Goal: Download file/media

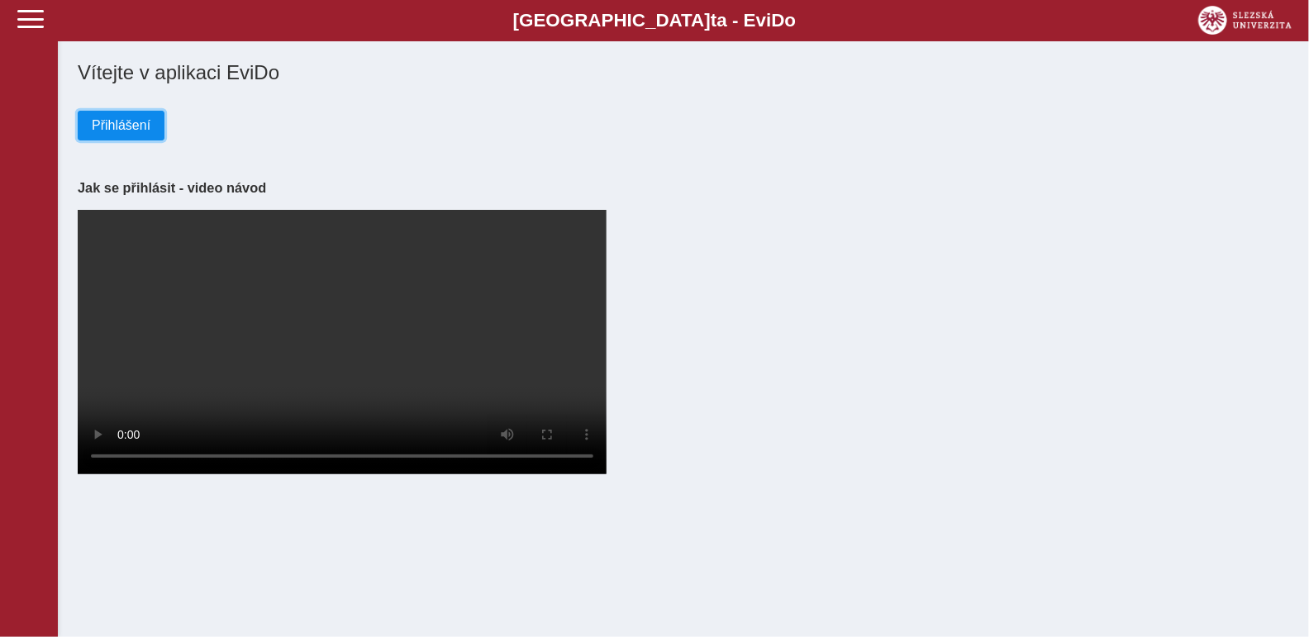
click at [112, 131] on span "Přihlášení" at bounding box center [121, 125] width 59 height 15
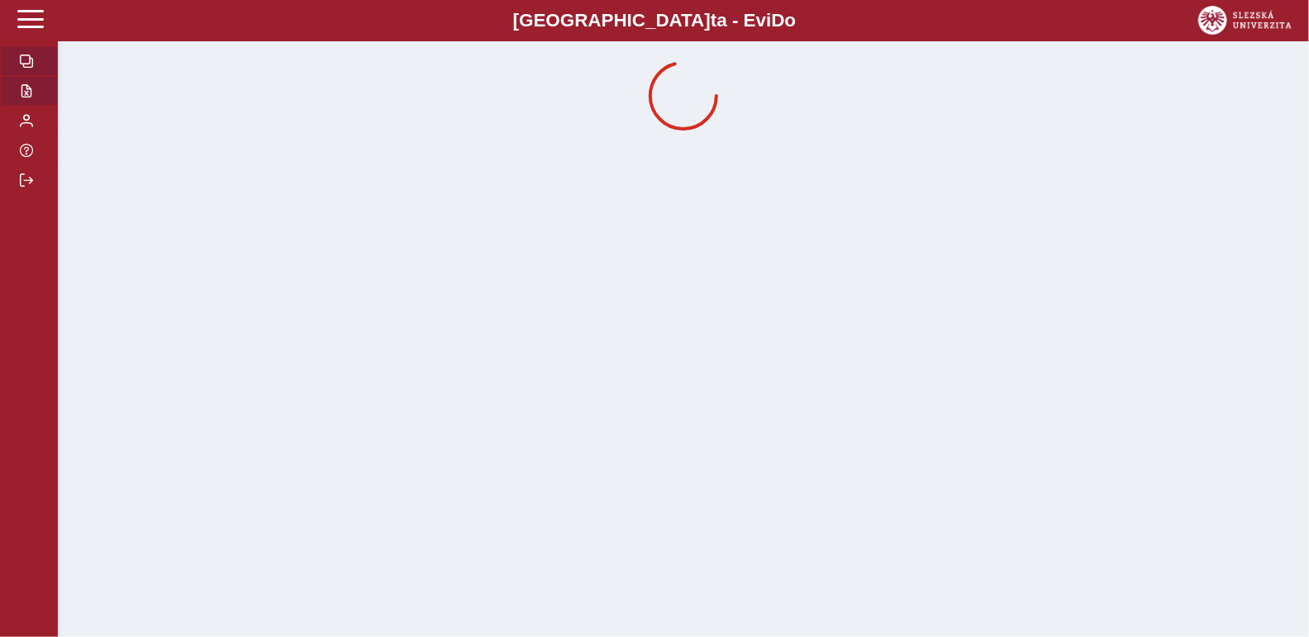
click at [36, 98] on button "button" at bounding box center [29, 91] width 58 height 30
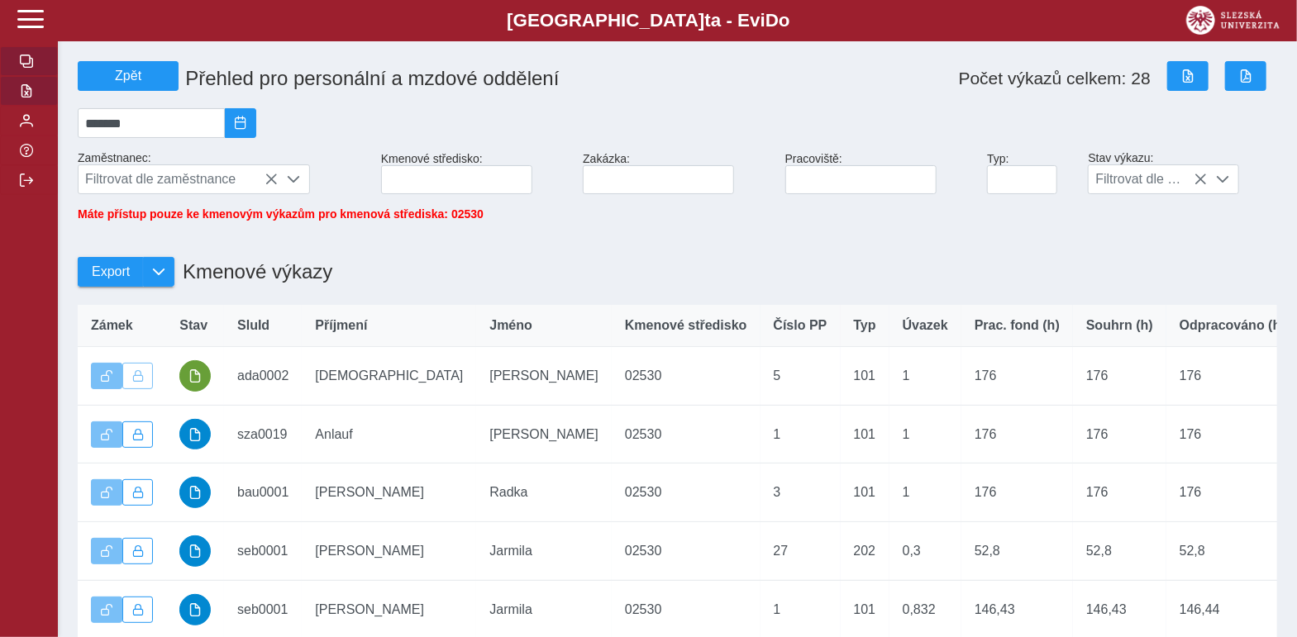
click at [31, 55] on button "button" at bounding box center [29, 61] width 58 height 30
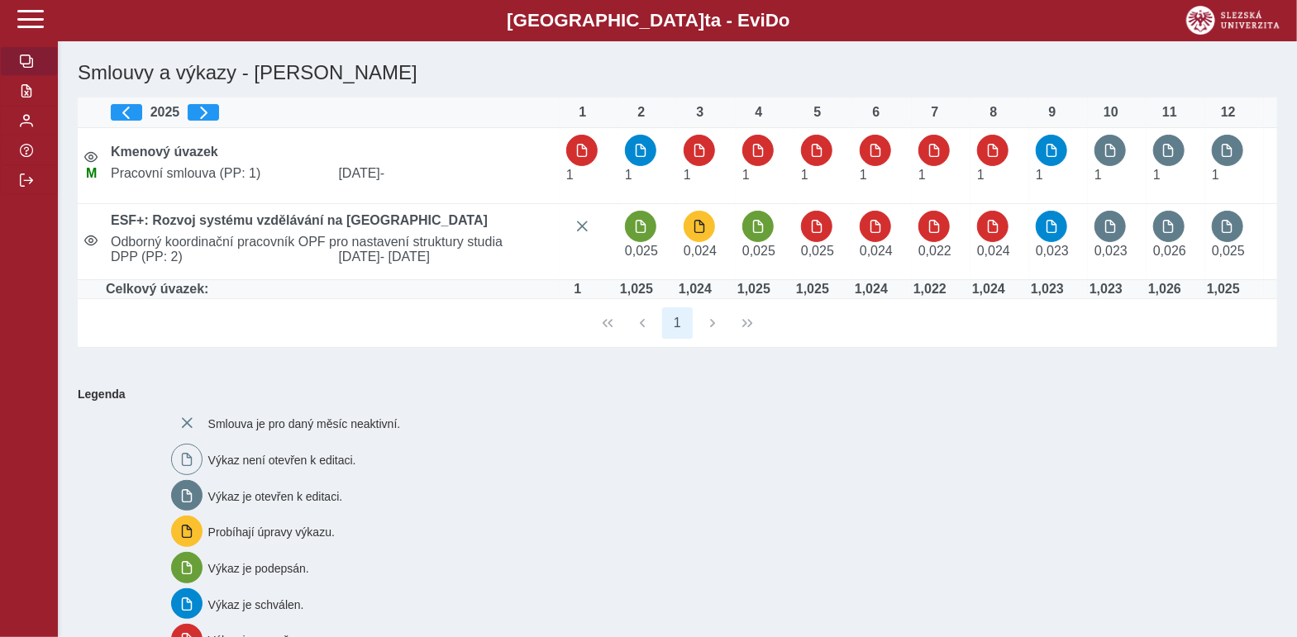
click at [162, 117] on div "2025" at bounding box center [332, 112] width 442 height 17
click at [160, 108] on div "2025" at bounding box center [332, 112] width 442 height 17
click at [176, 115] on div "2025" at bounding box center [332, 112] width 442 height 17
click at [203, 114] on span "button" at bounding box center [203, 112] width 13 height 13
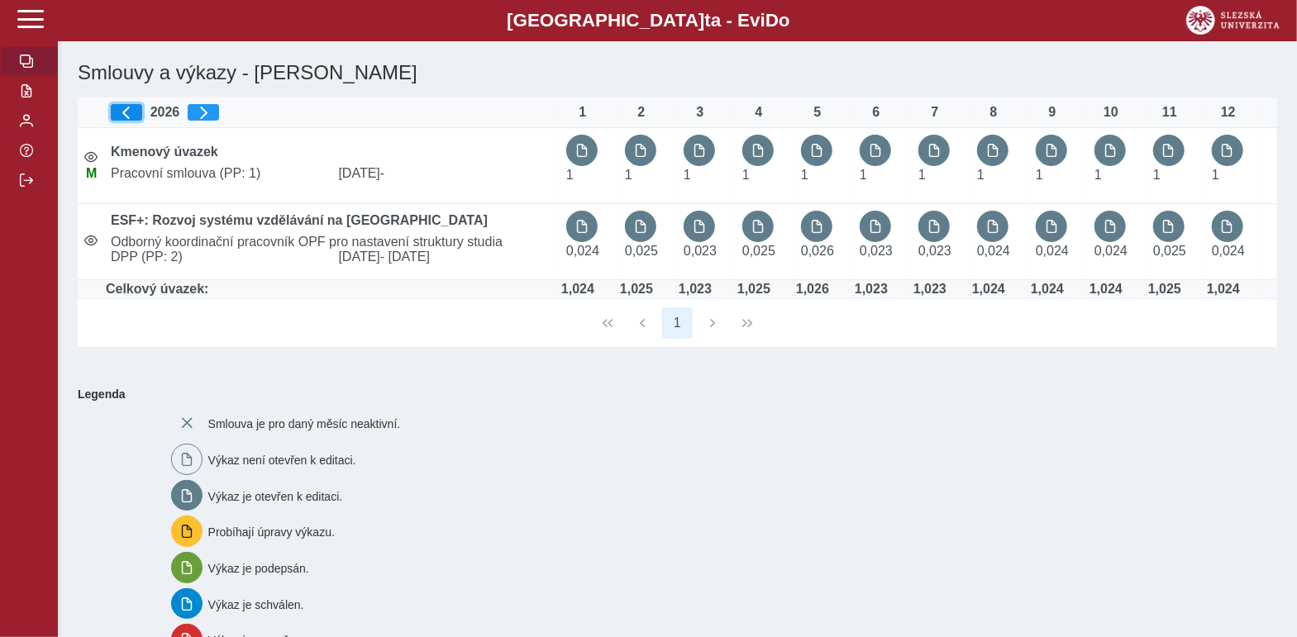
click at [129, 109] on span "button" at bounding box center [126, 112] width 13 height 13
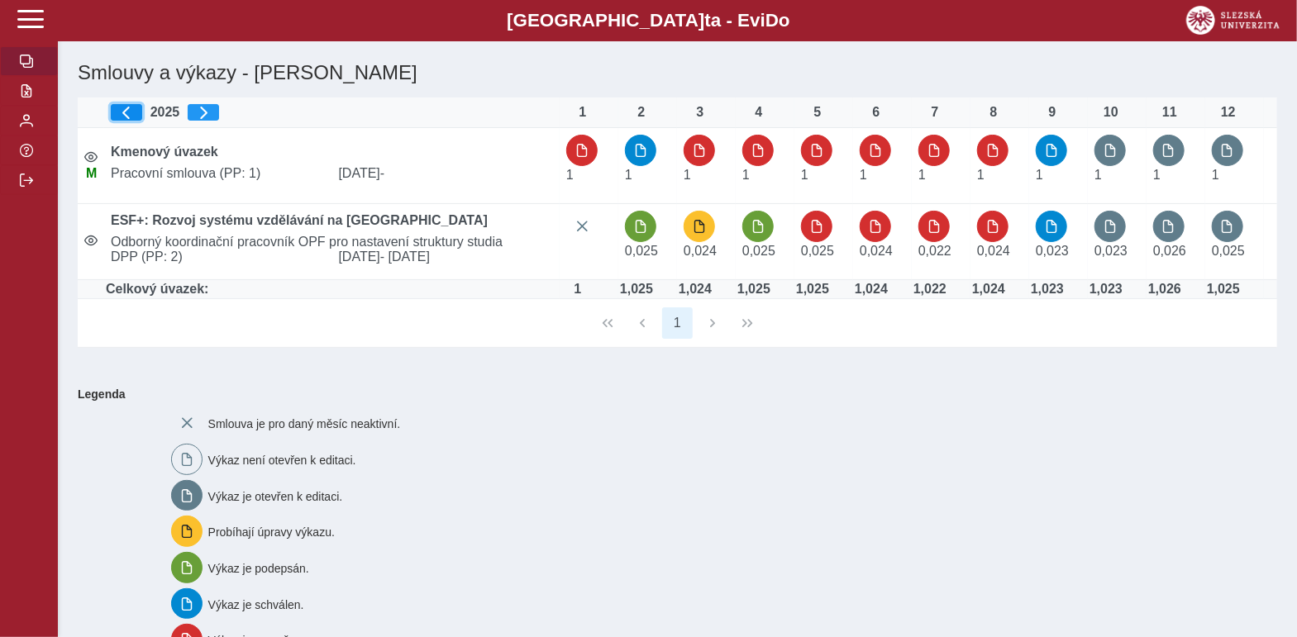
click at [129, 109] on span "button" at bounding box center [126, 112] width 13 height 13
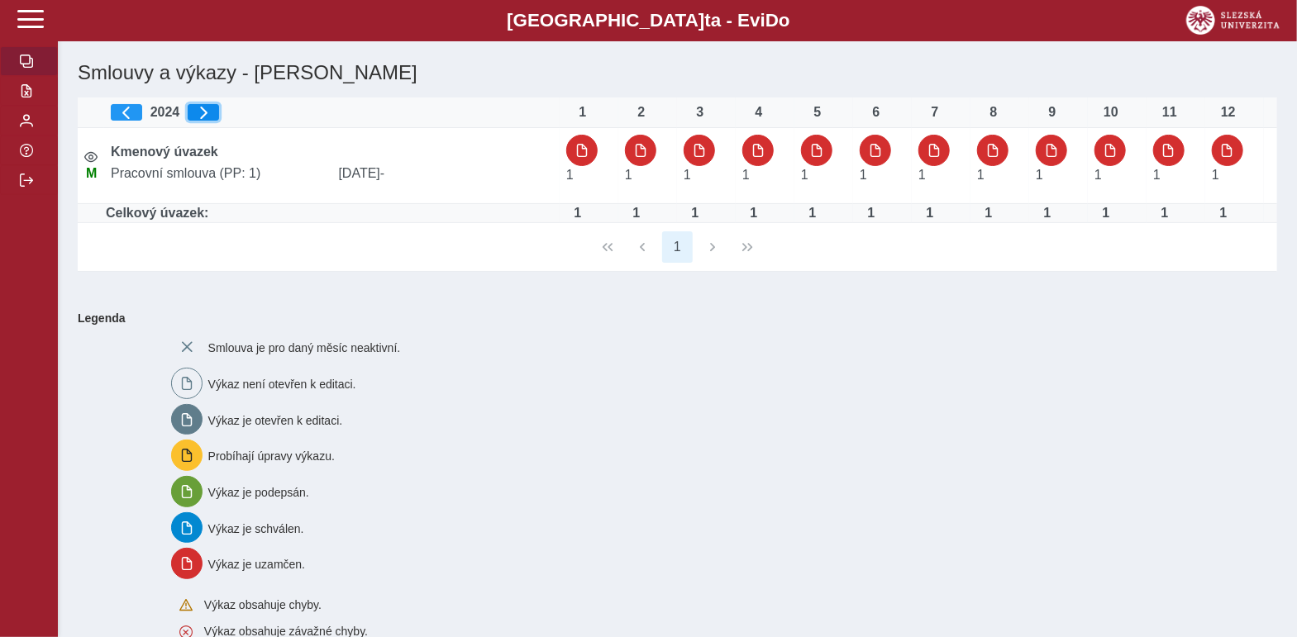
click at [202, 113] on span "button" at bounding box center [203, 112] width 13 height 13
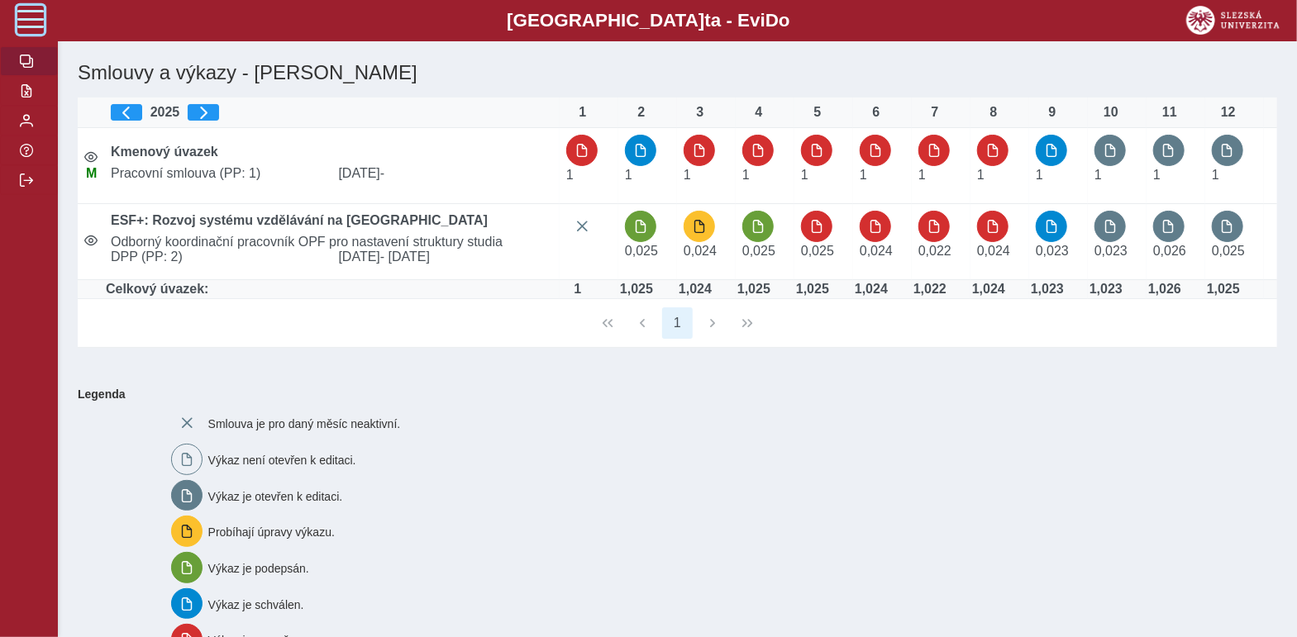
click at [36, 25] on span at bounding box center [30, 19] width 26 height 26
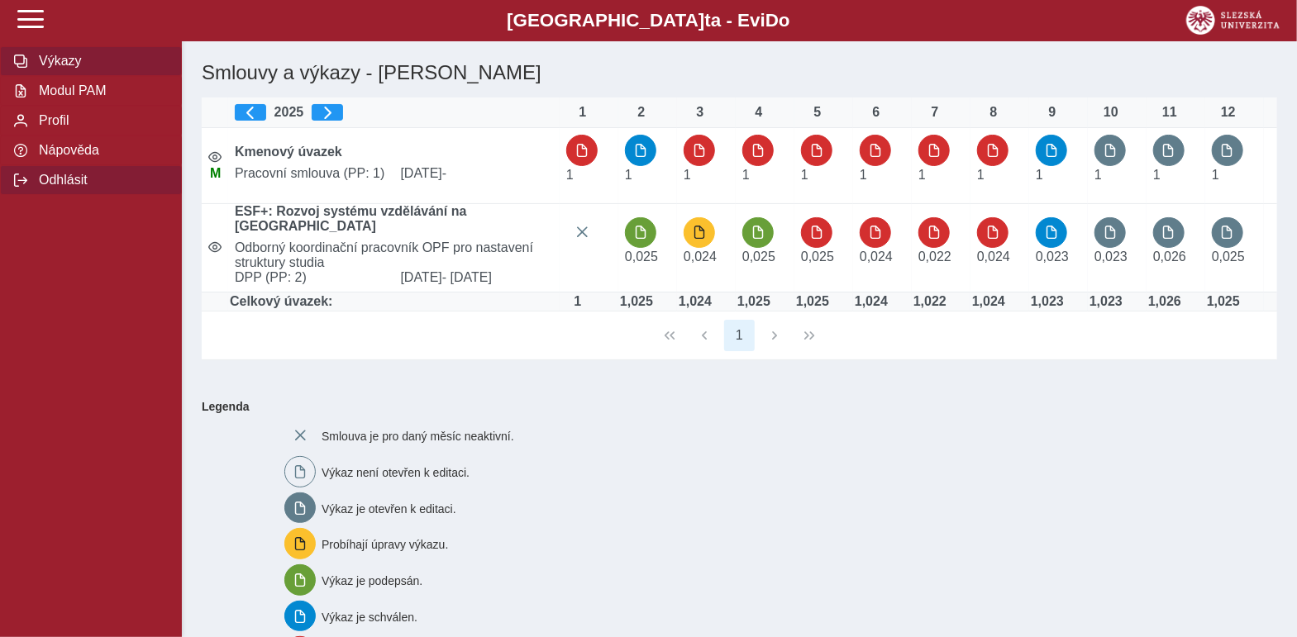
drag, startPoint x: 76, startPoint y: 100, endPoint x: 157, endPoint y: 192, distance: 122.4
click at [76, 98] on span "Modul PAM" at bounding box center [101, 90] width 134 height 15
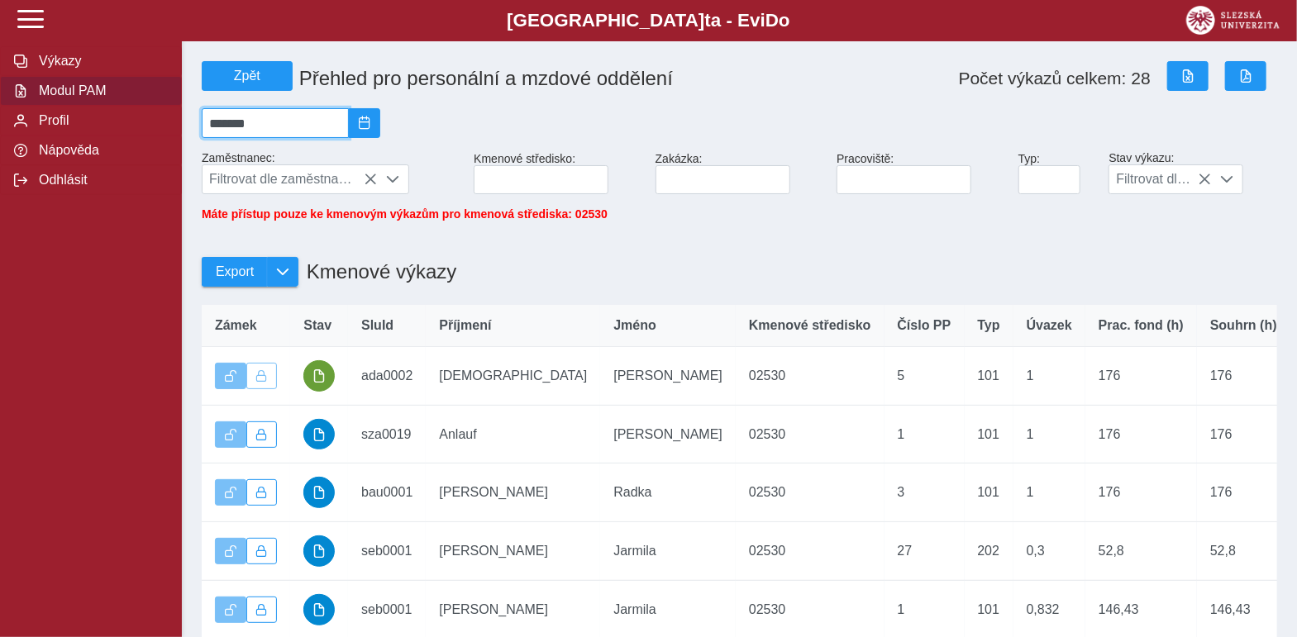
click at [255, 127] on input "*******" at bounding box center [275, 123] width 147 height 30
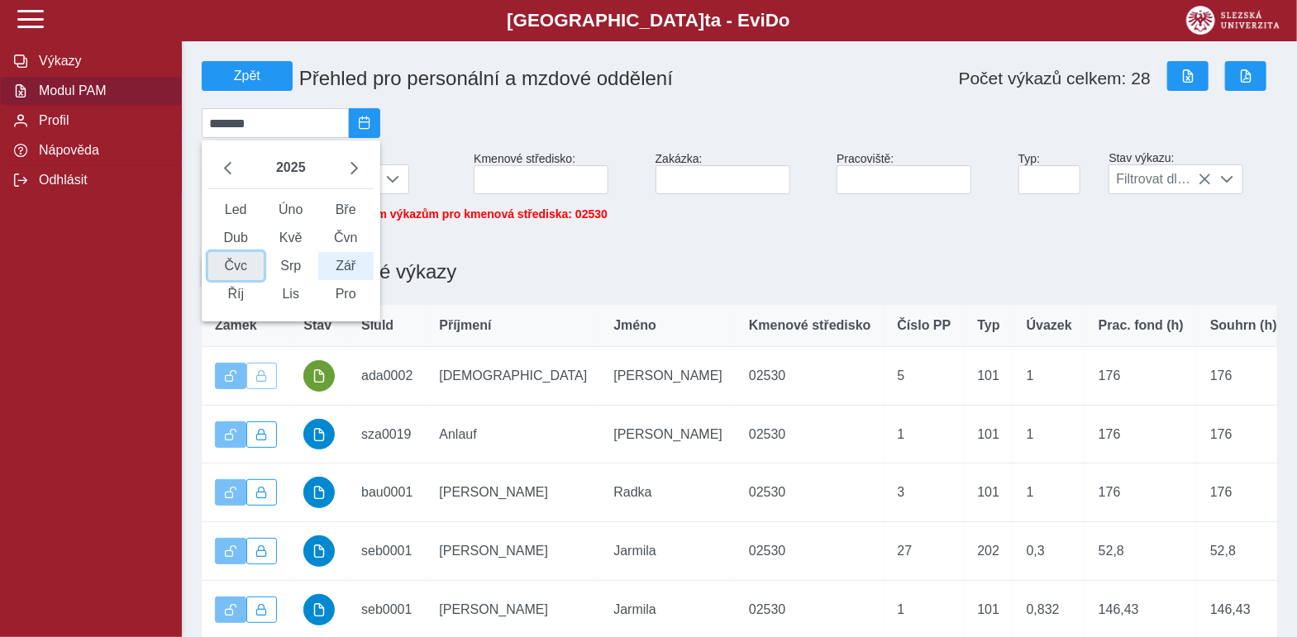
click at [243, 280] on span "Čvc" at bounding box center [235, 266] width 55 height 28
type input "*******"
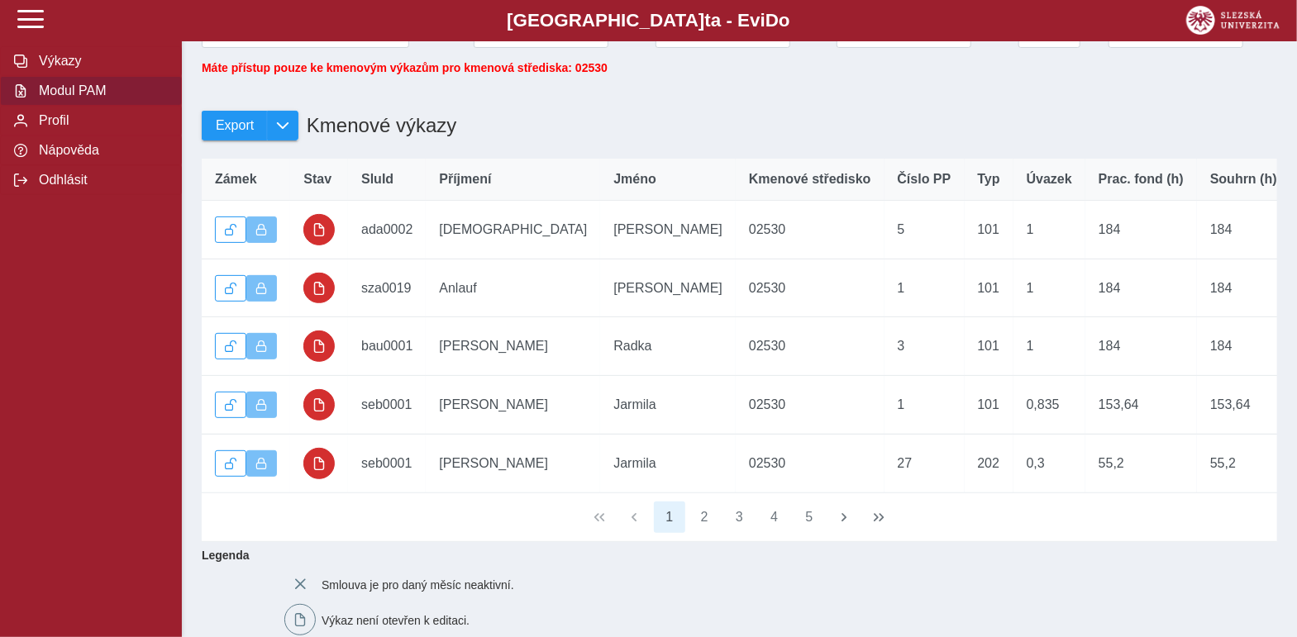
scroll to position [247, 0]
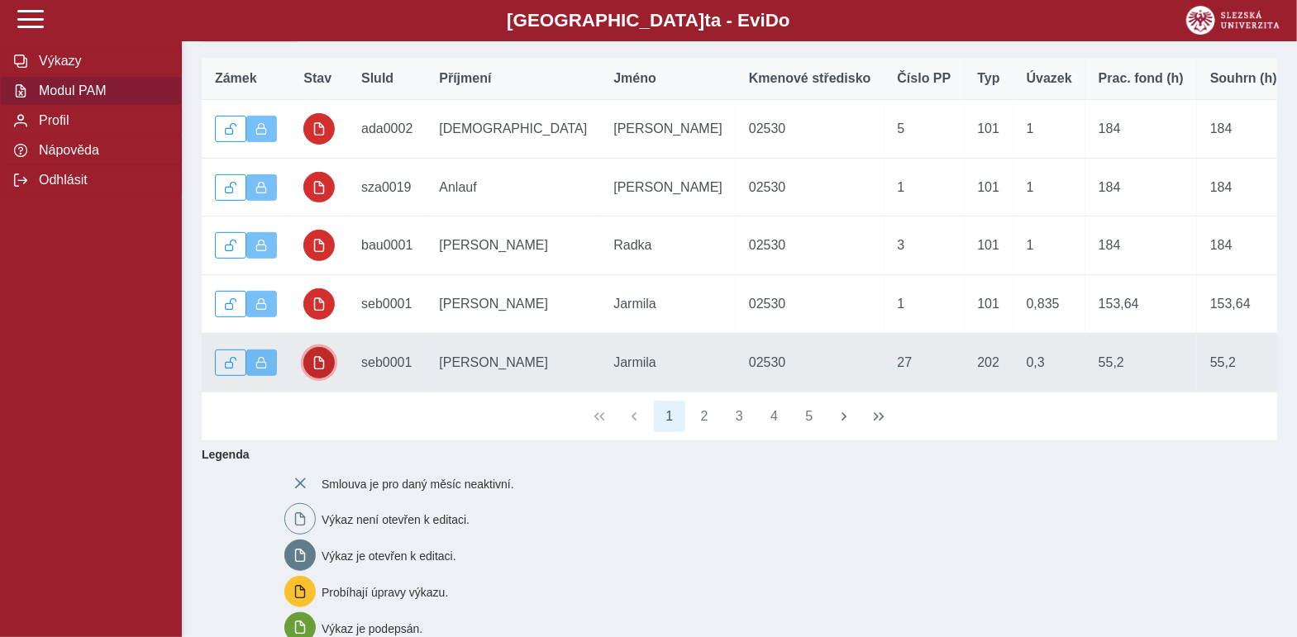
click at [314, 369] on span "button" at bounding box center [318, 362] width 13 height 13
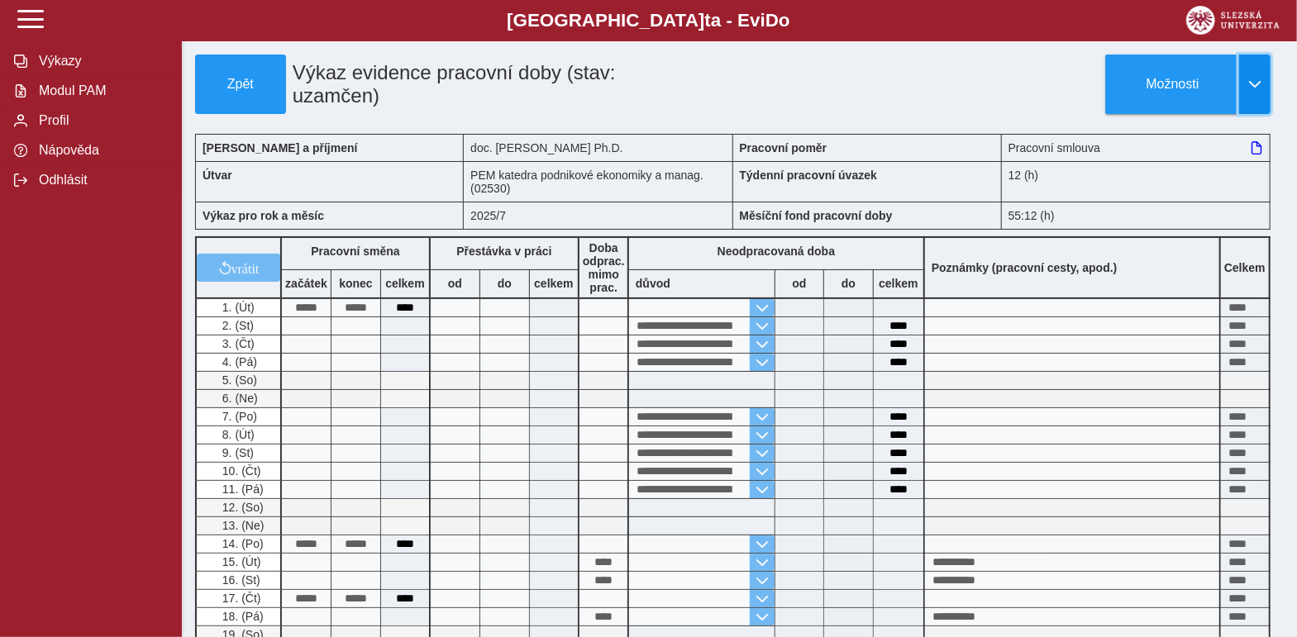
click at [1256, 84] on span "button" at bounding box center [1254, 84] width 13 height 13
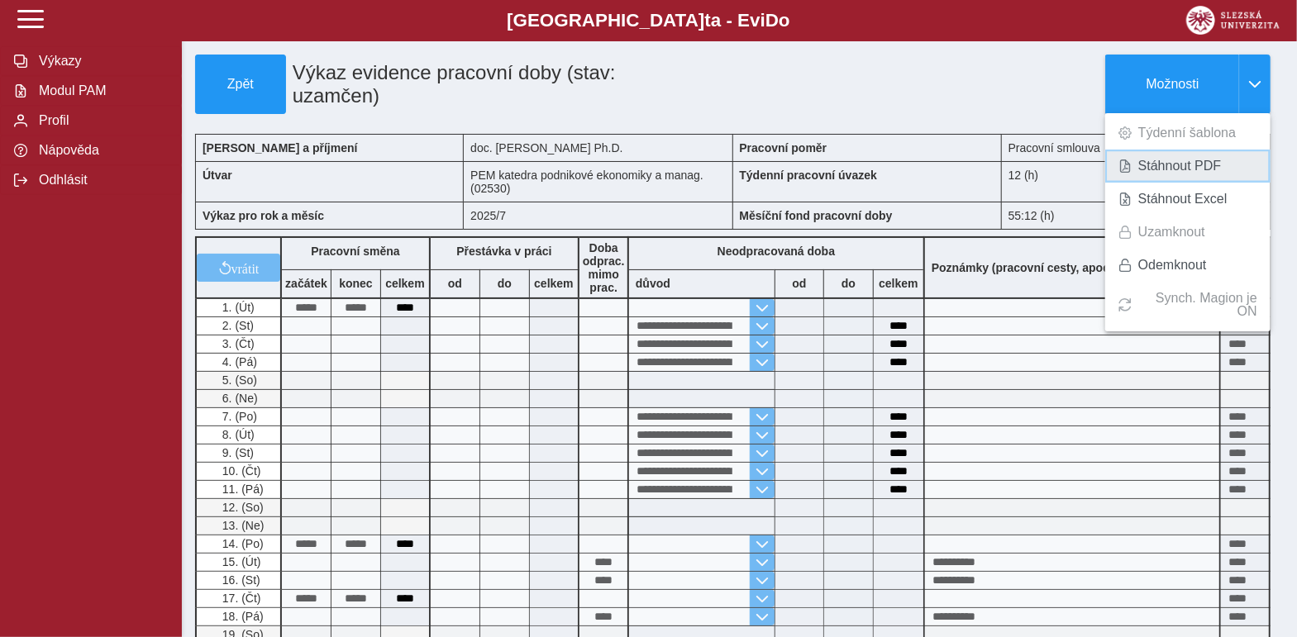
click at [1182, 173] on span "Stáhnout PDF" at bounding box center [1179, 166] width 83 height 13
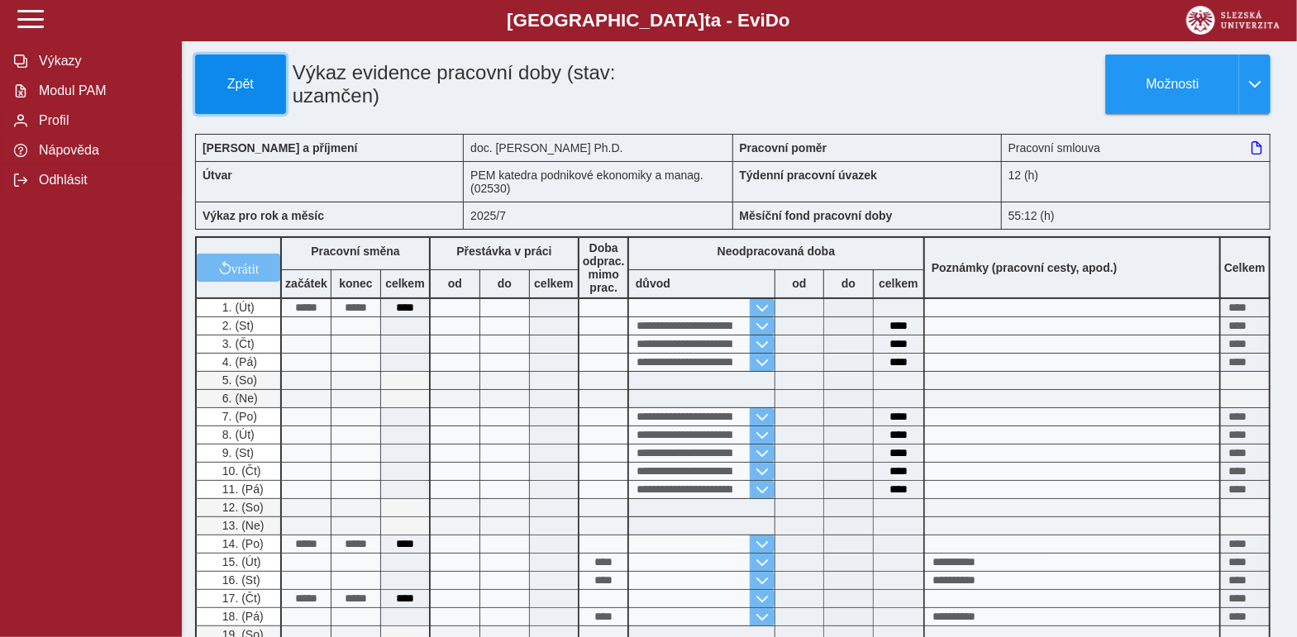
click at [235, 82] on span "Zpět" at bounding box center [241, 84] width 76 height 15
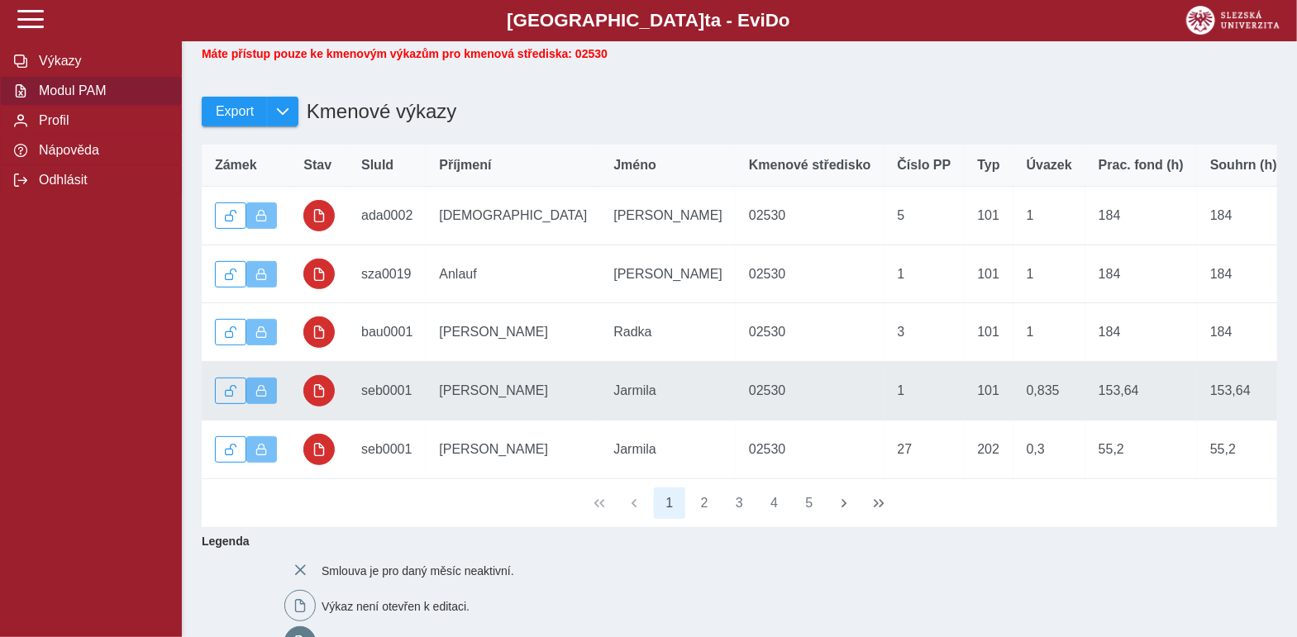
scroll to position [165, 0]
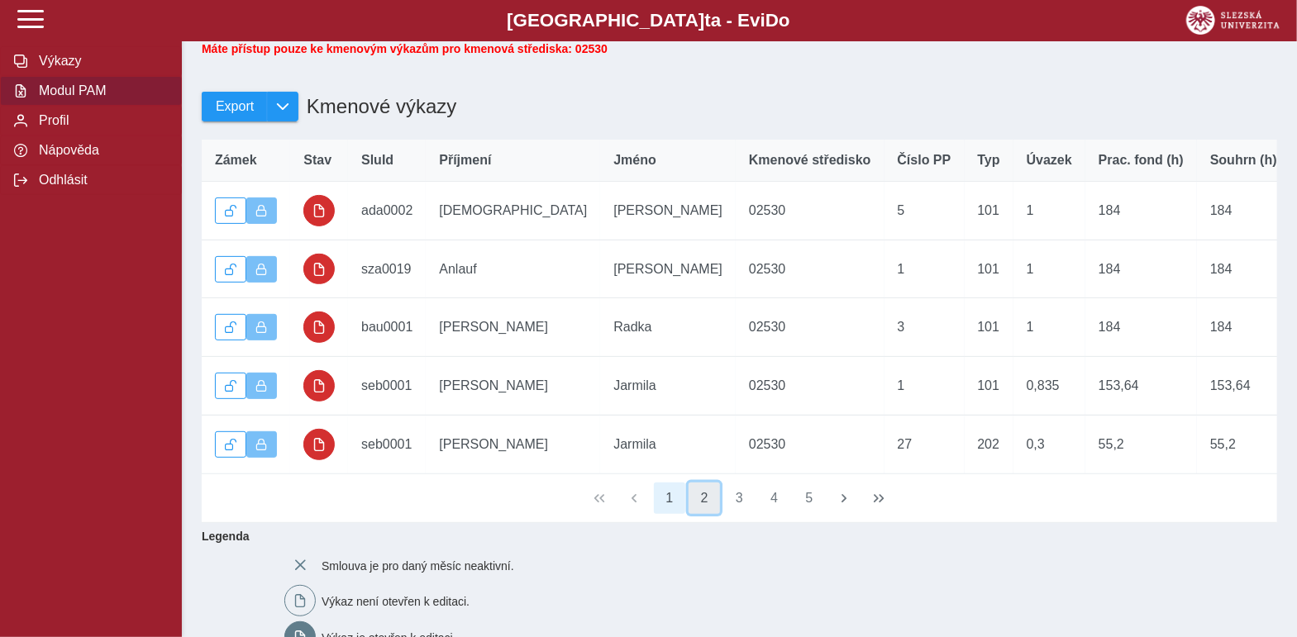
click at [697, 514] on button "2" at bounding box center [704, 498] width 31 height 31
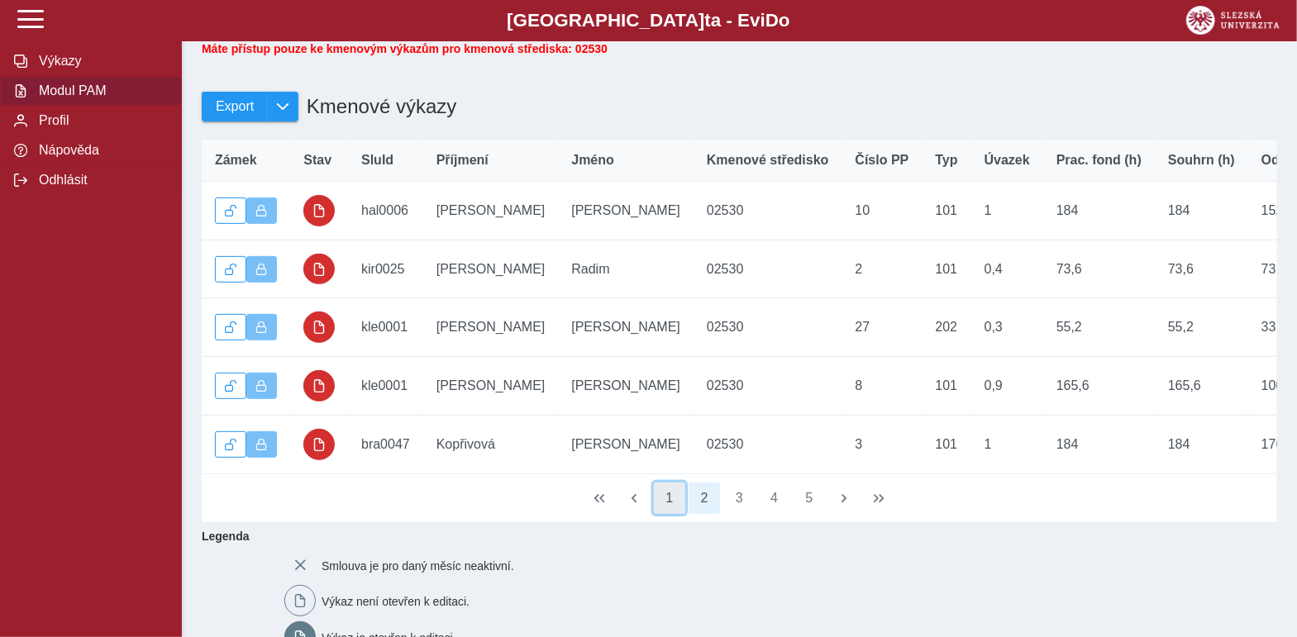
click at [669, 514] on button "1" at bounding box center [669, 498] width 31 height 31
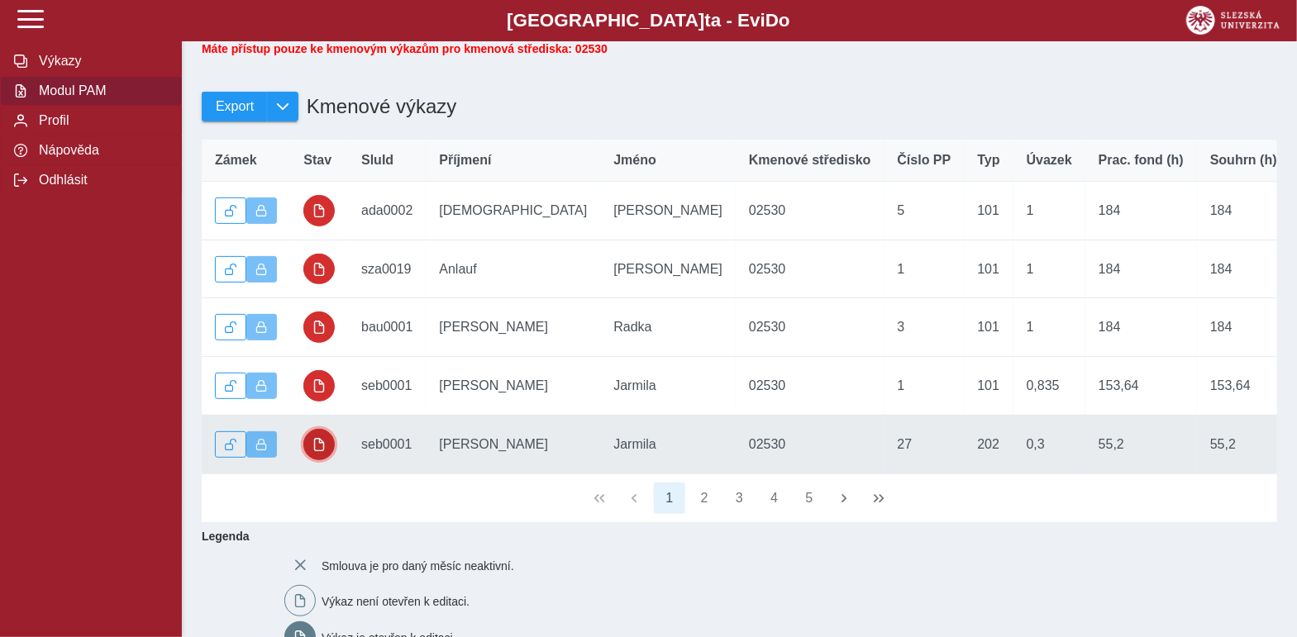
click at [314, 460] on button "button" at bounding box center [318, 444] width 31 height 31
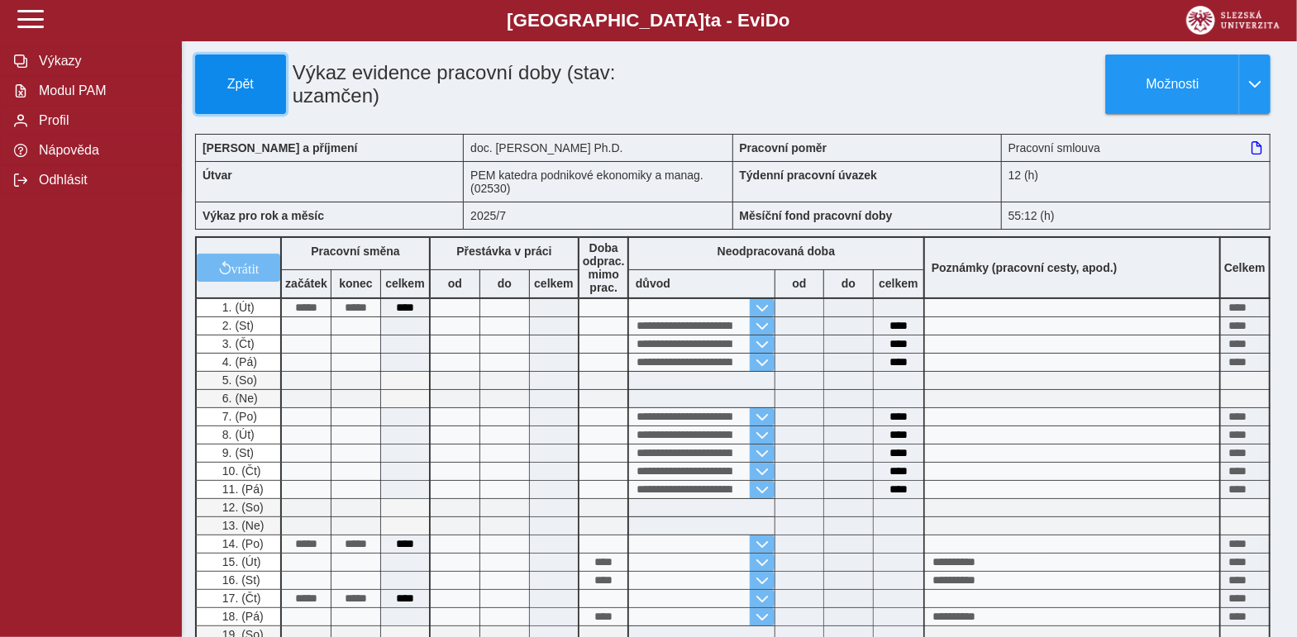
click at [222, 77] on span "Zpět" at bounding box center [241, 84] width 76 height 15
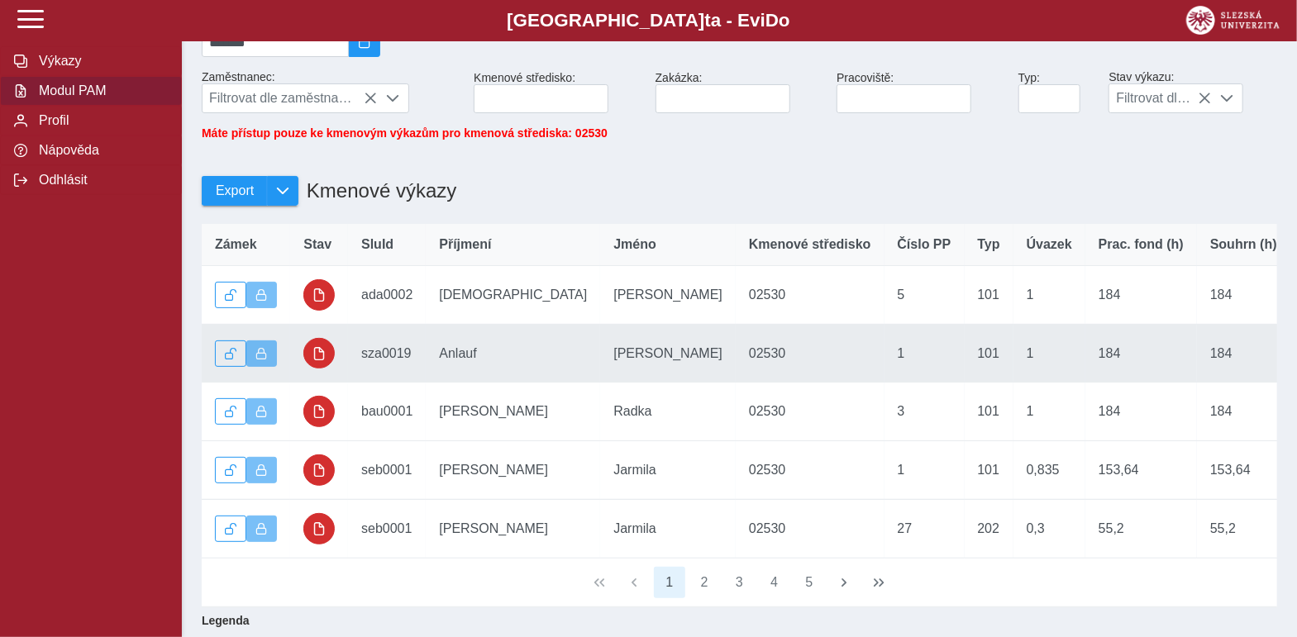
scroll to position [83, 0]
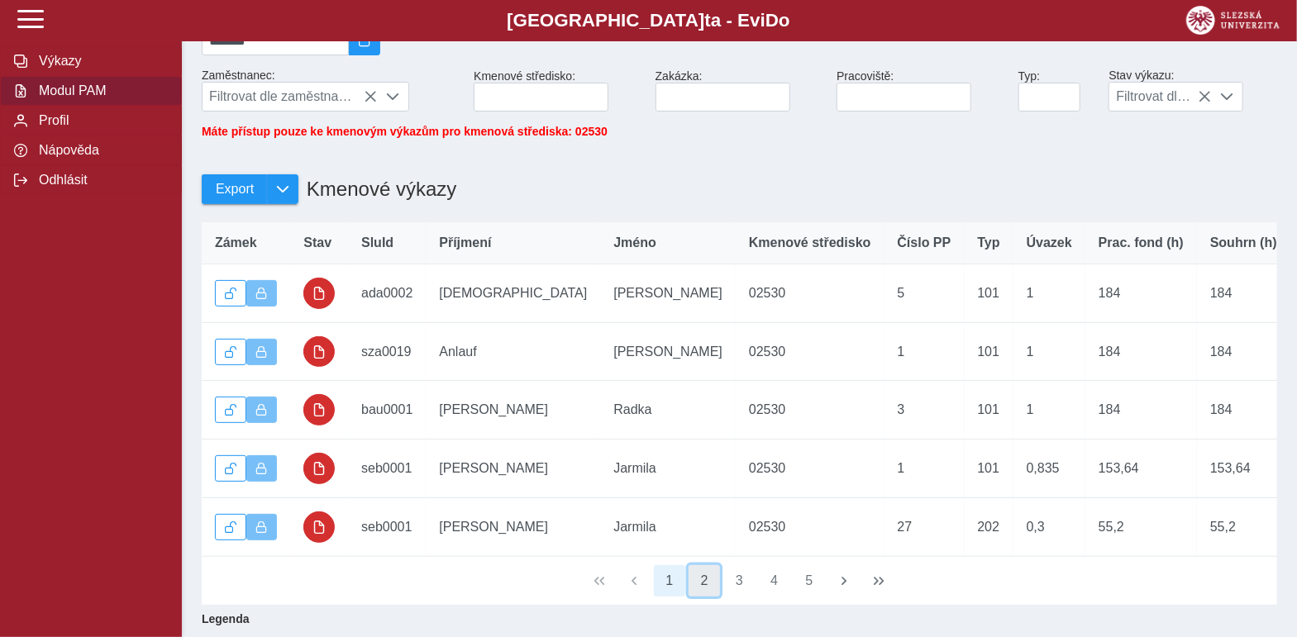
click at [709, 597] on button "2" at bounding box center [704, 580] width 31 height 31
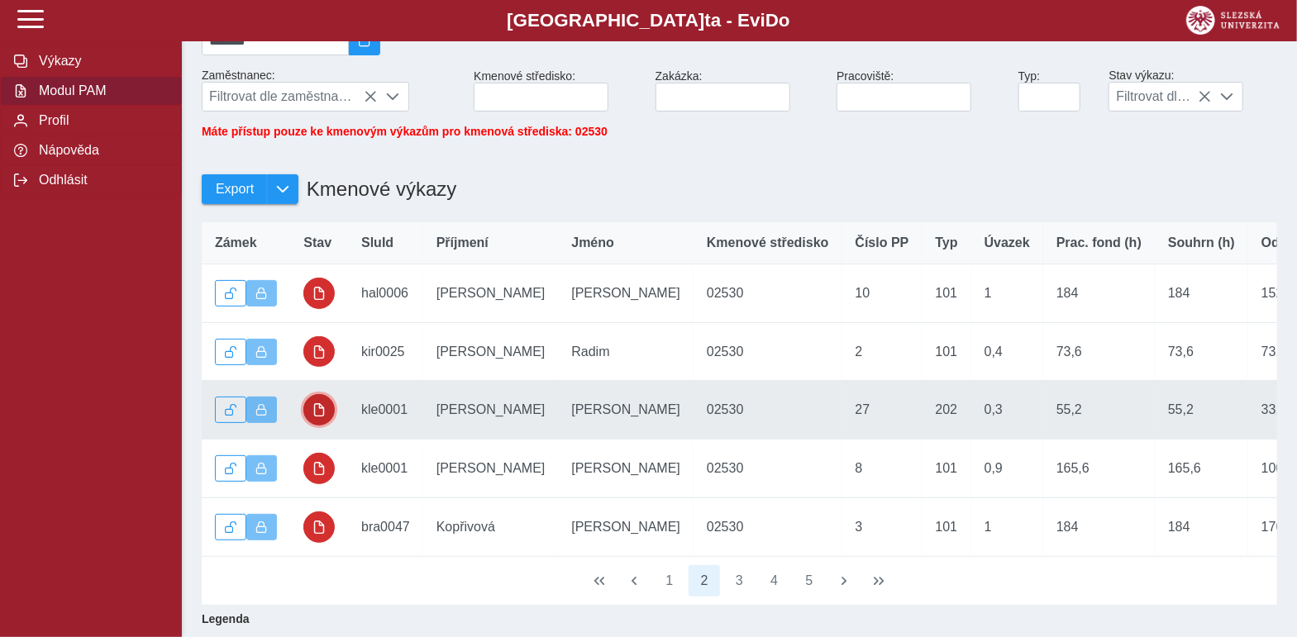
click at [314, 415] on span "button" at bounding box center [318, 409] width 13 height 13
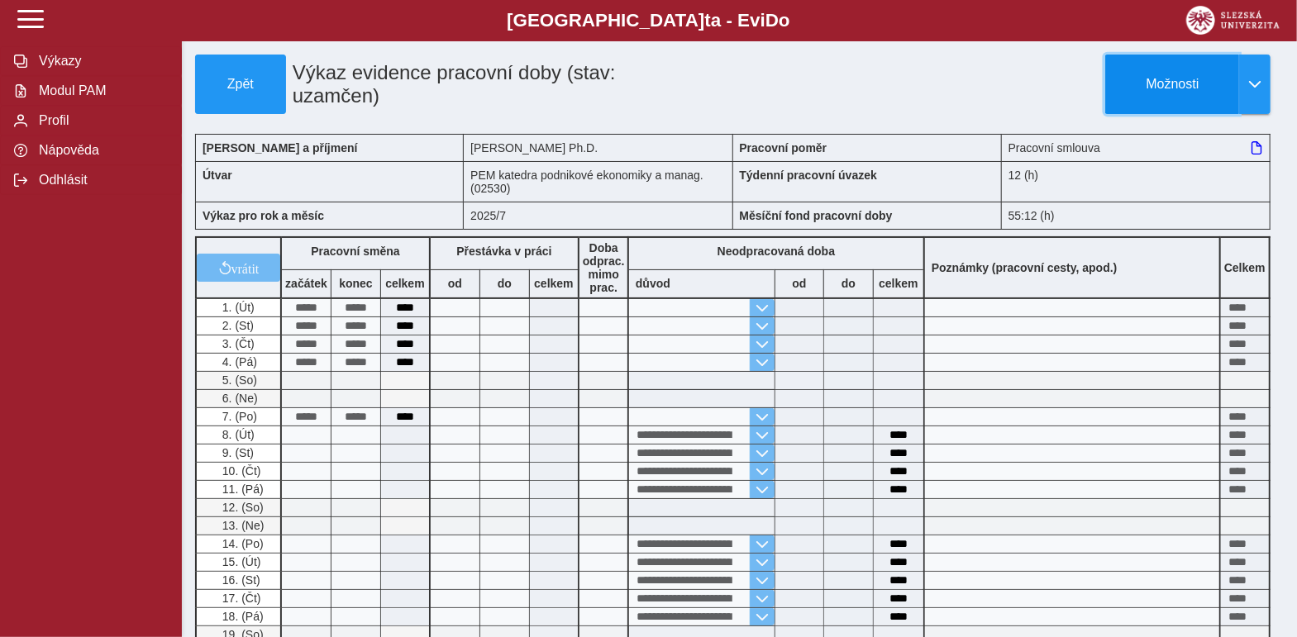
click at [1182, 84] on span "Možnosti" at bounding box center [1172, 84] width 107 height 15
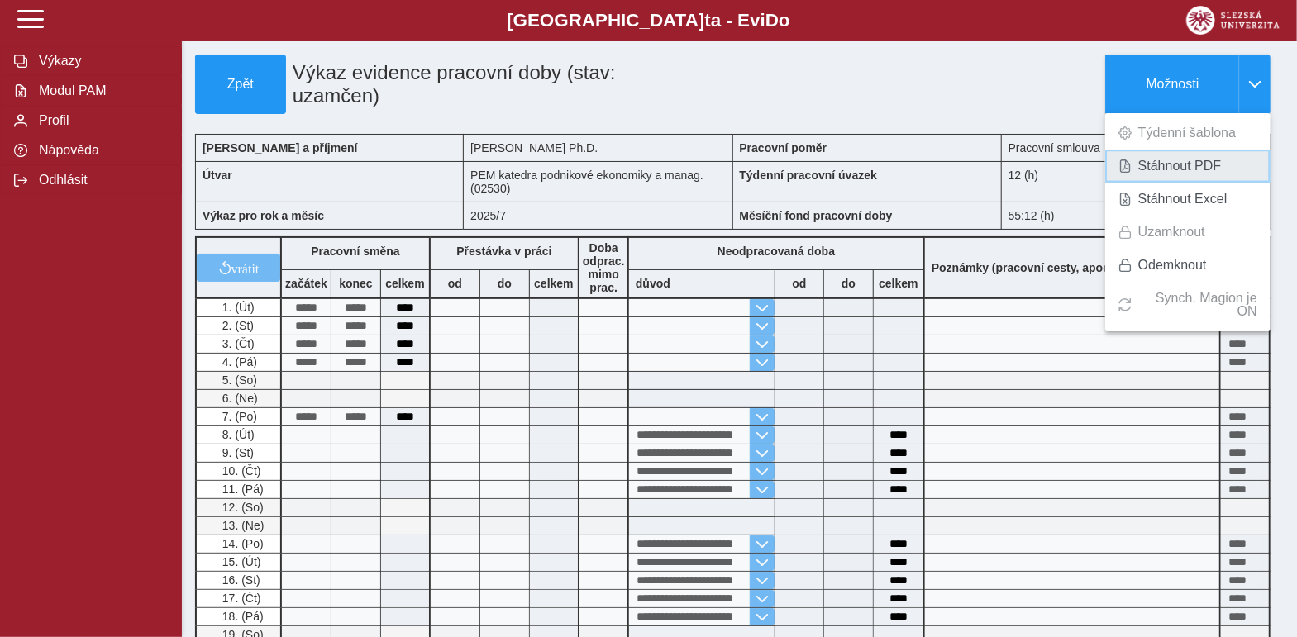
click at [1161, 160] on span "Stáhnout PDF" at bounding box center [1179, 166] width 83 height 13
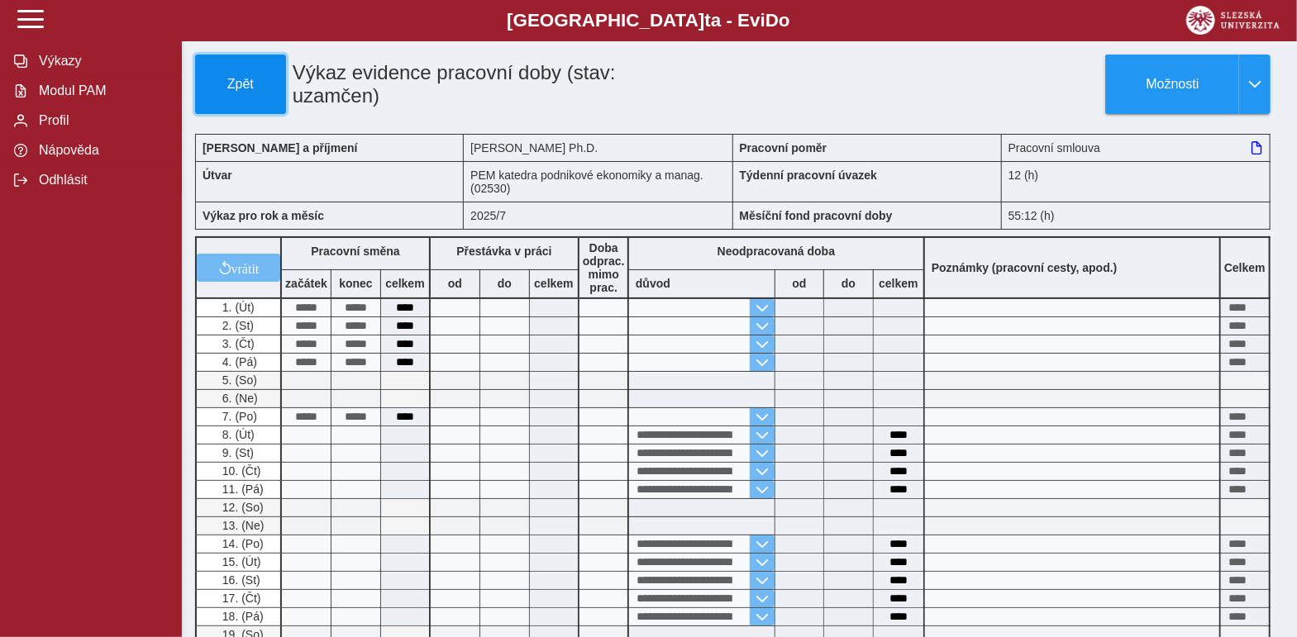
click at [212, 87] on span "Zpět" at bounding box center [241, 84] width 76 height 15
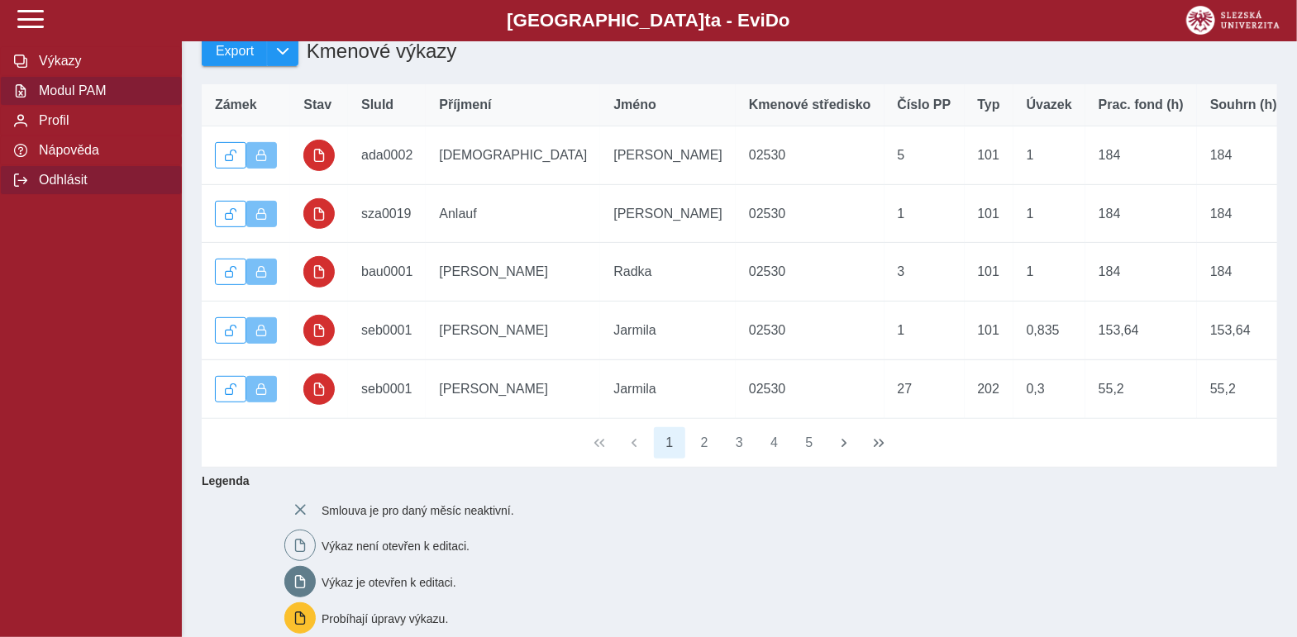
scroll to position [247, 0]
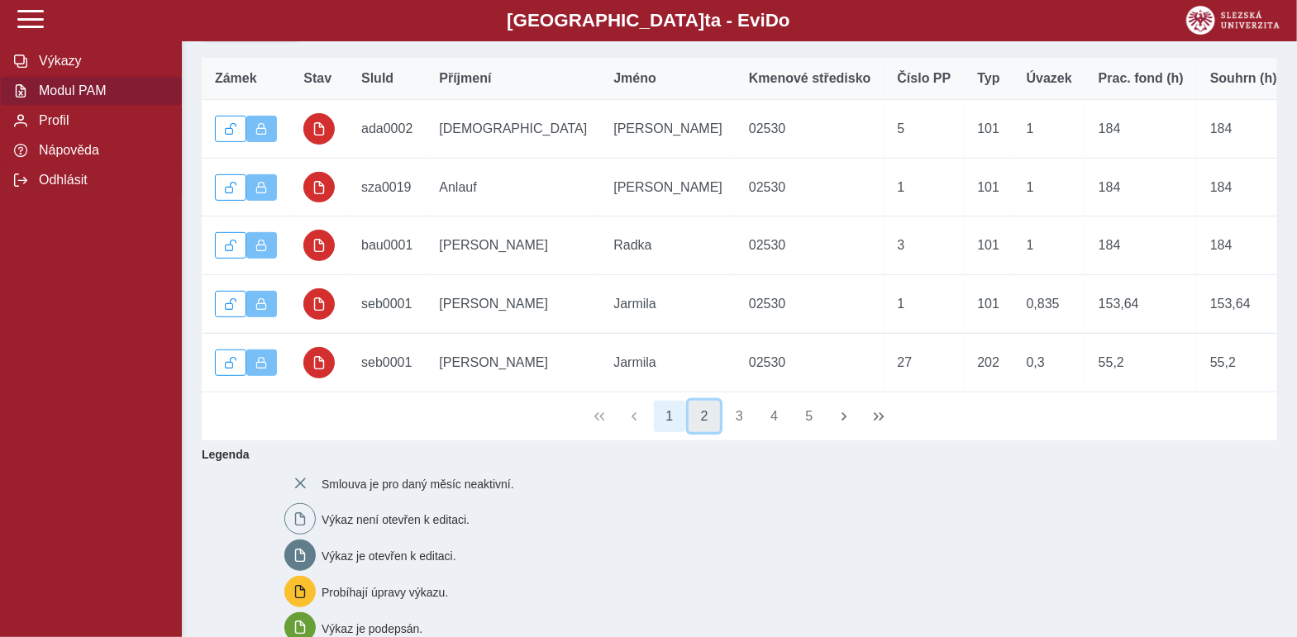
click at [712, 432] on button "2" at bounding box center [704, 416] width 31 height 31
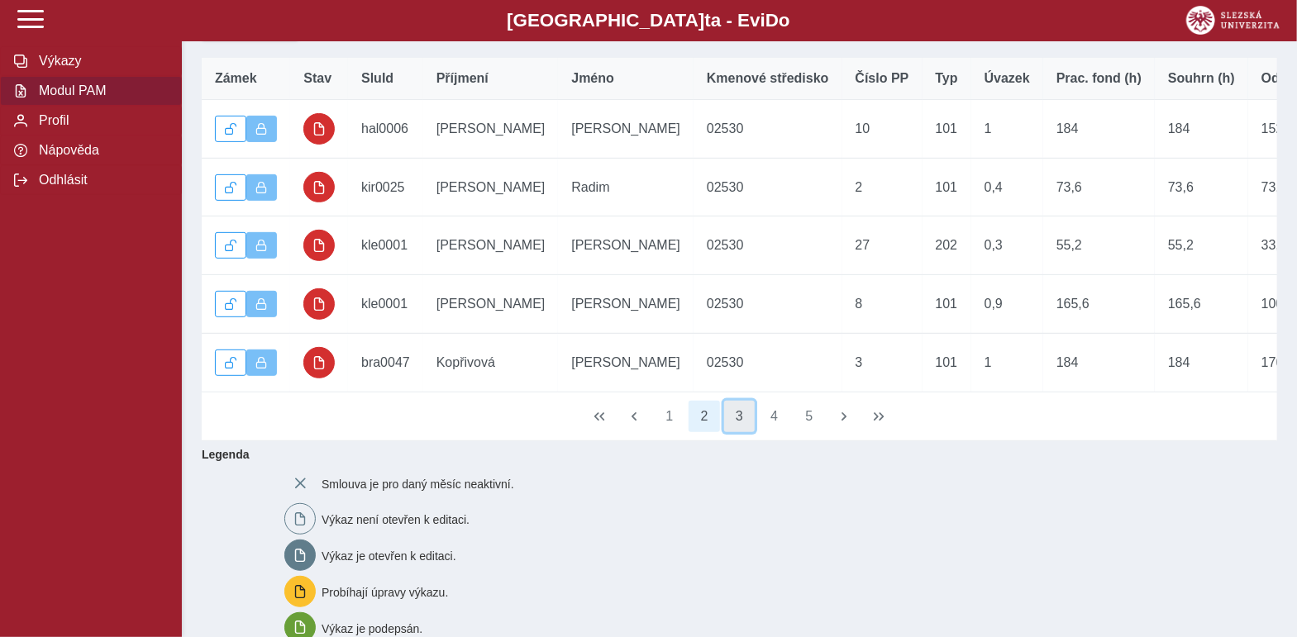
click at [732, 432] on button "3" at bounding box center [739, 416] width 31 height 31
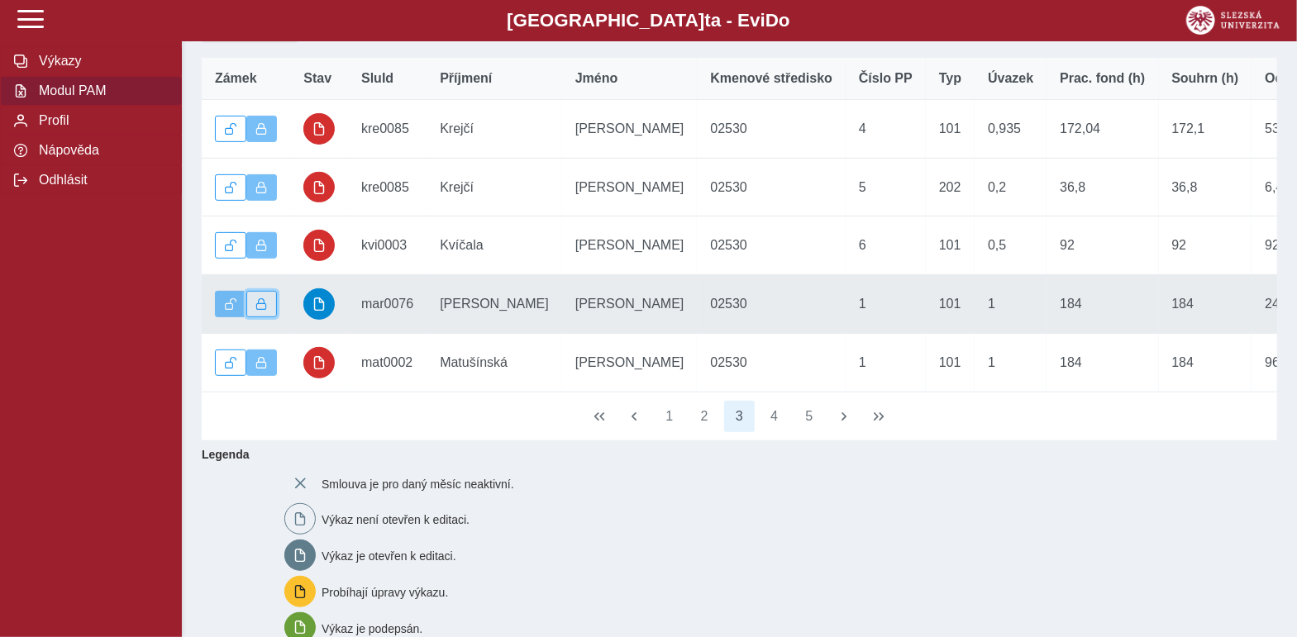
click at [260, 310] on span "button" at bounding box center [262, 304] width 12 height 12
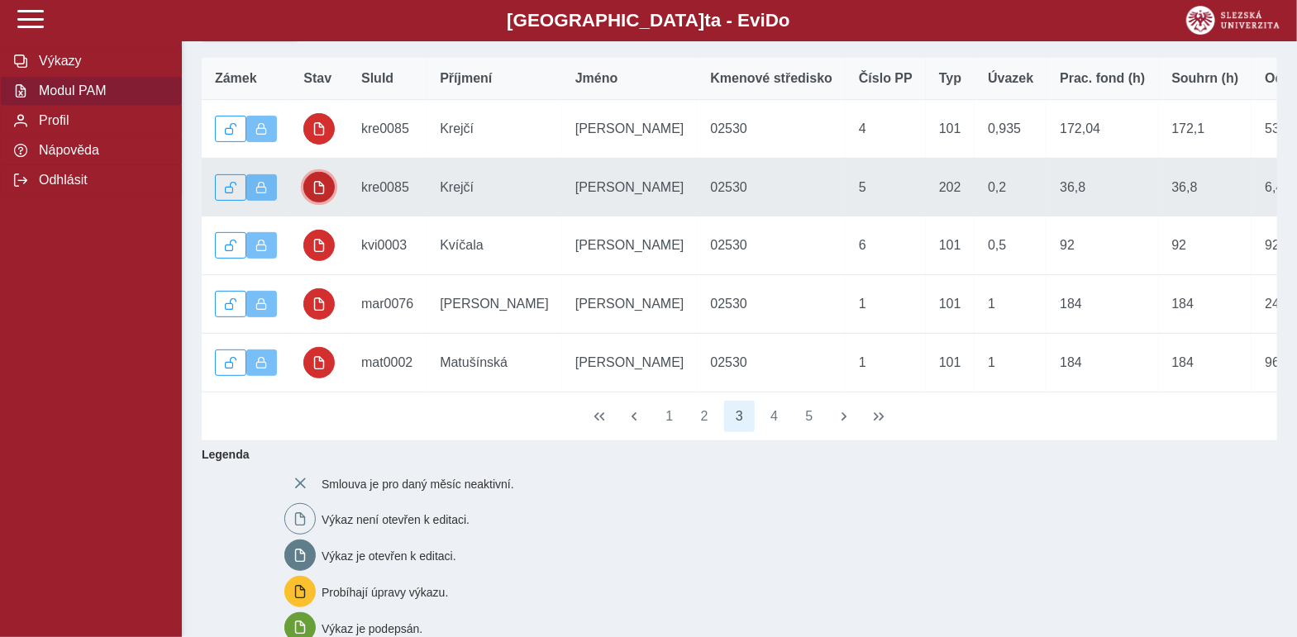
click at [307, 199] on button "button" at bounding box center [318, 187] width 31 height 31
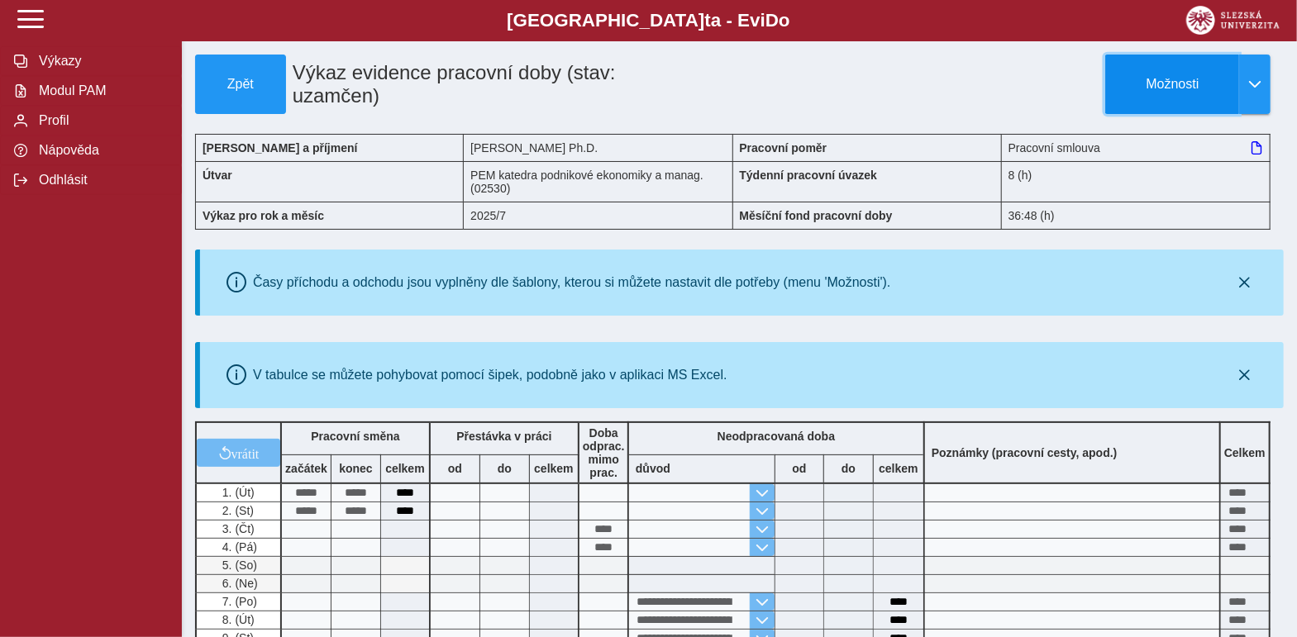
click at [1227, 80] on button "Možnosti" at bounding box center [1172, 85] width 134 height 60
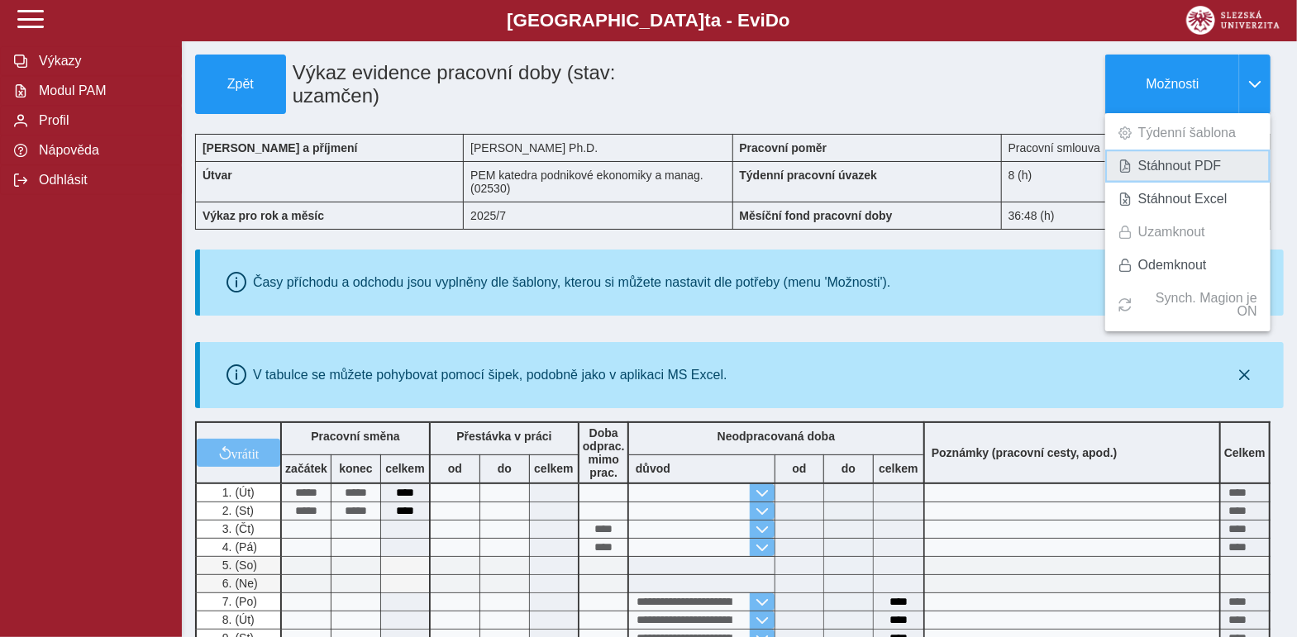
click at [1151, 170] on span "Stáhnout PDF" at bounding box center [1179, 166] width 83 height 13
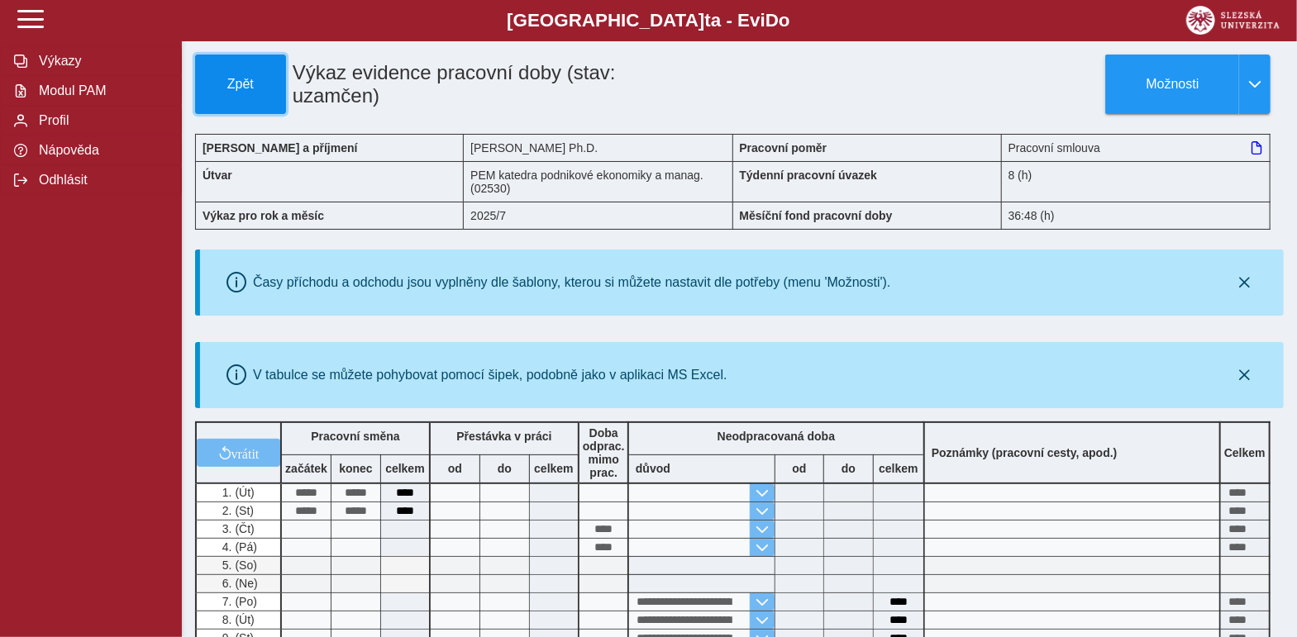
click at [217, 83] on span "Zpět" at bounding box center [241, 84] width 76 height 15
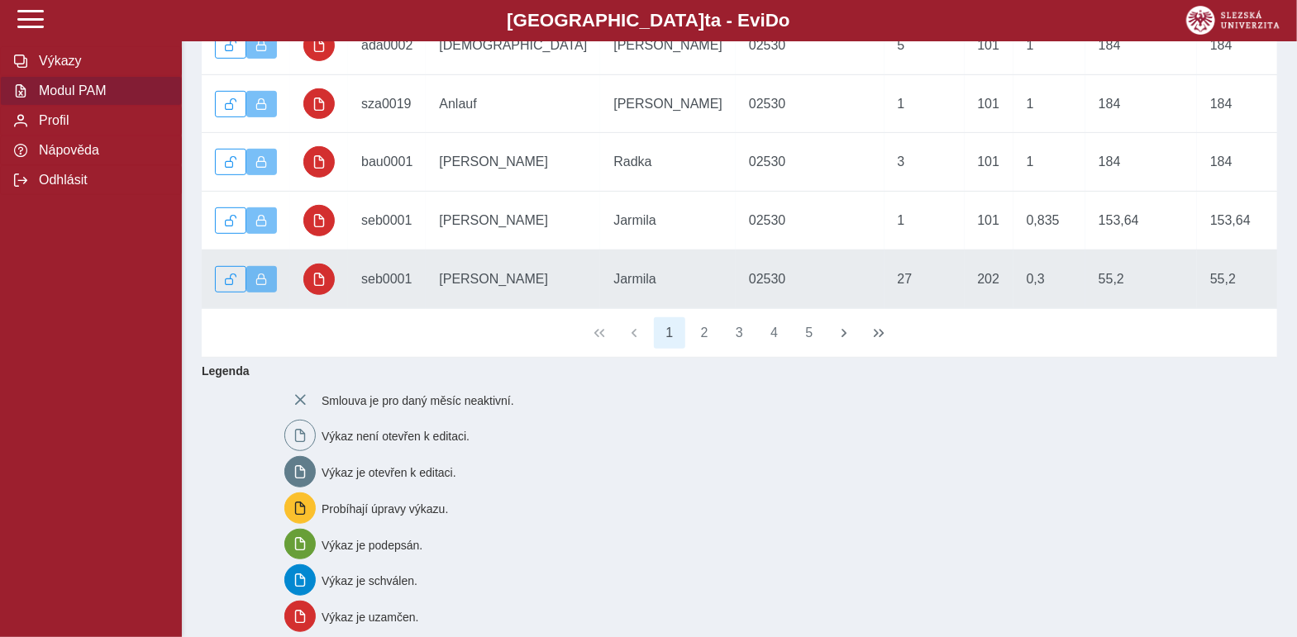
scroll to position [413, 0]
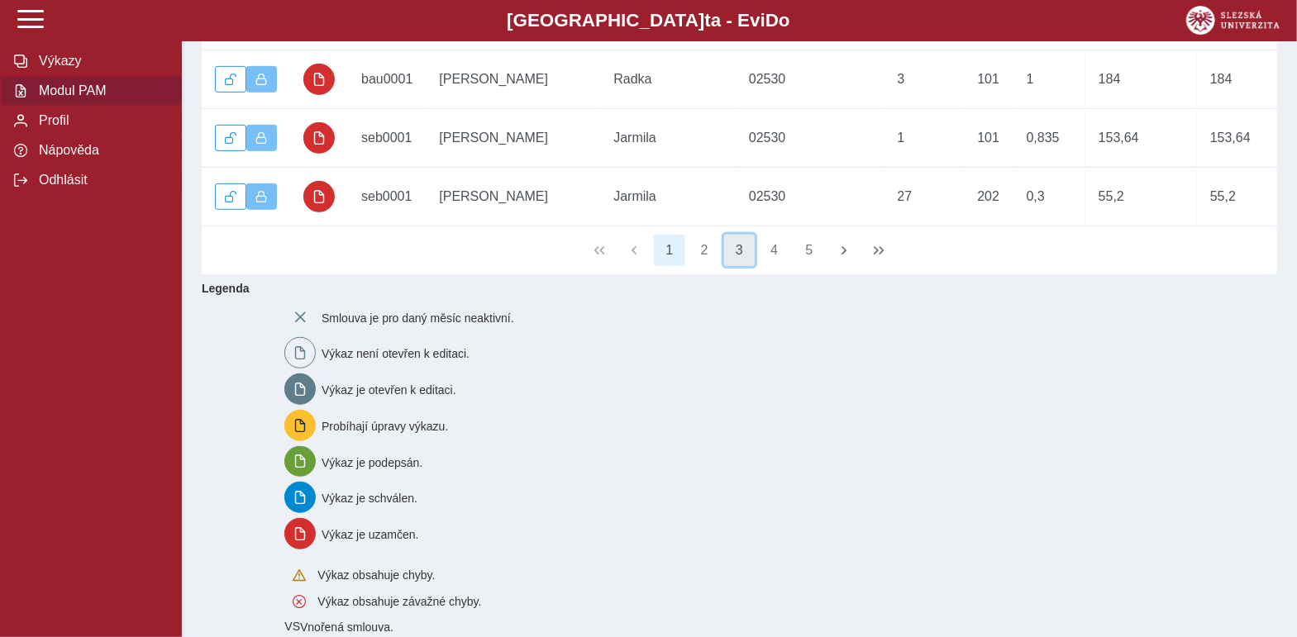
click at [743, 266] on button "3" at bounding box center [739, 250] width 31 height 31
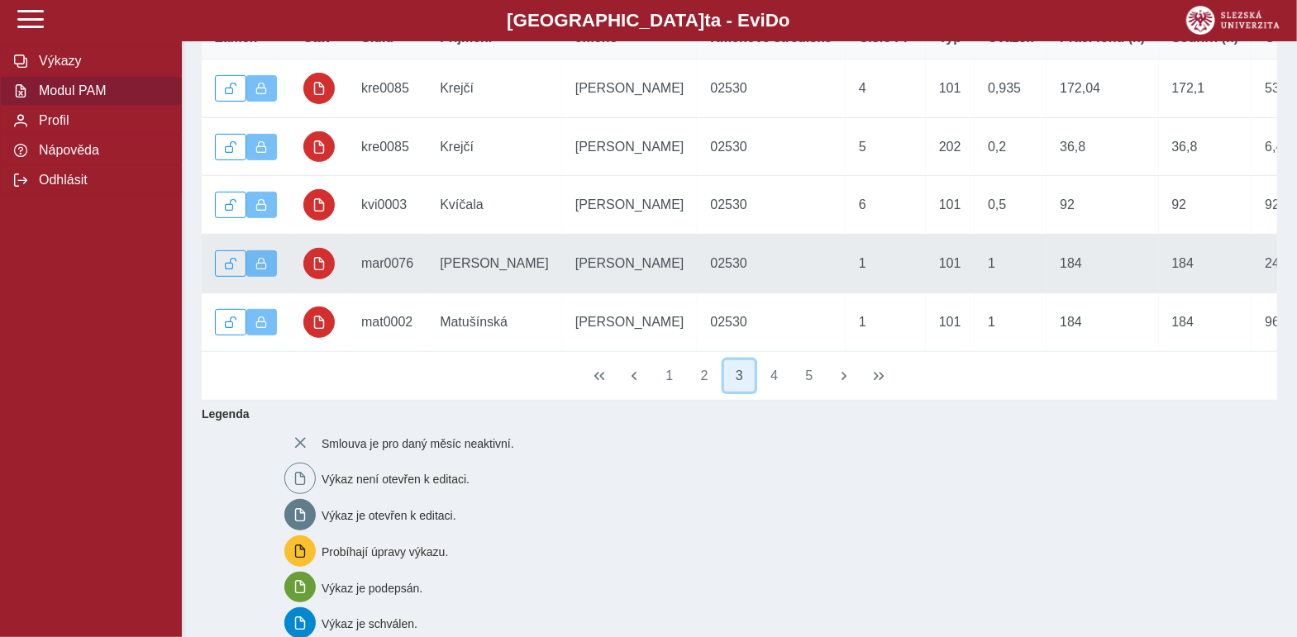
scroll to position [247, 0]
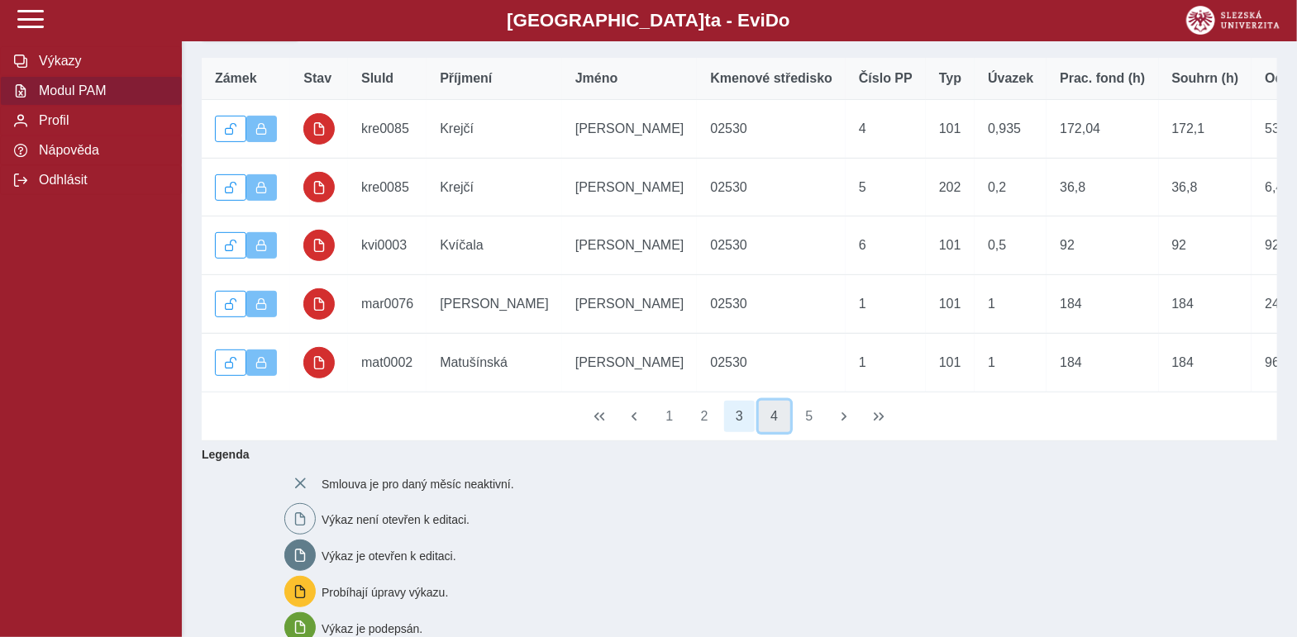
click at [773, 432] on button "4" at bounding box center [774, 416] width 31 height 31
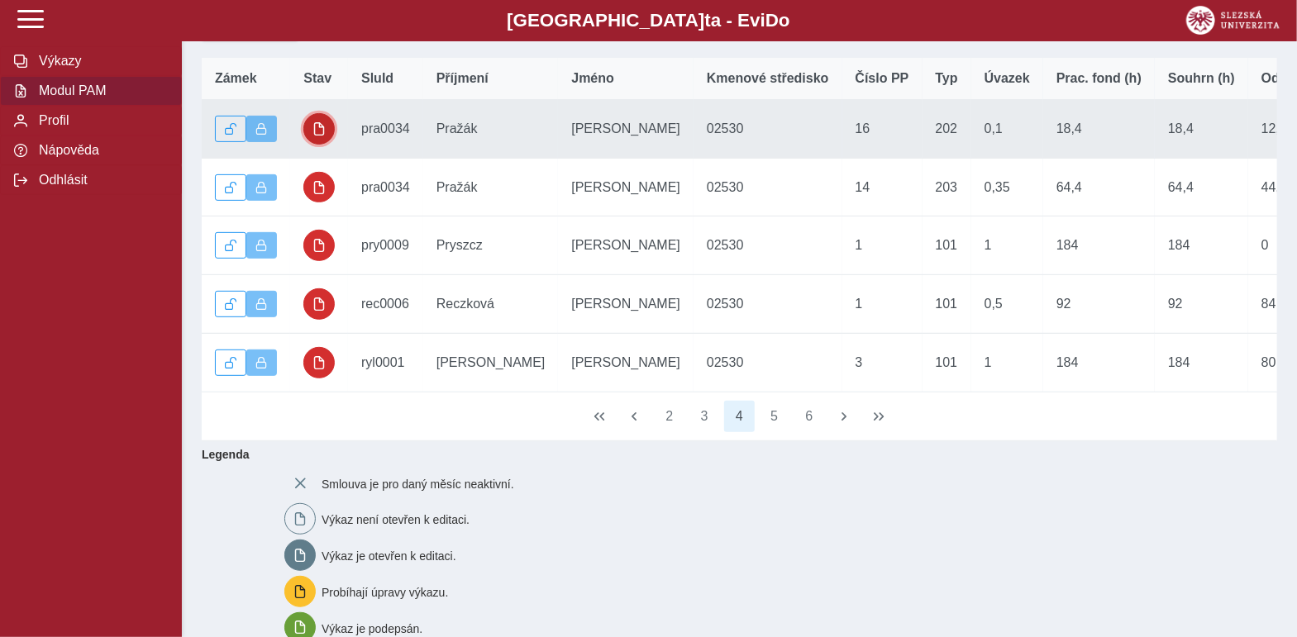
click at [318, 136] on span "button" at bounding box center [318, 128] width 13 height 13
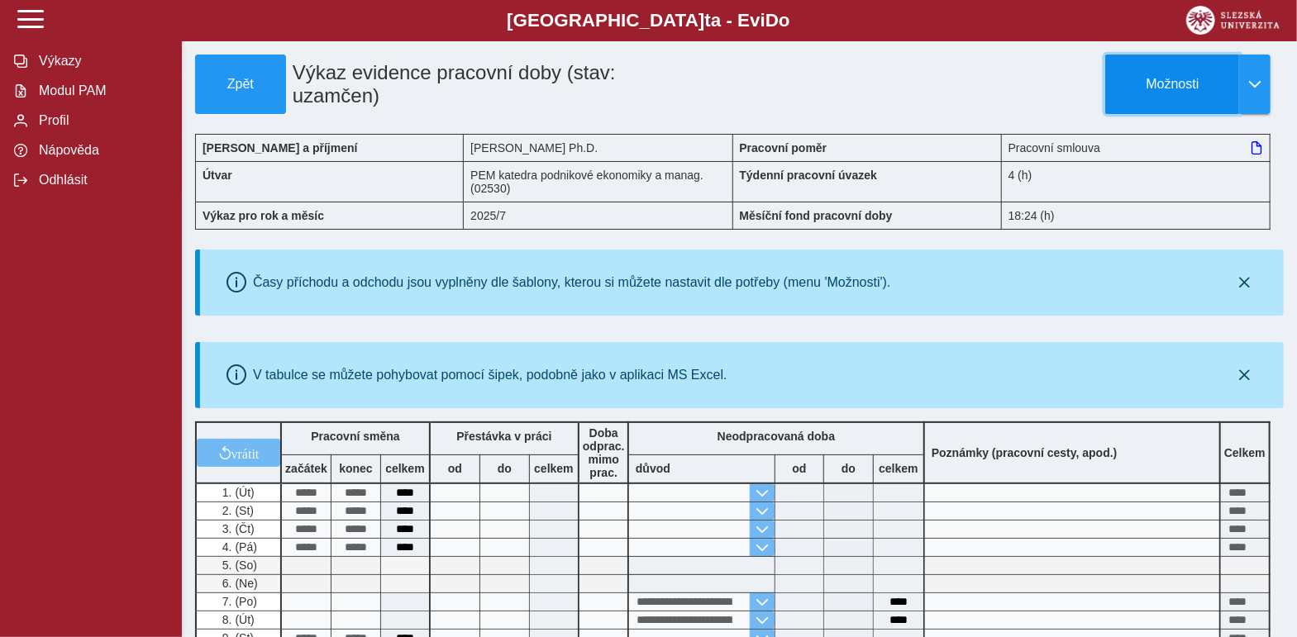
click at [1215, 93] on button "Možnosti" at bounding box center [1172, 85] width 134 height 60
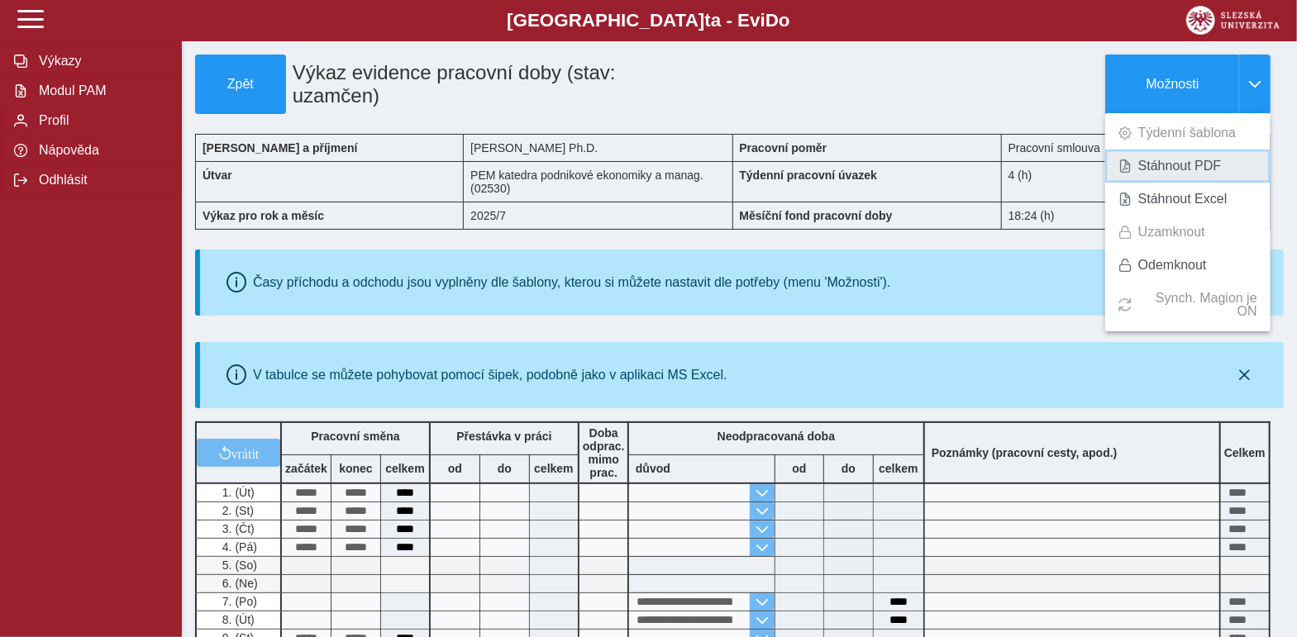
click at [1185, 164] on span "Stáhnout PDF" at bounding box center [1179, 166] width 83 height 13
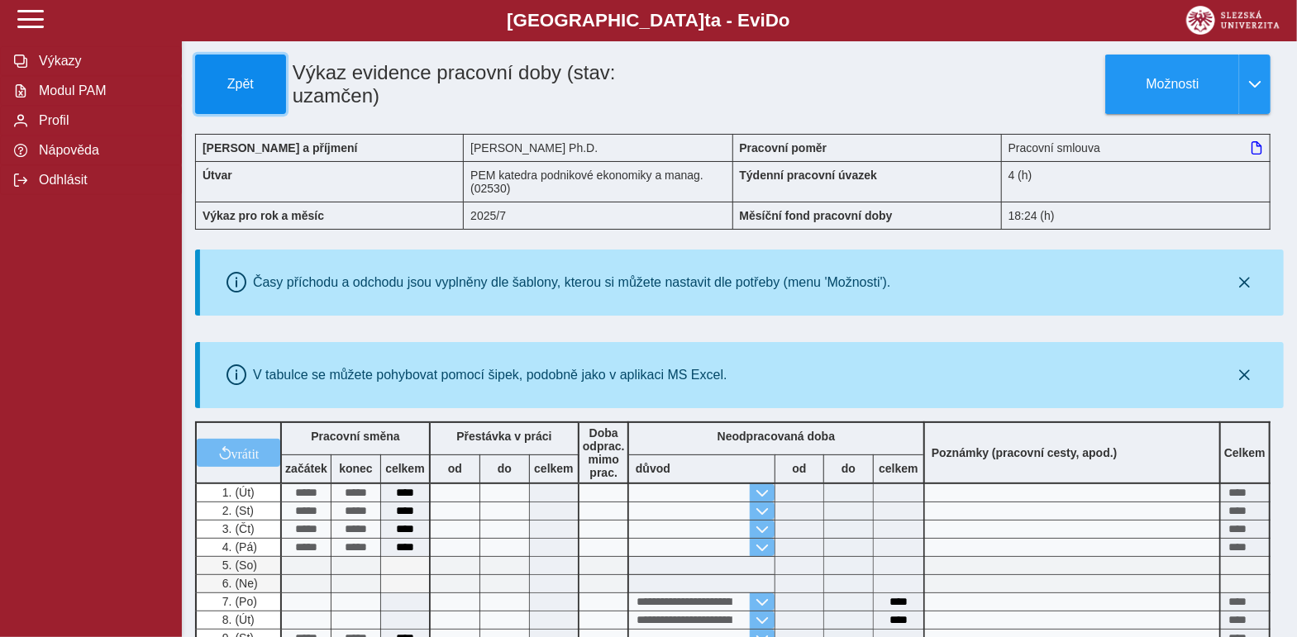
click at [226, 74] on button "Zpět" at bounding box center [240, 85] width 91 height 60
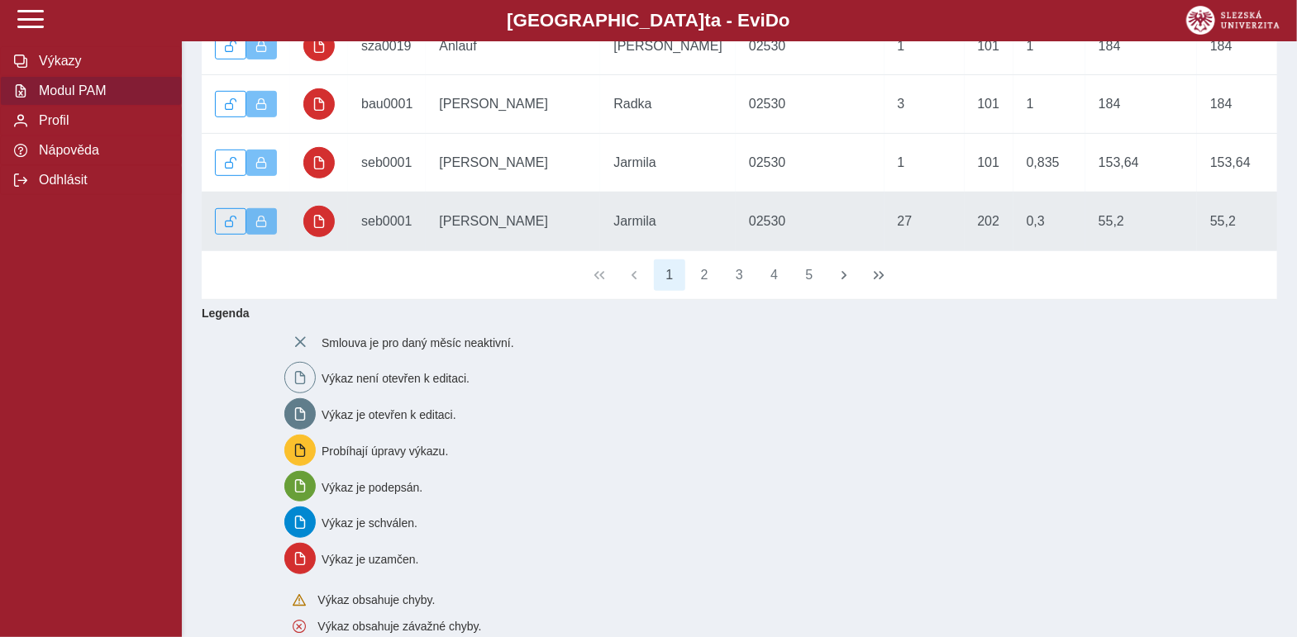
scroll to position [413, 0]
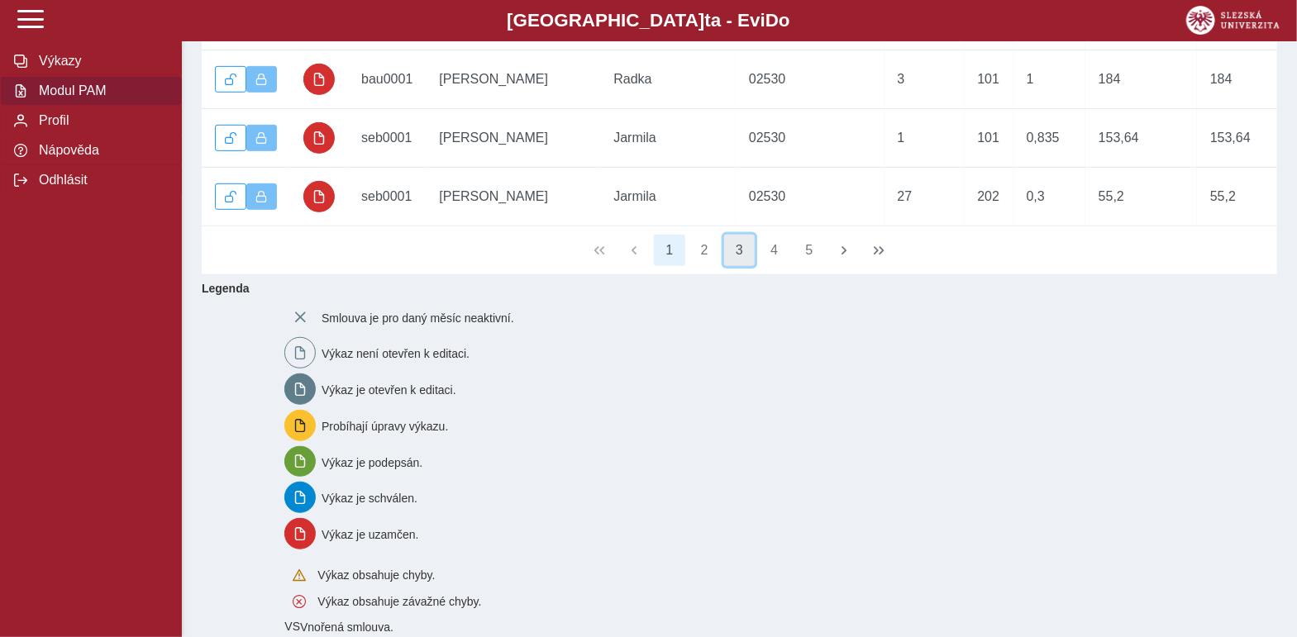
click at [731, 266] on button "3" at bounding box center [739, 250] width 31 height 31
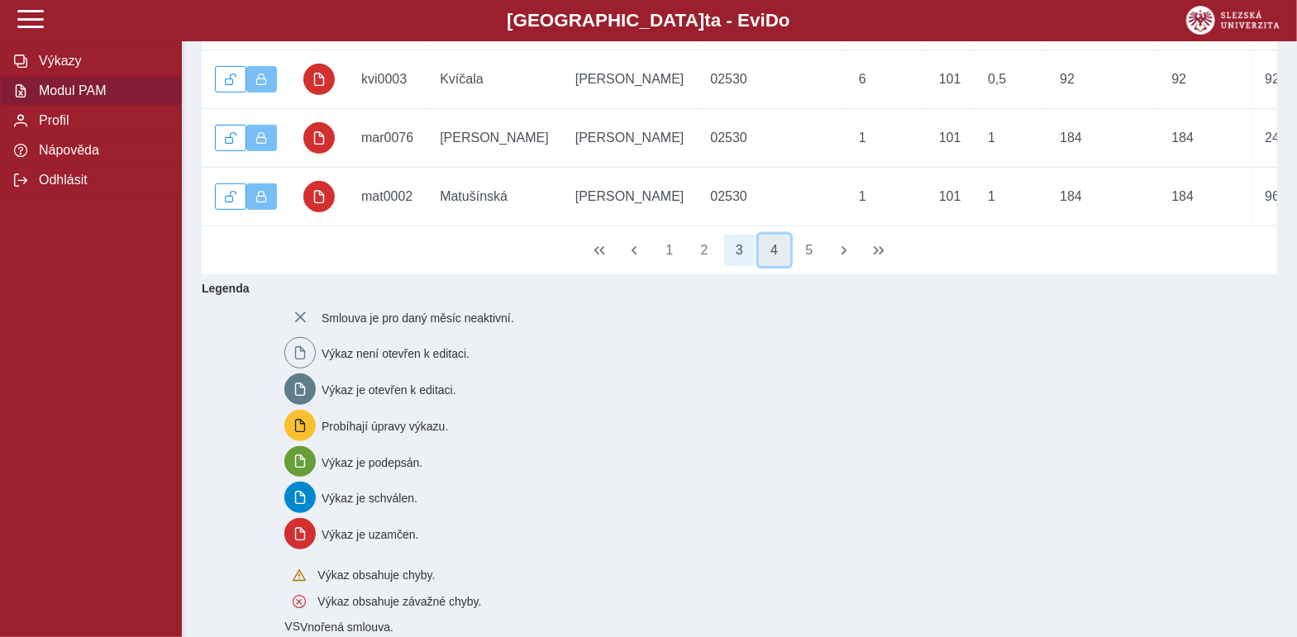
click at [769, 266] on button "4" at bounding box center [774, 250] width 31 height 31
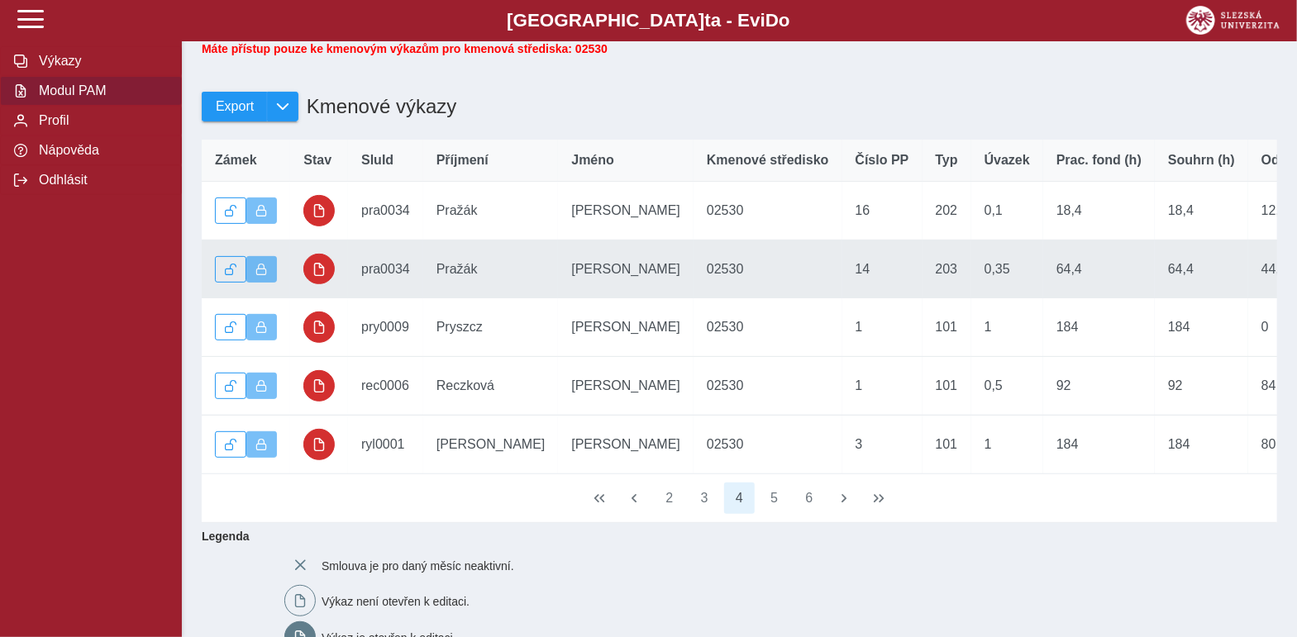
scroll to position [83, 0]
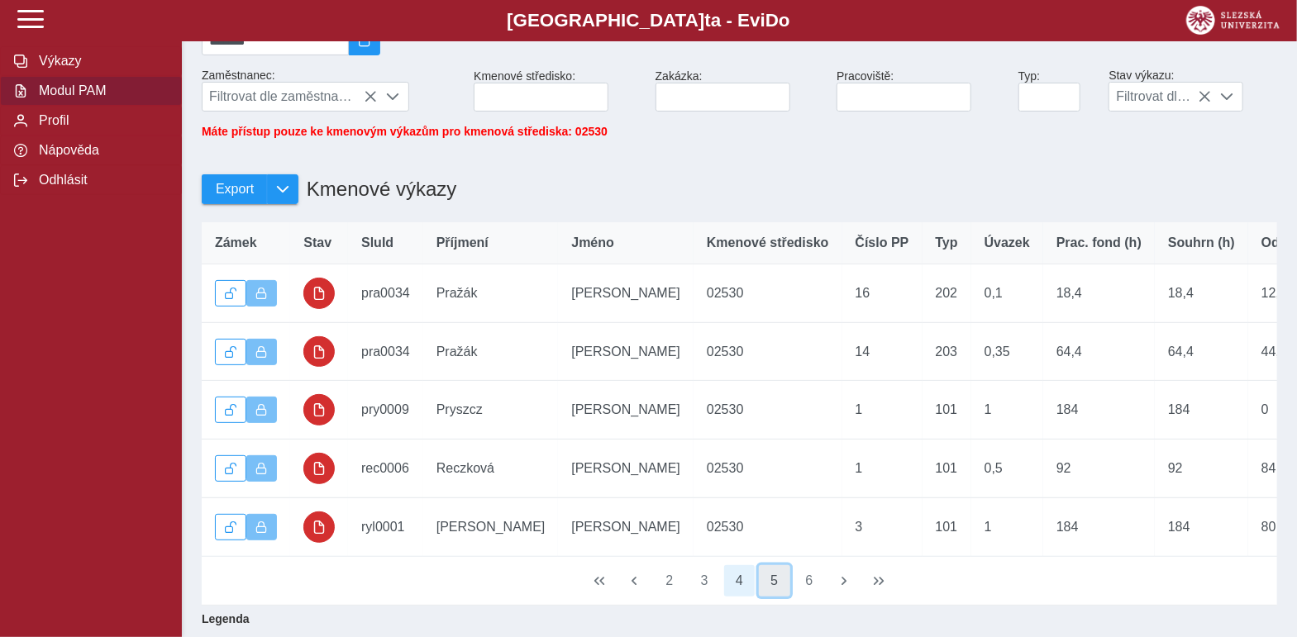
click at [777, 597] on button "5" at bounding box center [774, 580] width 31 height 31
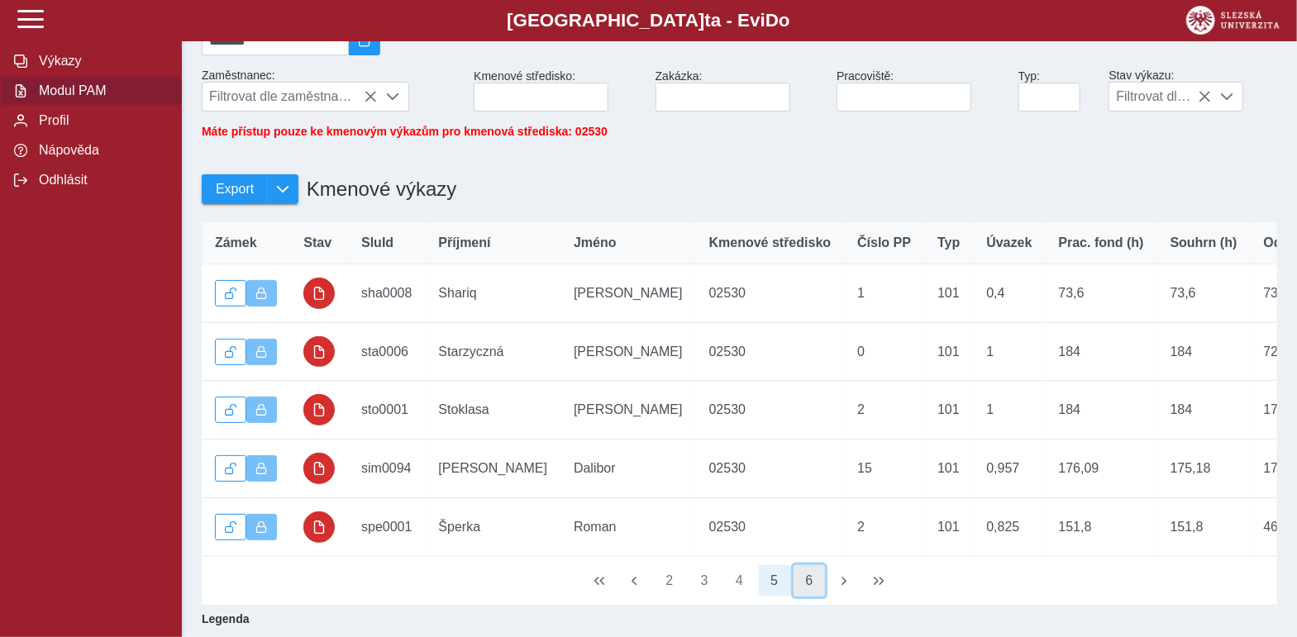
click at [803, 597] on button "6" at bounding box center [809, 580] width 31 height 31
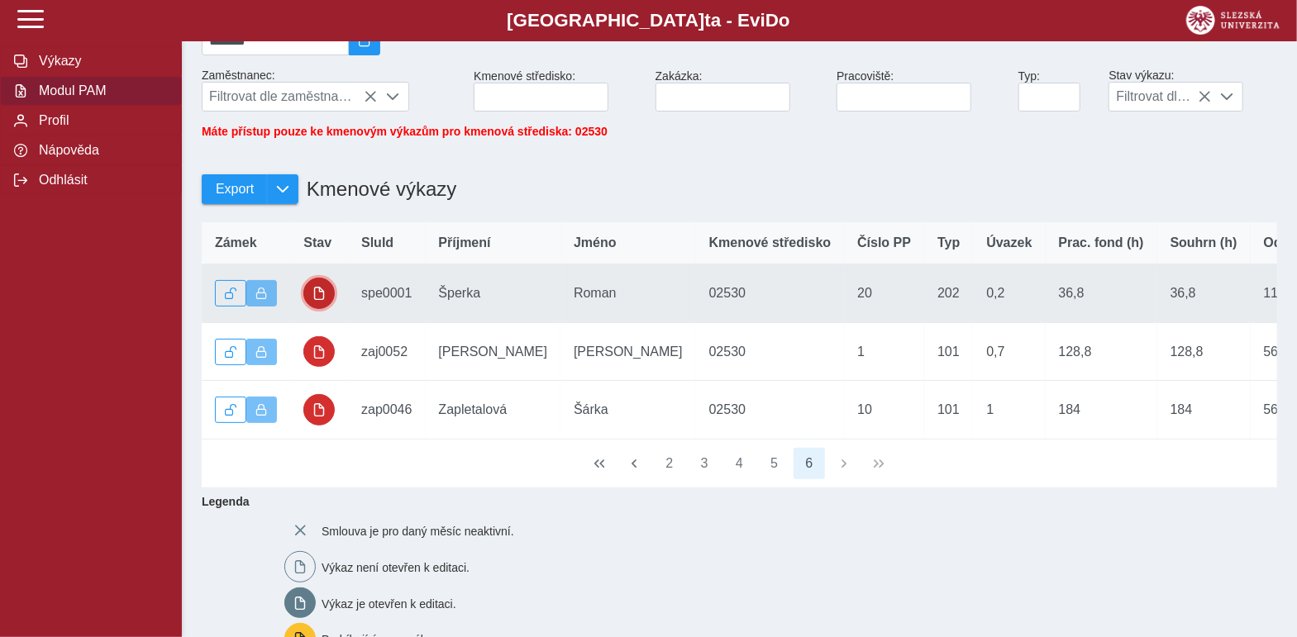
click at [310, 300] on button "button" at bounding box center [318, 293] width 31 height 31
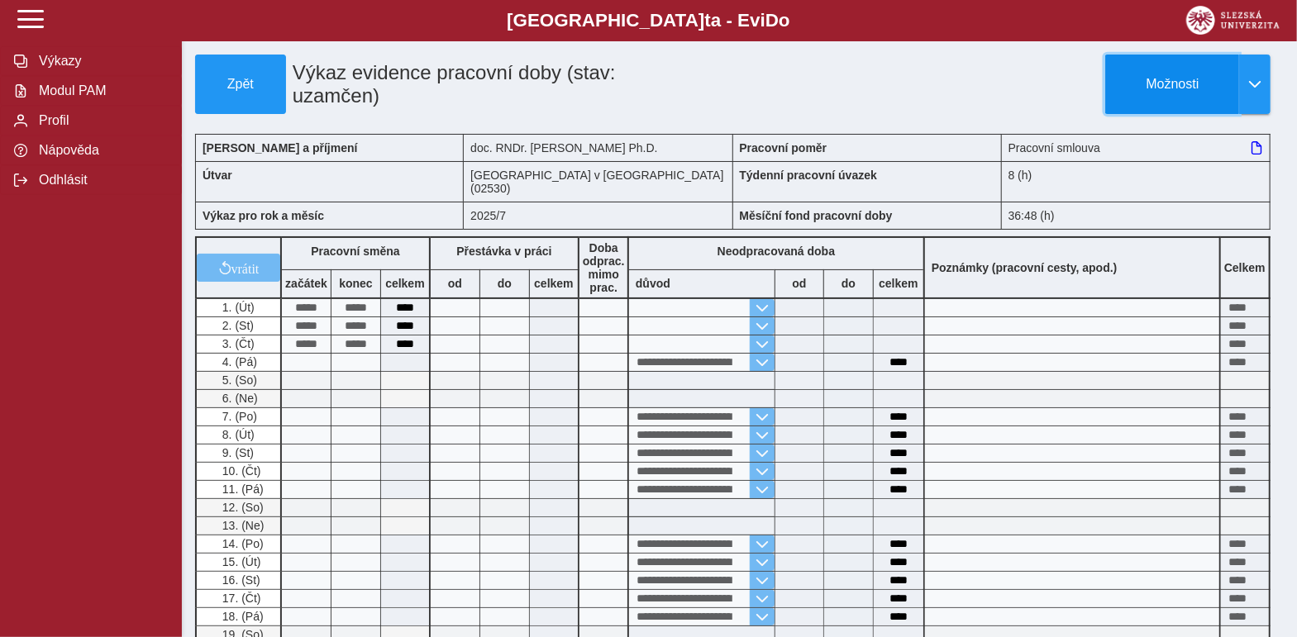
click at [1141, 85] on span "Možnosti" at bounding box center [1172, 84] width 107 height 15
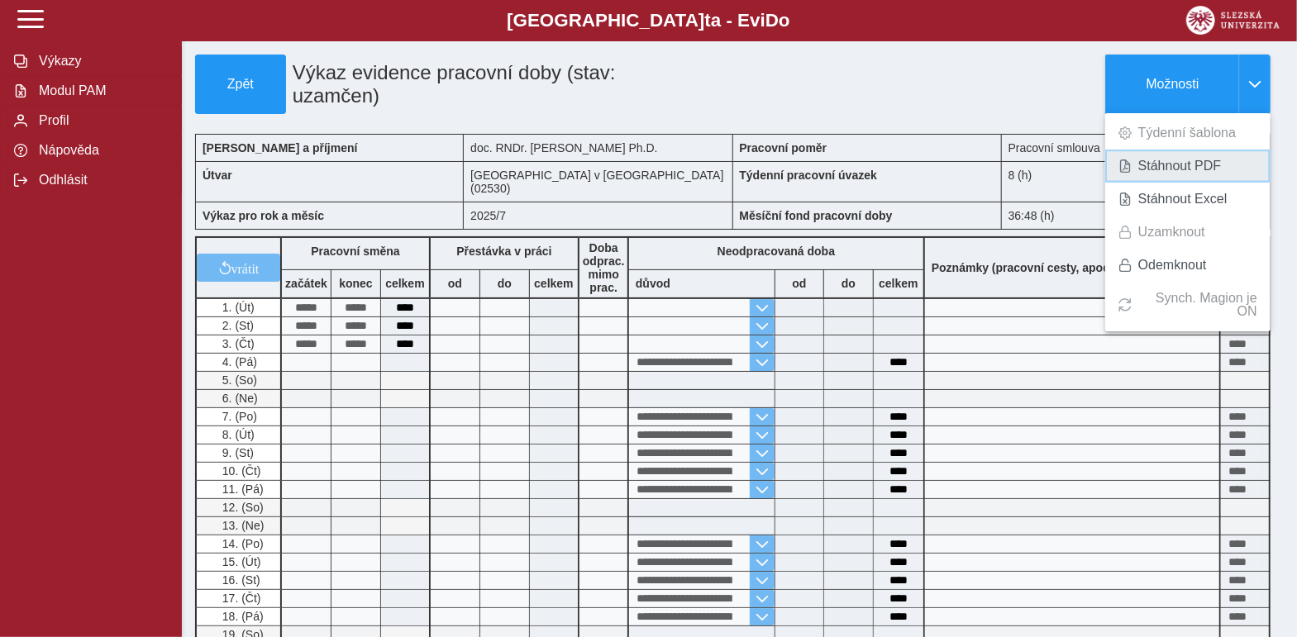
click at [1126, 161] on span at bounding box center [1124, 166] width 13 height 13
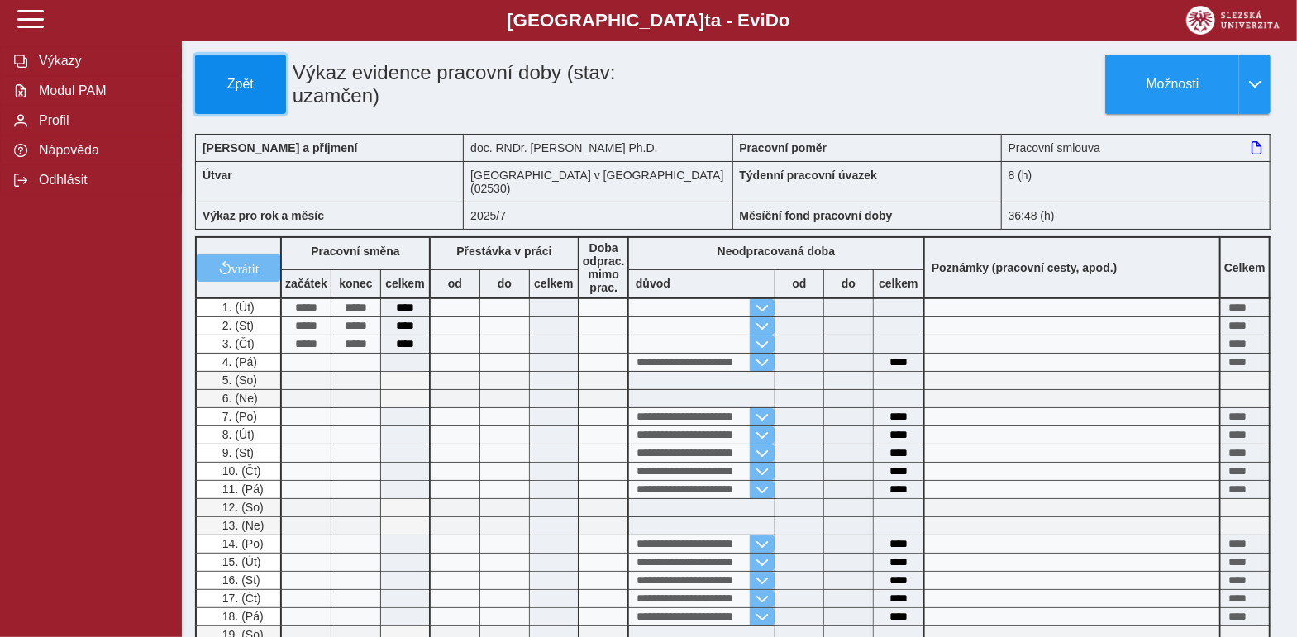
click at [219, 65] on button "Zpět" at bounding box center [240, 85] width 91 height 60
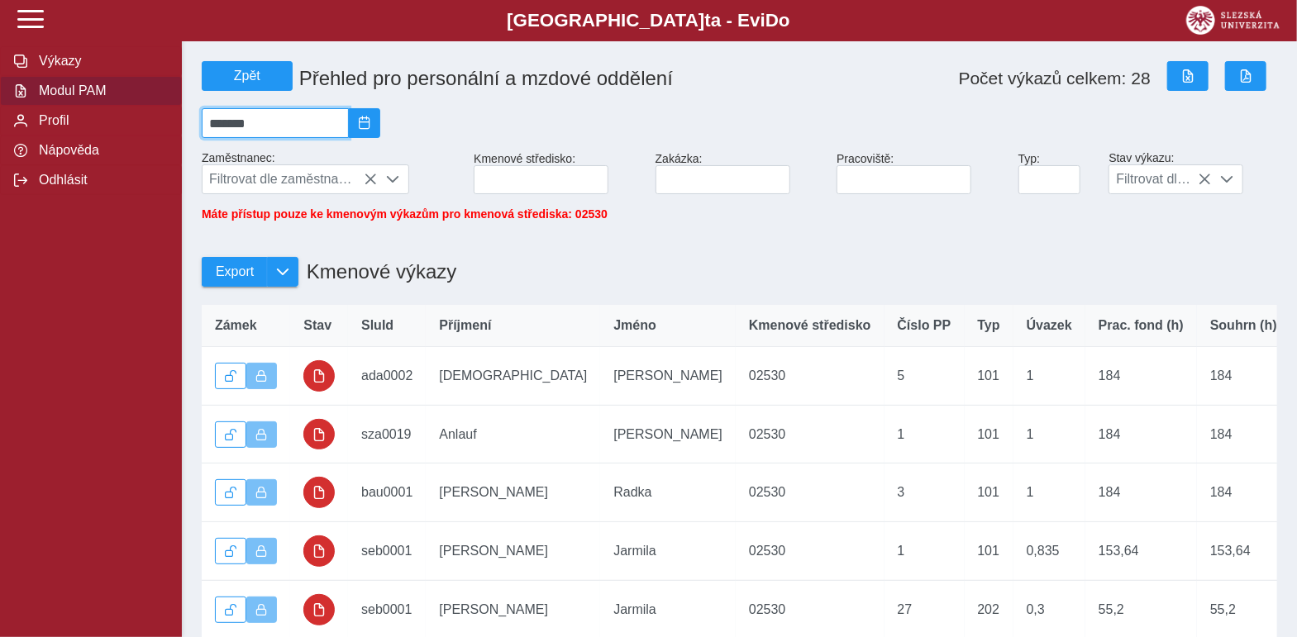
click at [261, 126] on input "*******" at bounding box center [275, 123] width 147 height 30
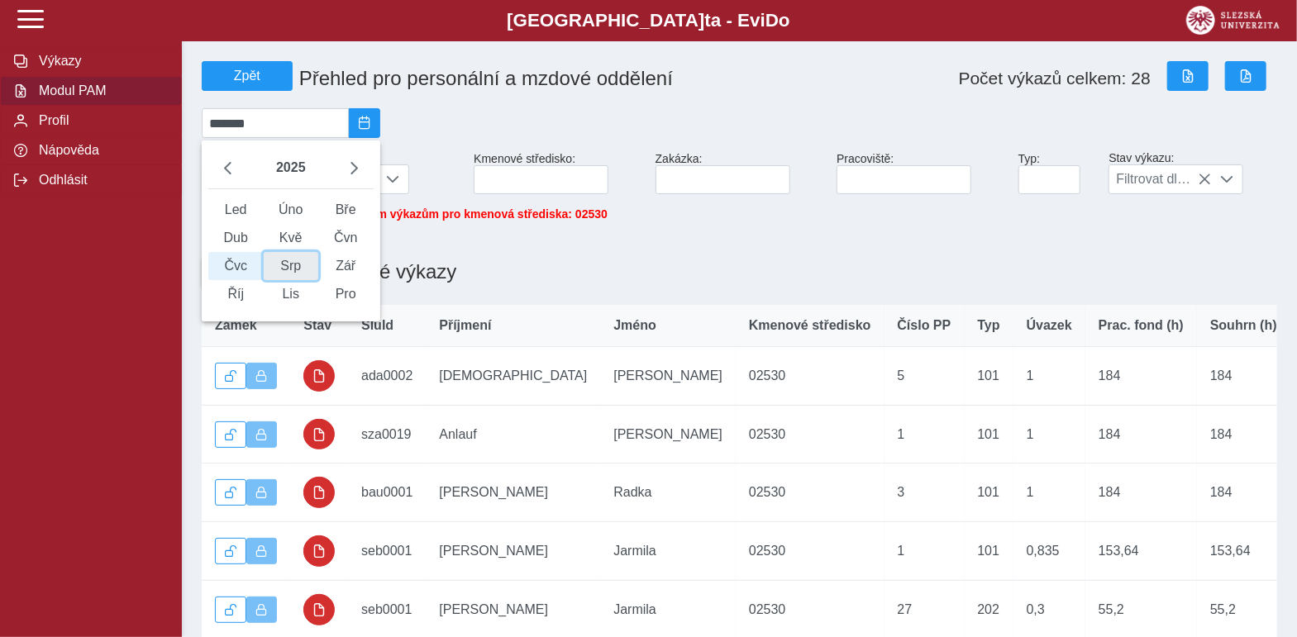
click at [293, 280] on span "Srp" at bounding box center [291, 266] width 55 height 28
type input "*******"
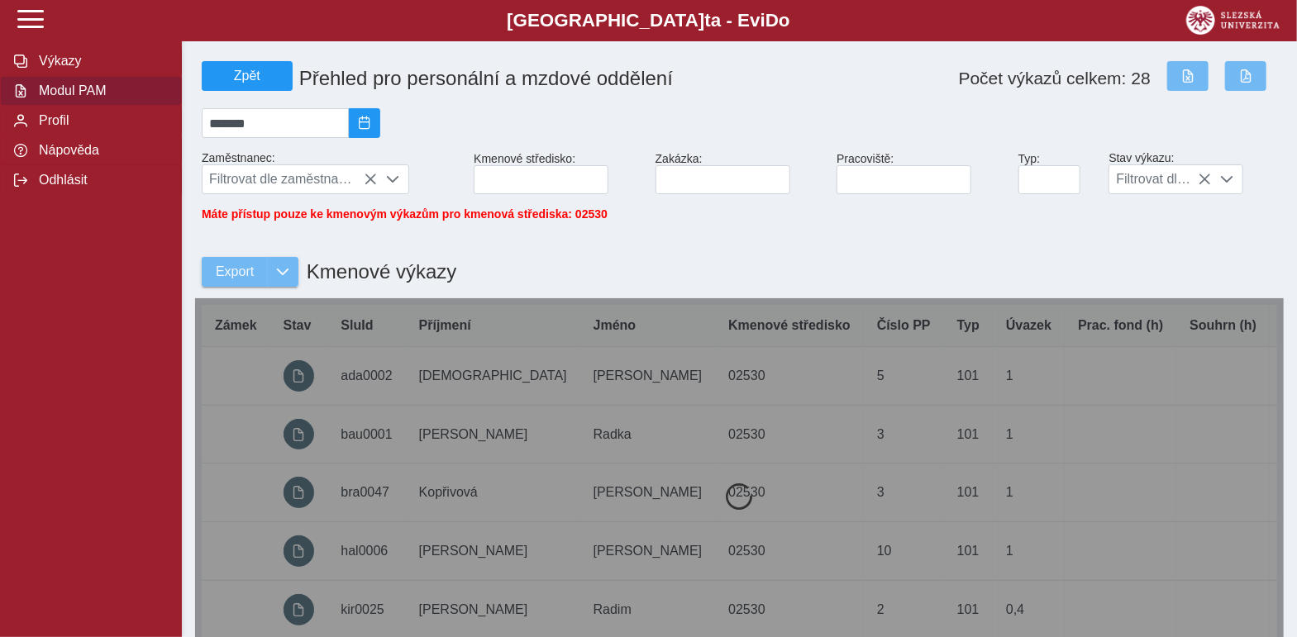
click at [160, 208] on div "Výkazy Modul PAM Profil Nápověda Odhlásit" at bounding box center [91, 114] width 182 height 188
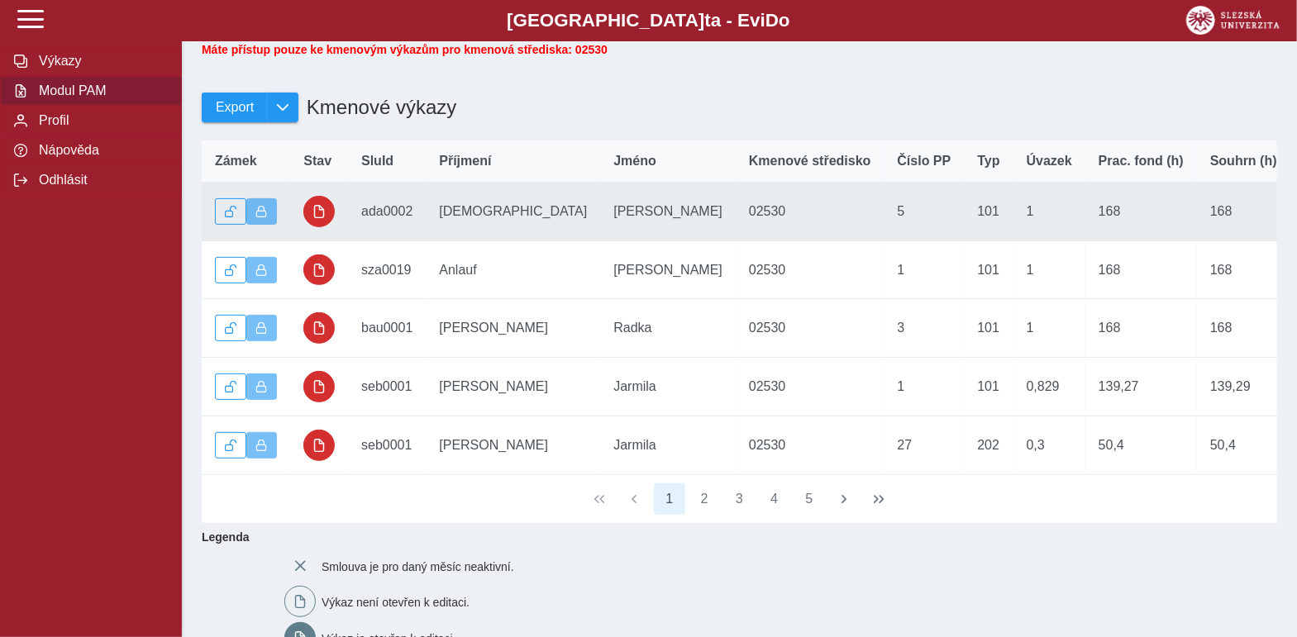
scroll to position [165, 0]
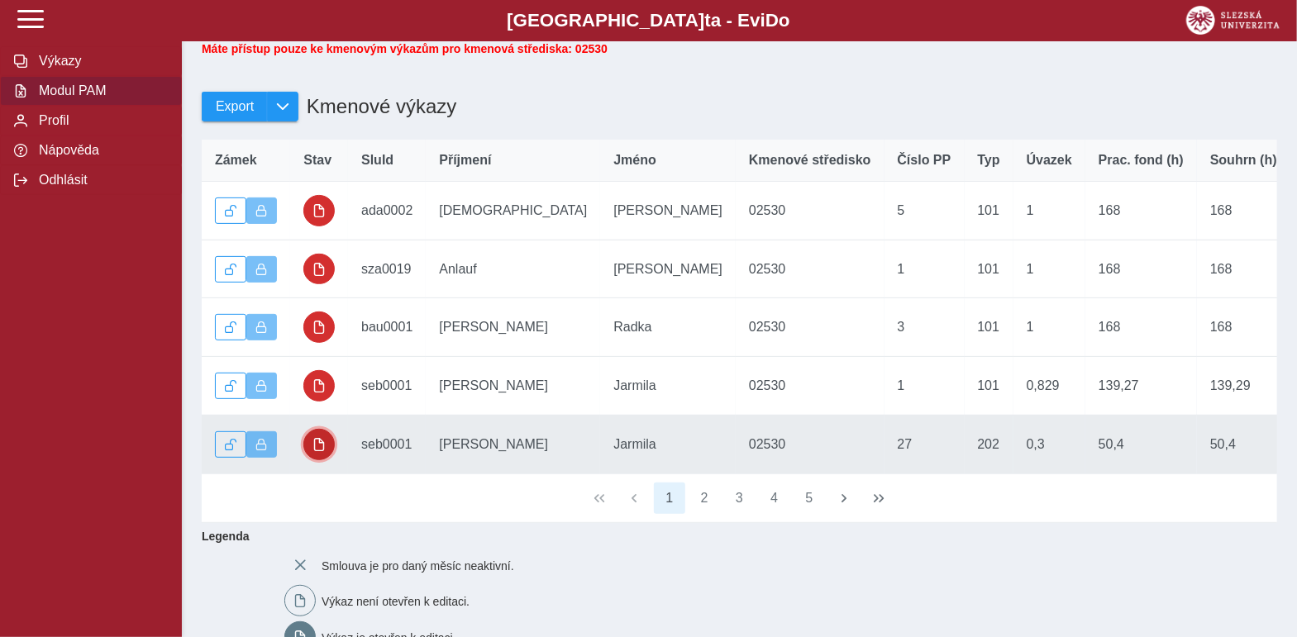
click at [327, 454] on button "button" at bounding box center [318, 444] width 31 height 31
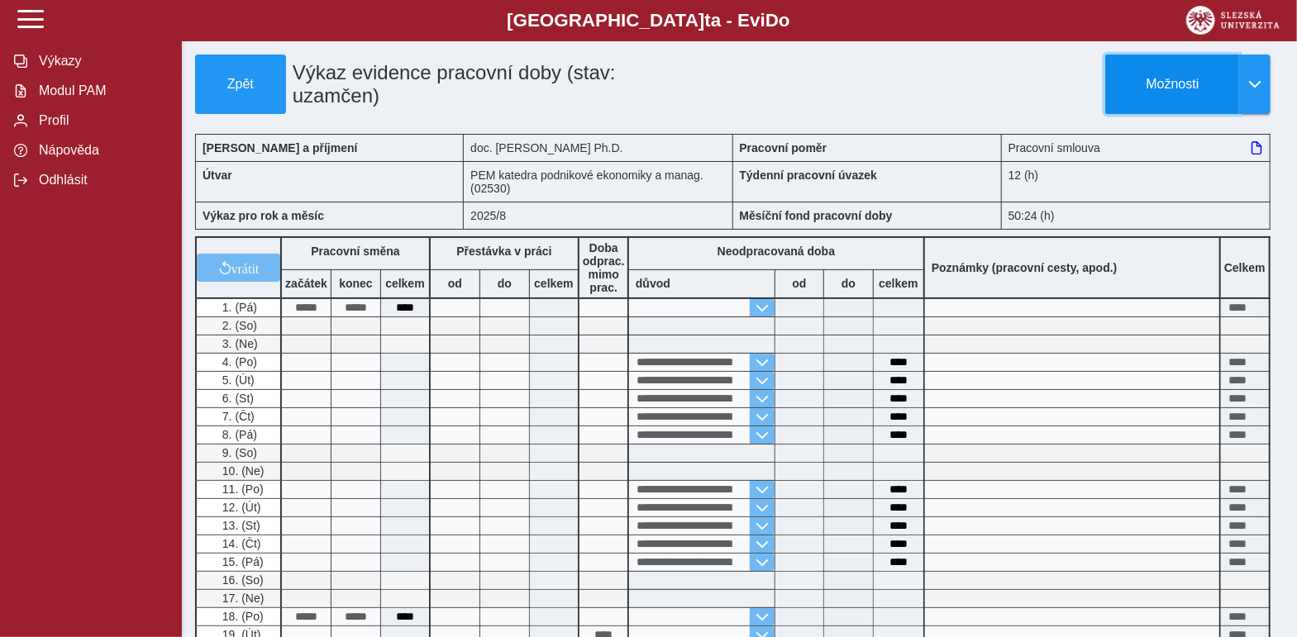
click at [1202, 77] on span "Možnosti" at bounding box center [1172, 84] width 107 height 15
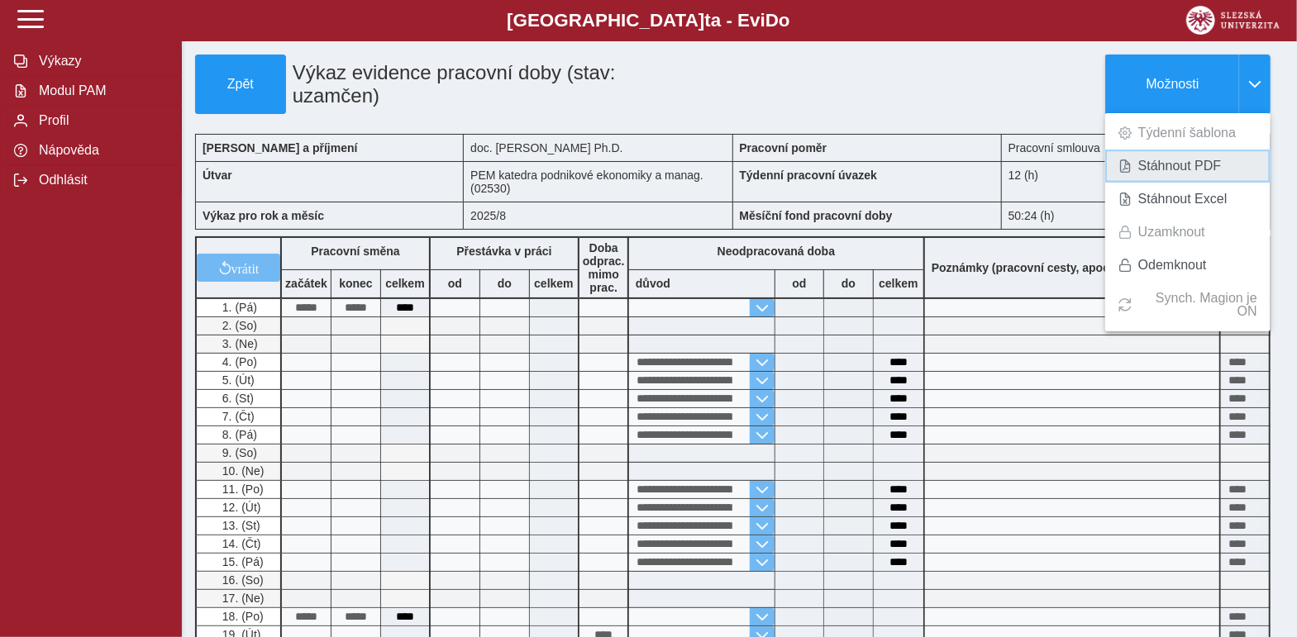
click at [1165, 160] on span "Stáhnout PDF" at bounding box center [1179, 166] width 83 height 13
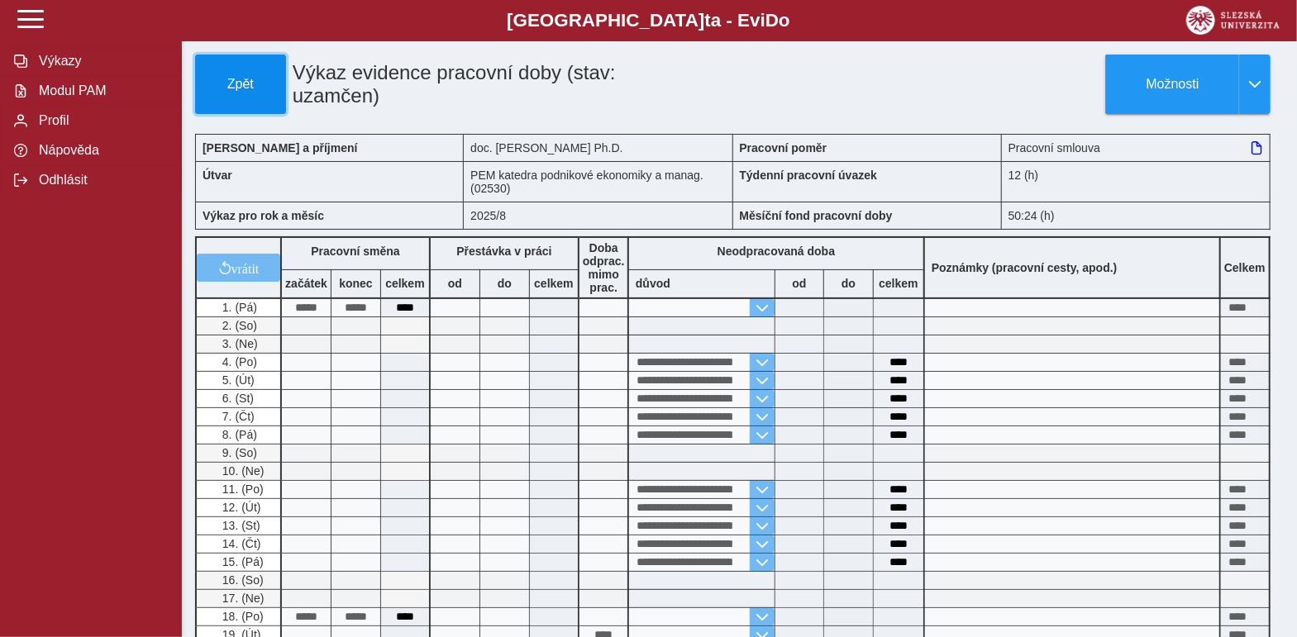
click at [226, 92] on span "Zpět" at bounding box center [241, 84] width 76 height 15
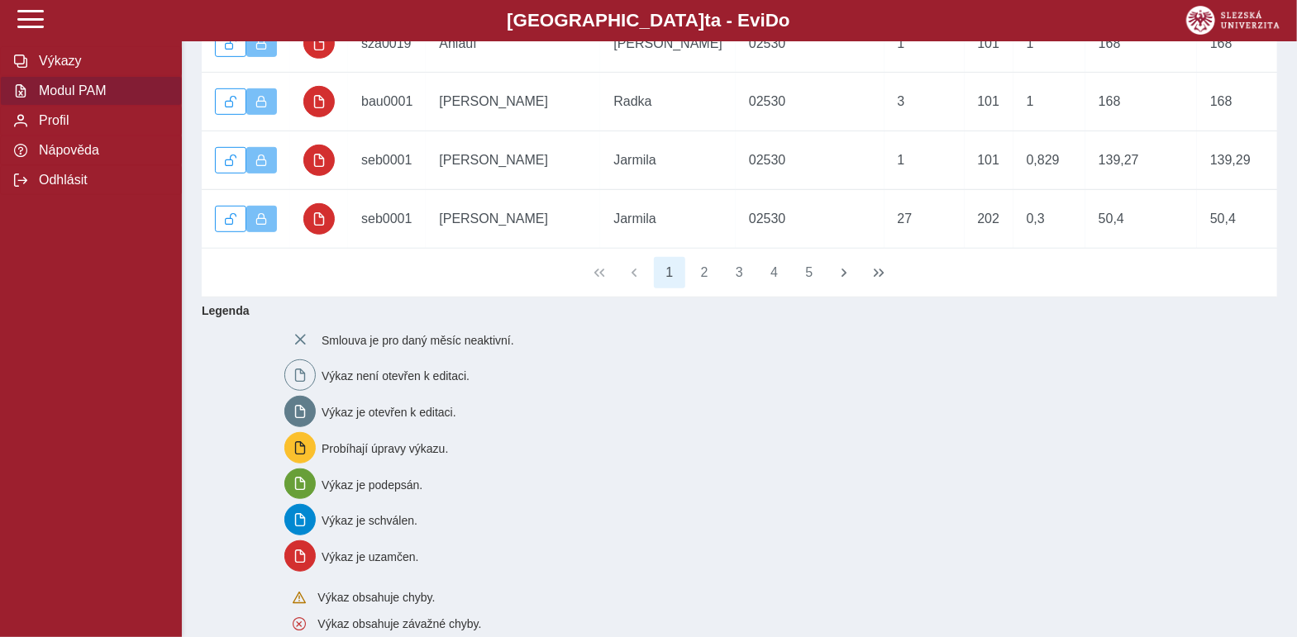
scroll to position [494, 0]
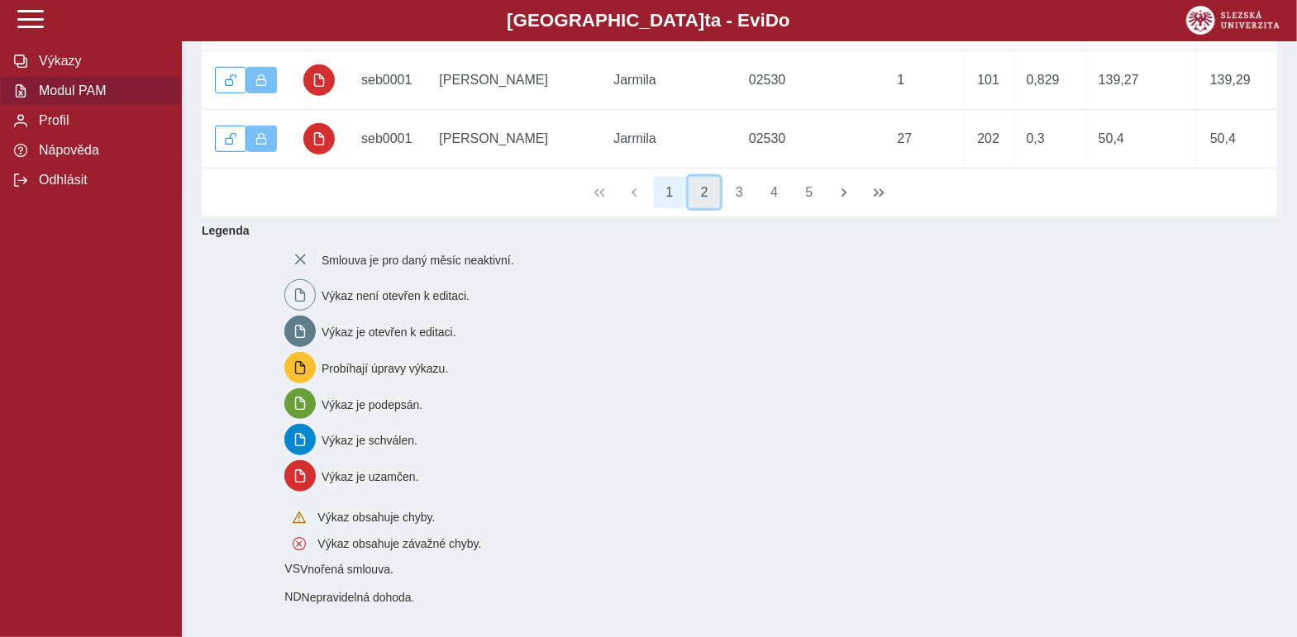
click at [689, 196] on button "2" at bounding box center [704, 192] width 31 height 31
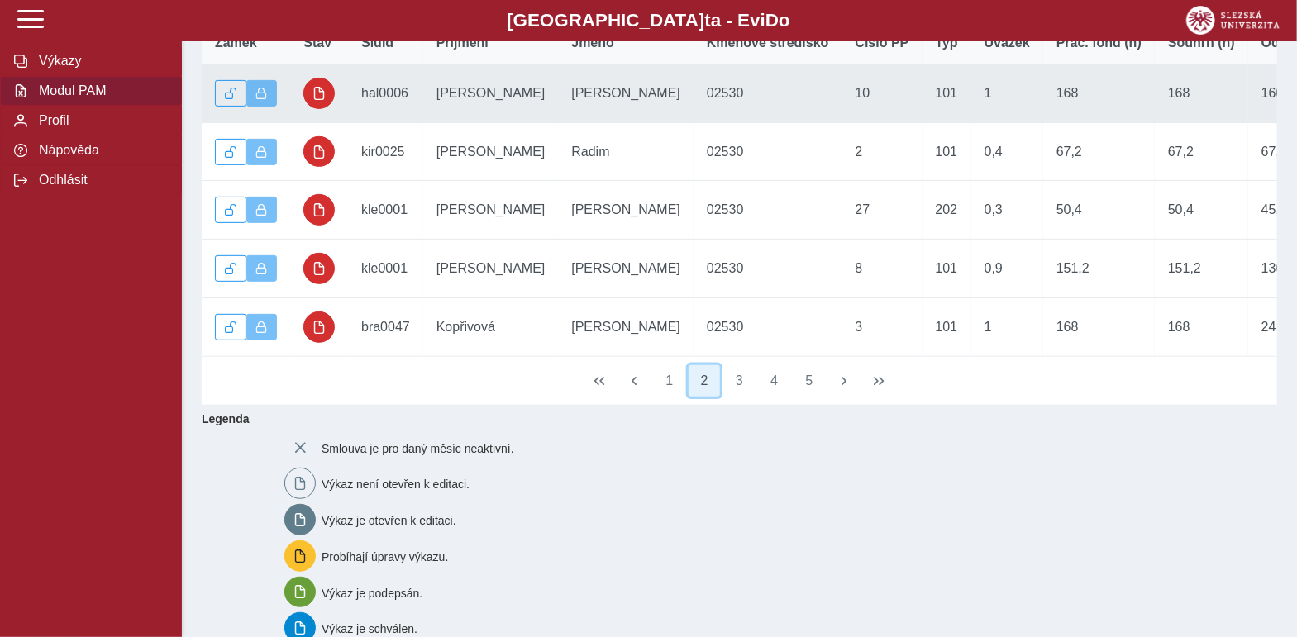
scroll to position [164, 0]
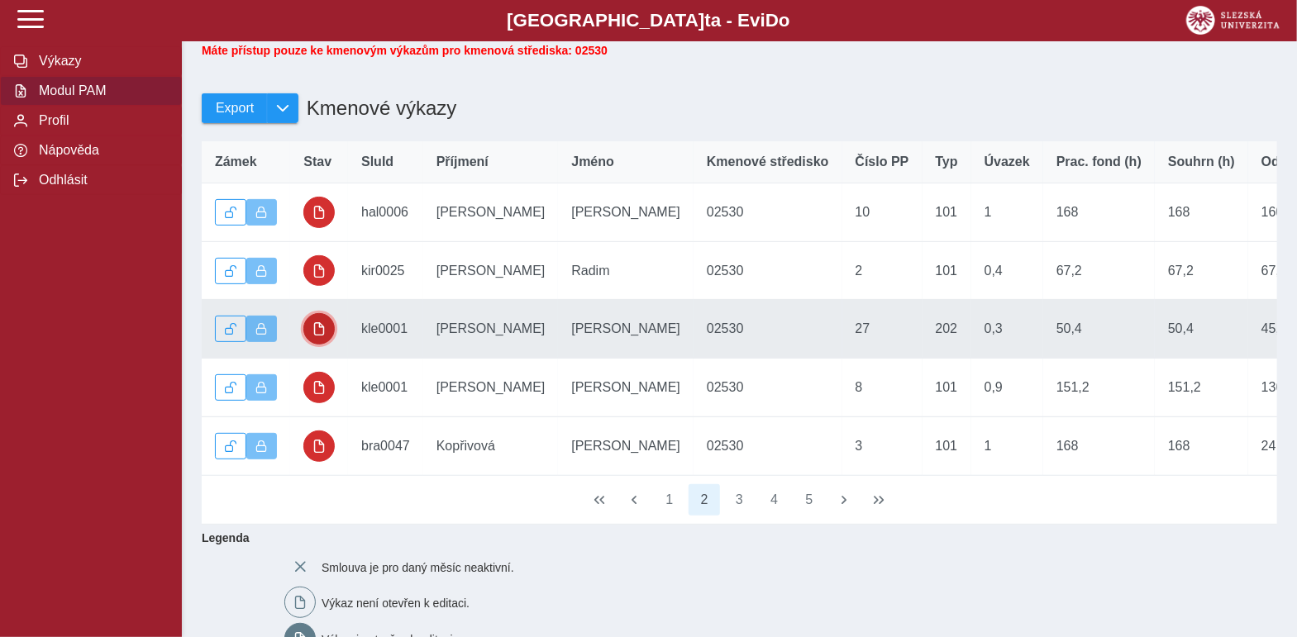
click at [327, 338] on button "button" at bounding box center [318, 328] width 31 height 31
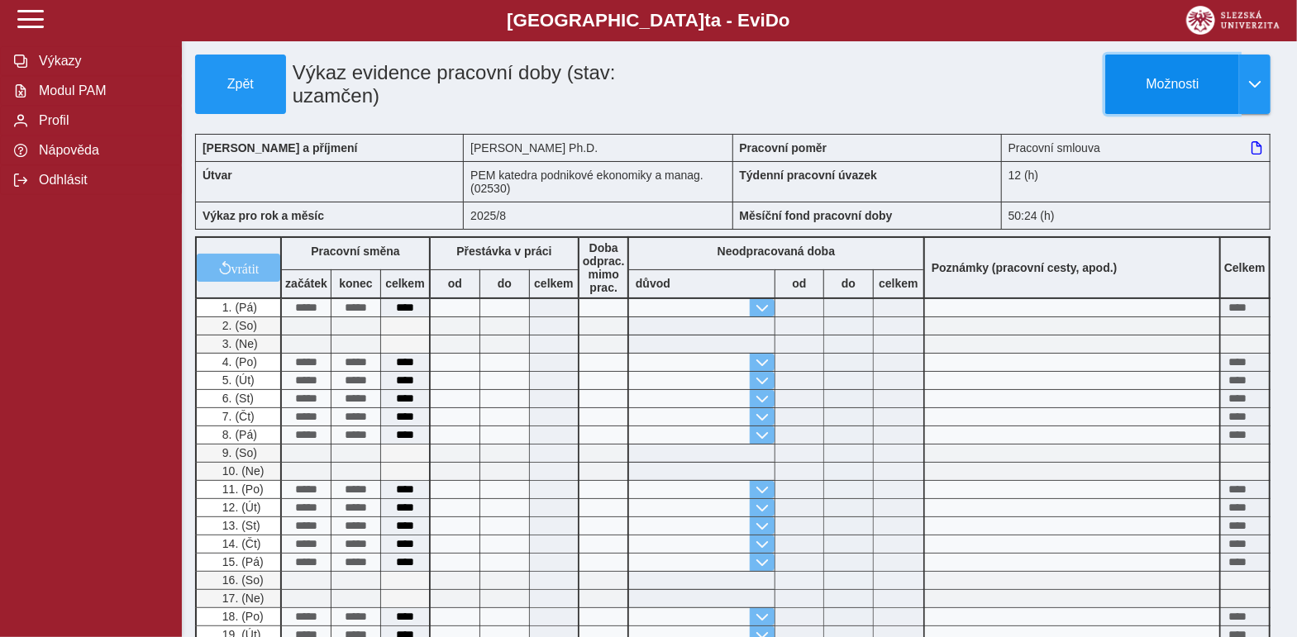
click at [1187, 98] on button "Možnosti" at bounding box center [1172, 85] width 134 height 60
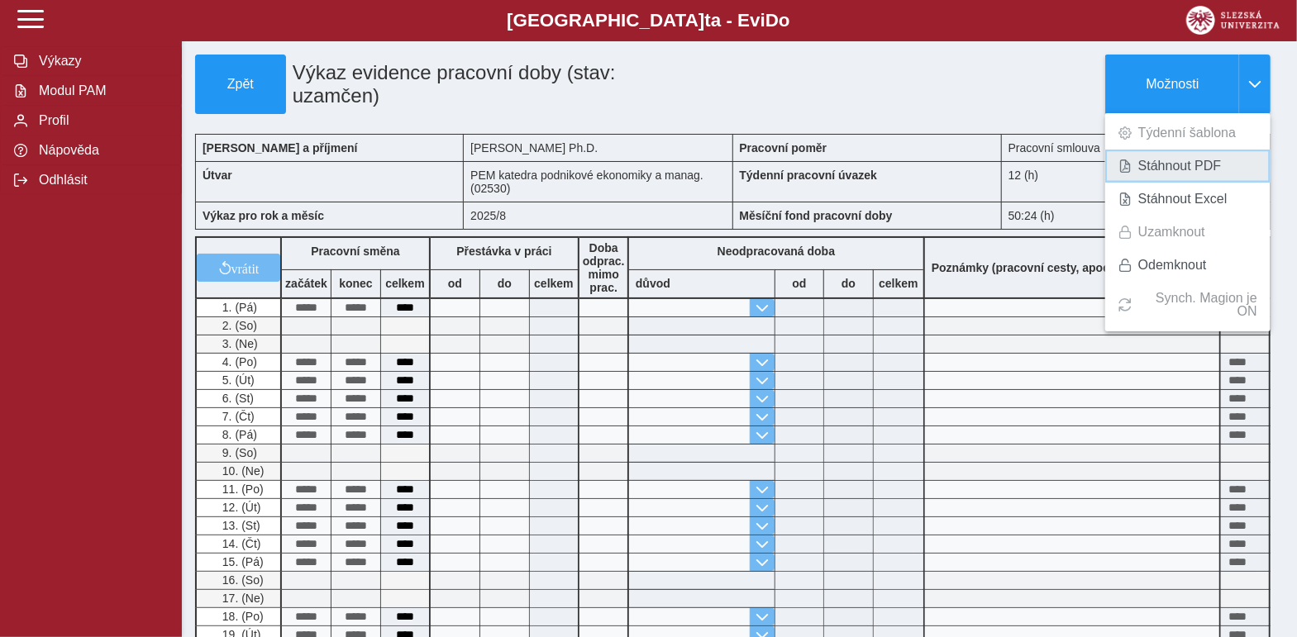
click at [1139, 171] on span "Stáhnout PDF" at bounding box center [1179, 166] width 83 height 13
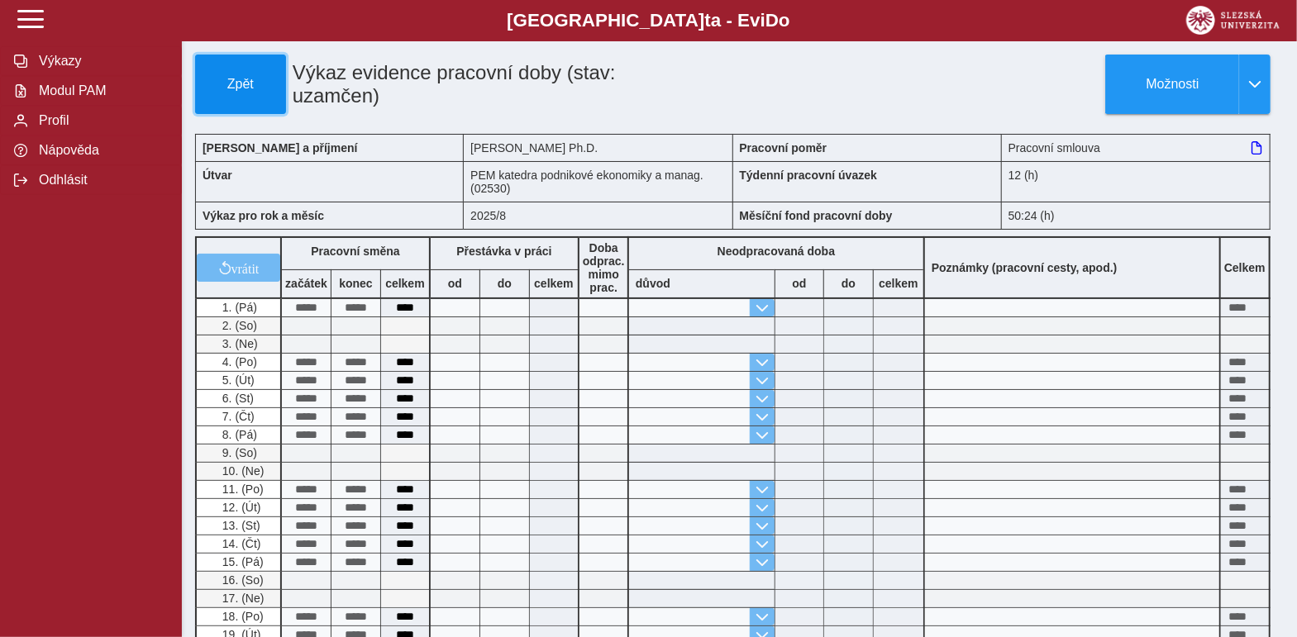
click at [204, 69] on button "Zpět" at bounding box center [240, 85] width 91 height 60
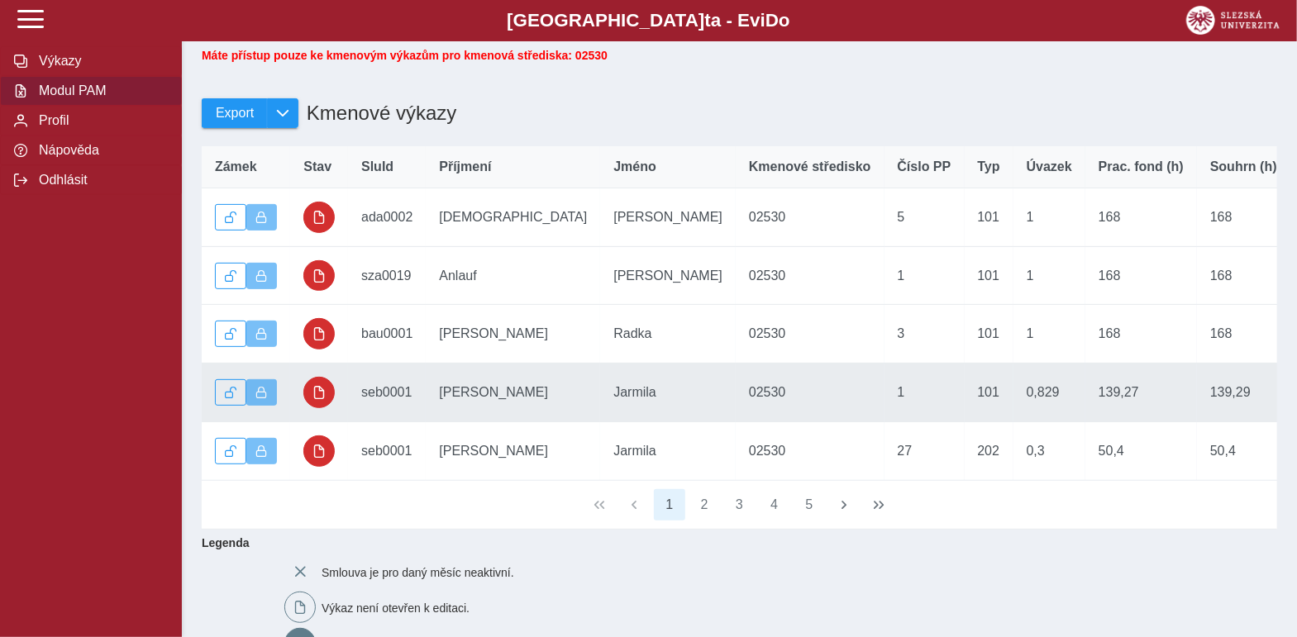
scroll to position [165, 0]
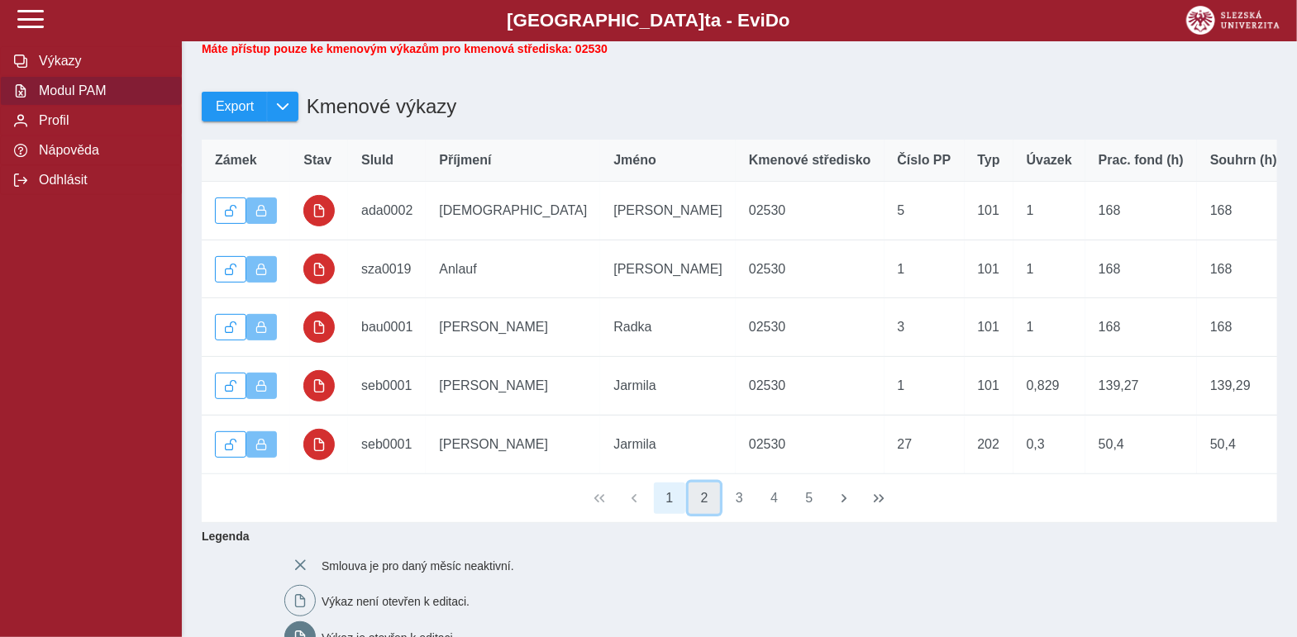
click at [711, 514] on button "2" at bounding box center [704, 498] width 31 height 31
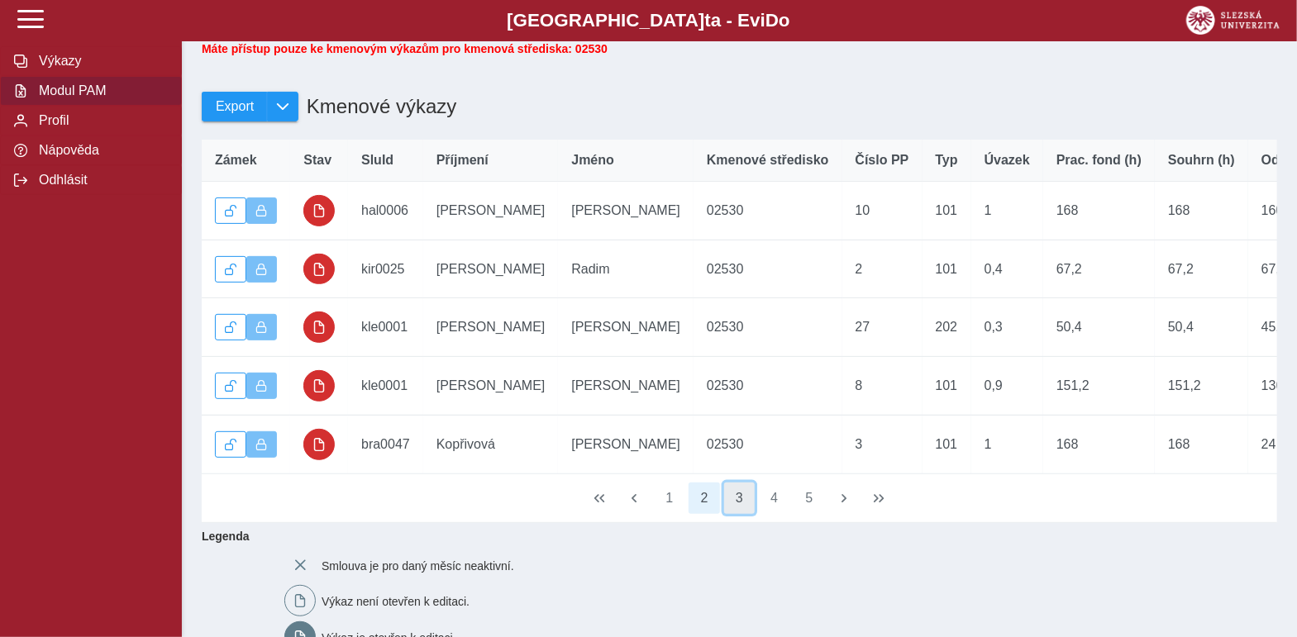
click at [734, 514] on button "3" at bounding box center [739, 498] width 31 height 31
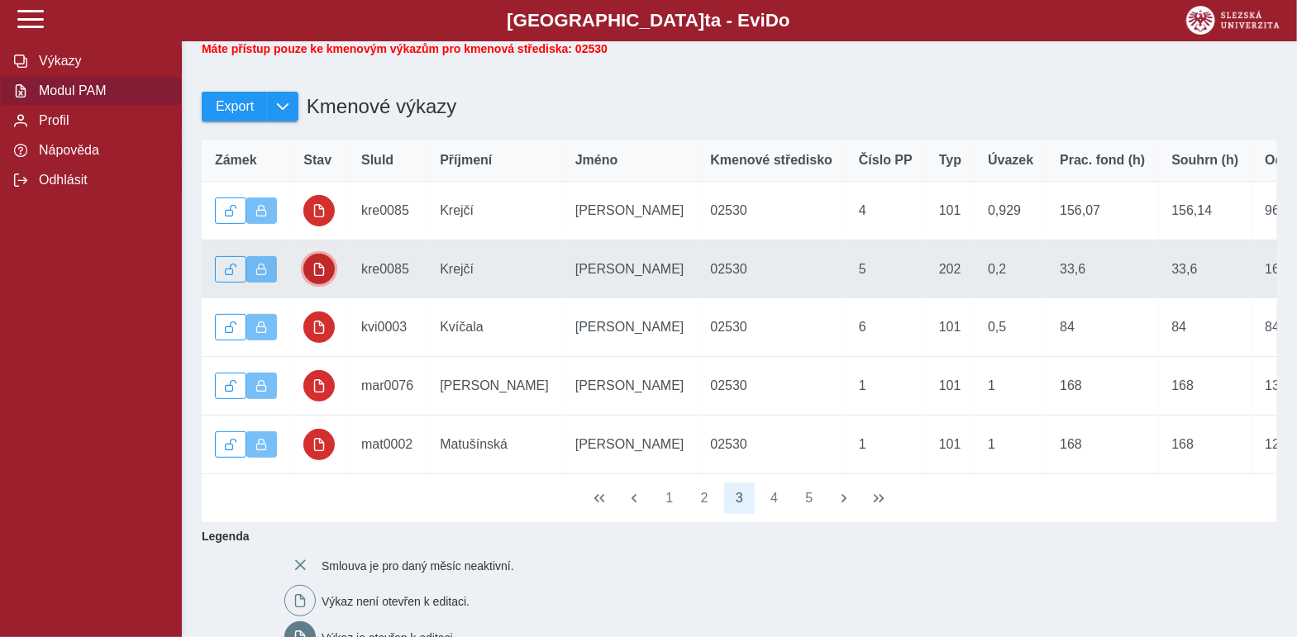
click at [331, 274] on button "button" at bounding box center [318, 269] width 31 height 31
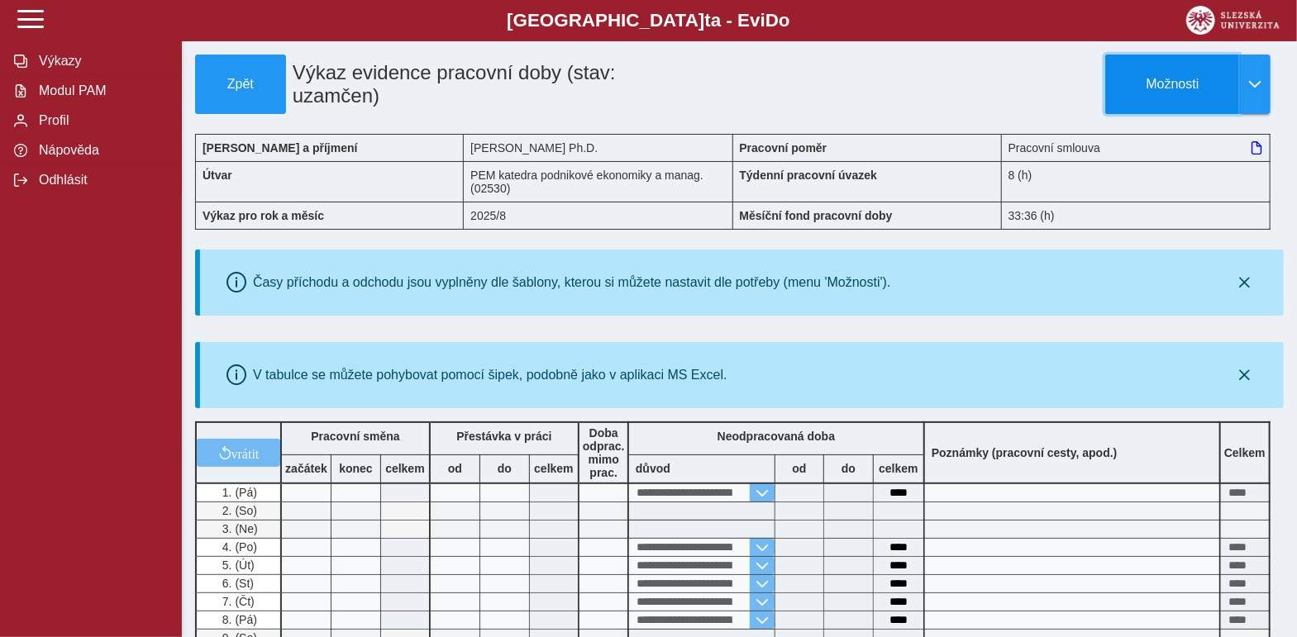
click at [1141, 94] on button "Možnosti" at bounding box center [1172, 85] width 134 height 60
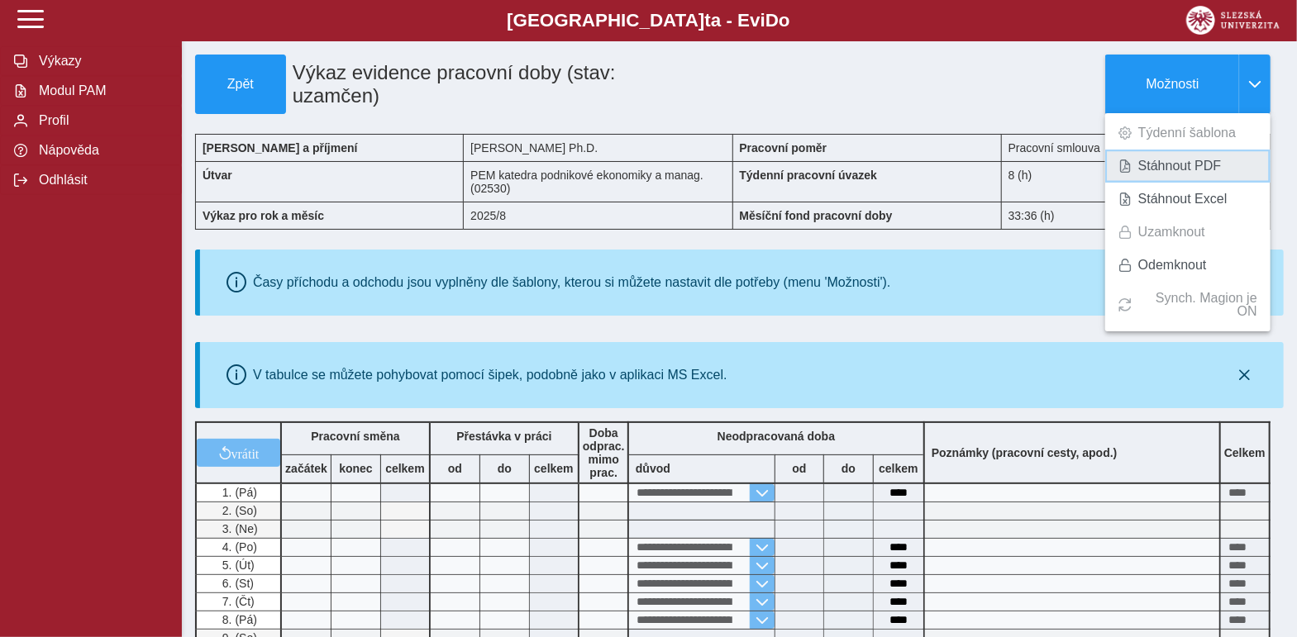
click at [1143, 160] on span "Stáhnout PDF" at bounding box center [1179, 166] width 83 height 13
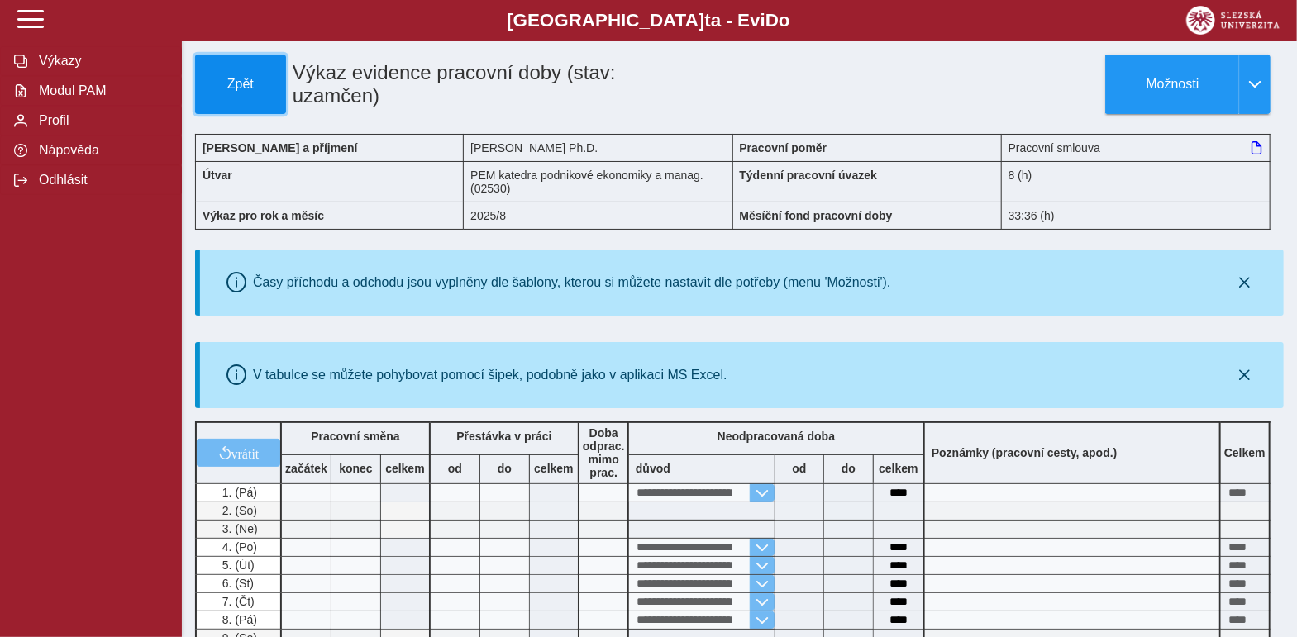
click at [223, 73] on button "Zpět" at bounding box center [240, 85] width 91 height 60
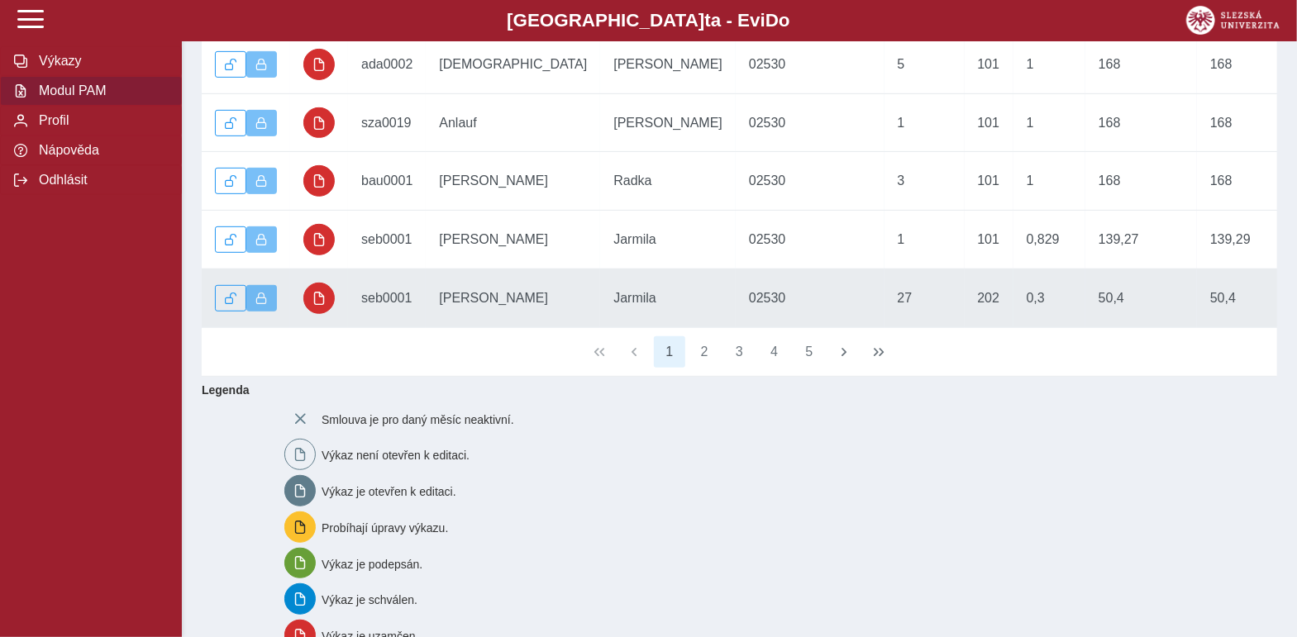
scroll to position [330, 0]
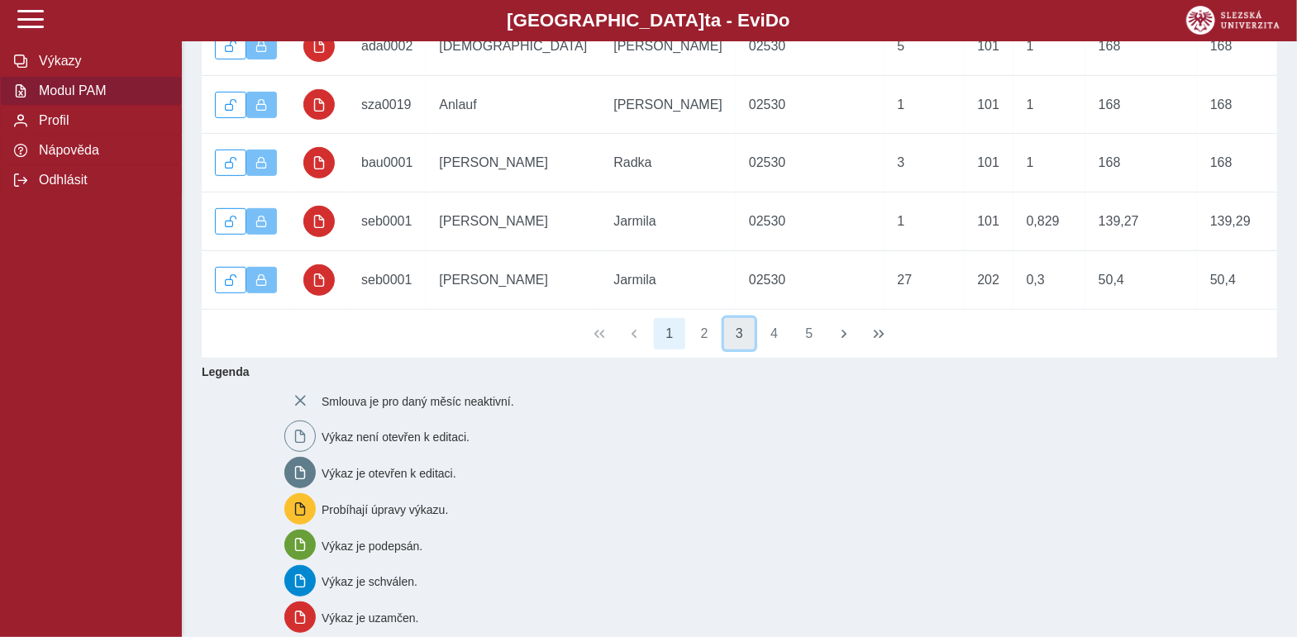
click at [736, 350] on button "3" at bounding box center [739, 333] width 31 height 31
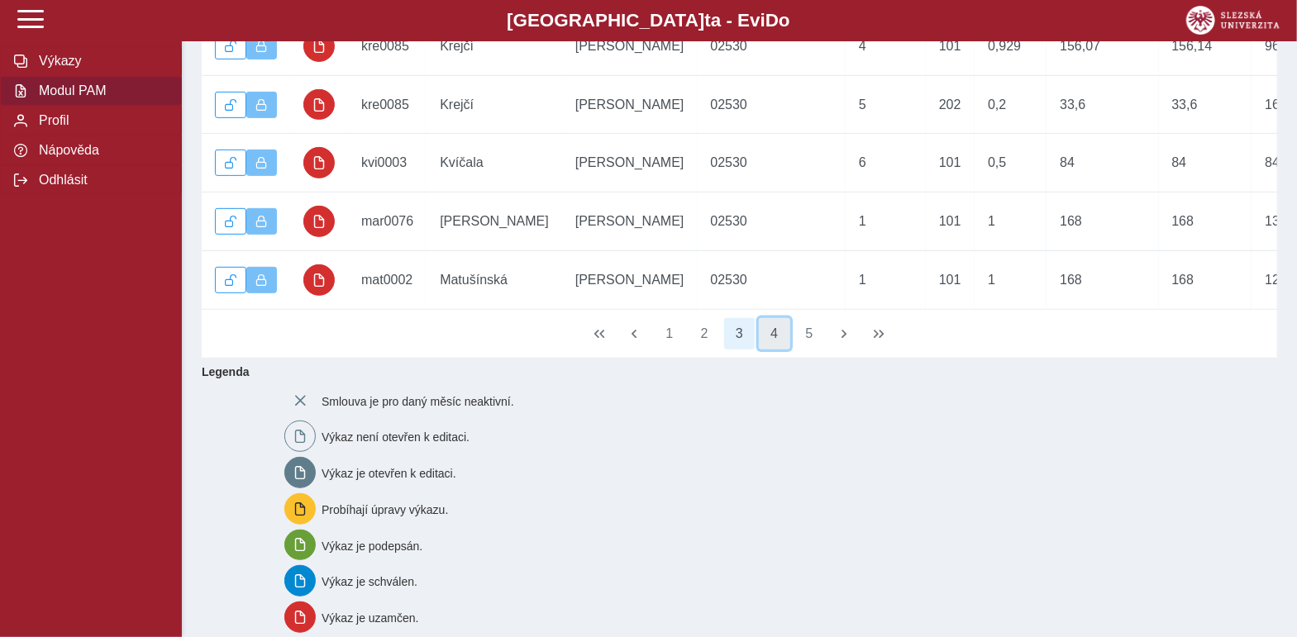
click at [769, 350] on button "4" at bounding box center [774, 333] width 31 height 31
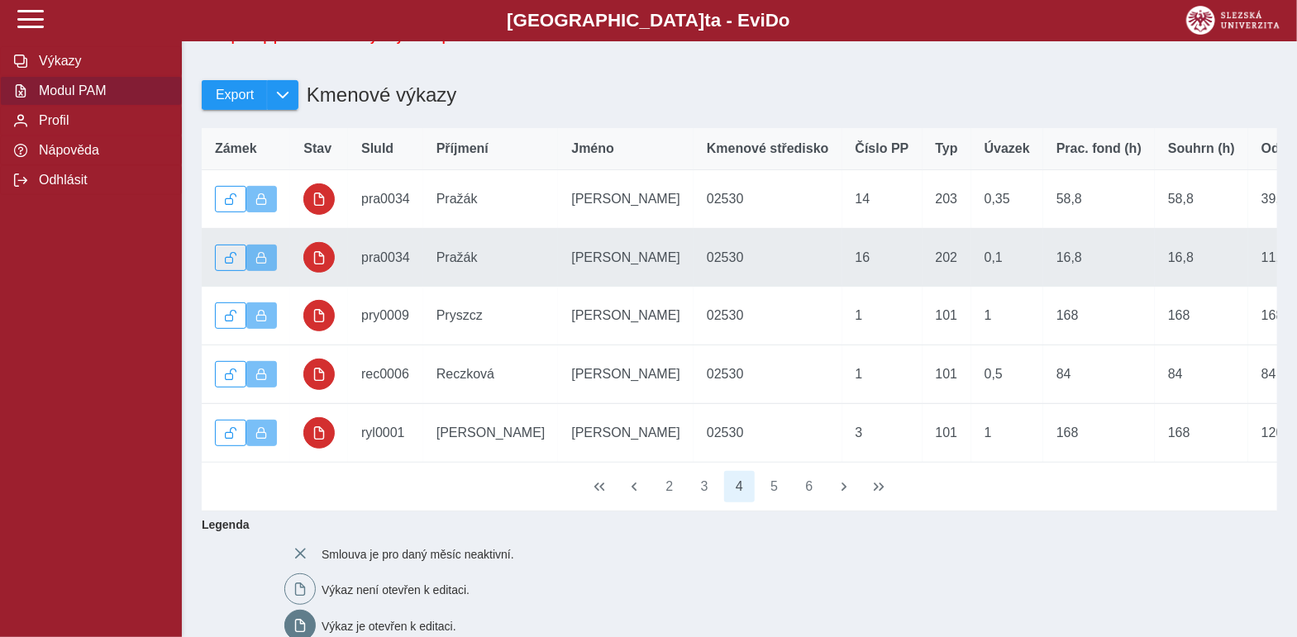
scroll to position [165, 0]
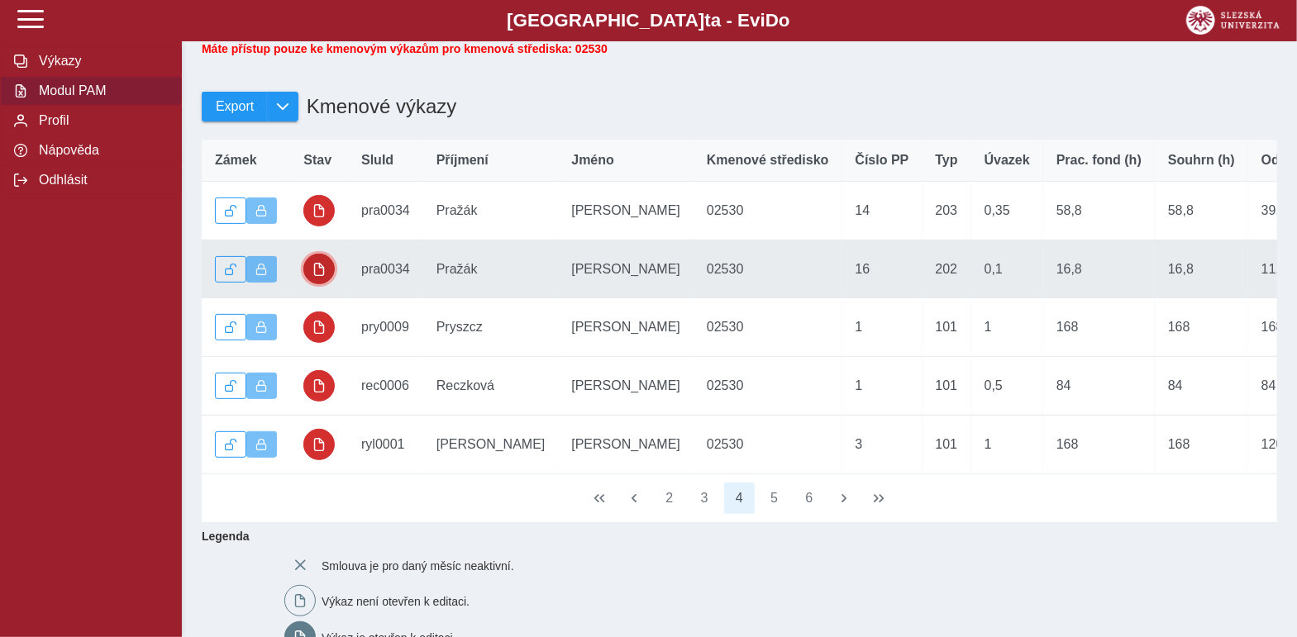
click at [320, 274] on span "button" at bounding box center [318, 269] width 13 height 13
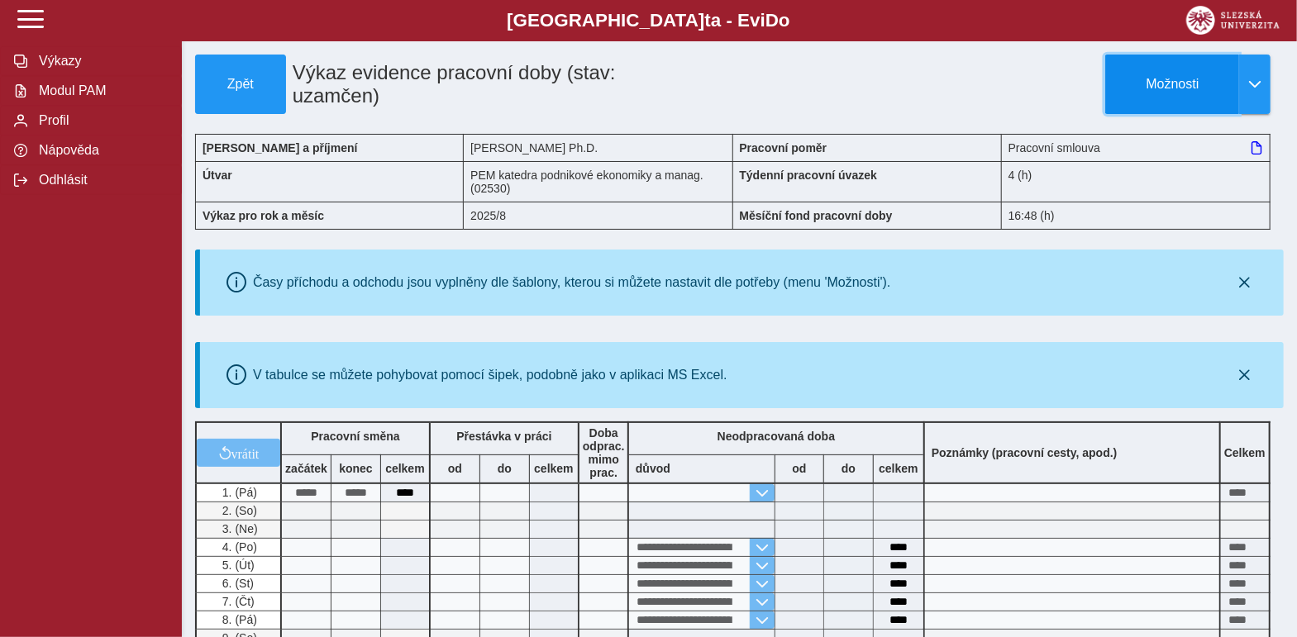
click at [1199, 97] on button "Možnosti" at bounding box center [1172, 85] width 134 height 60
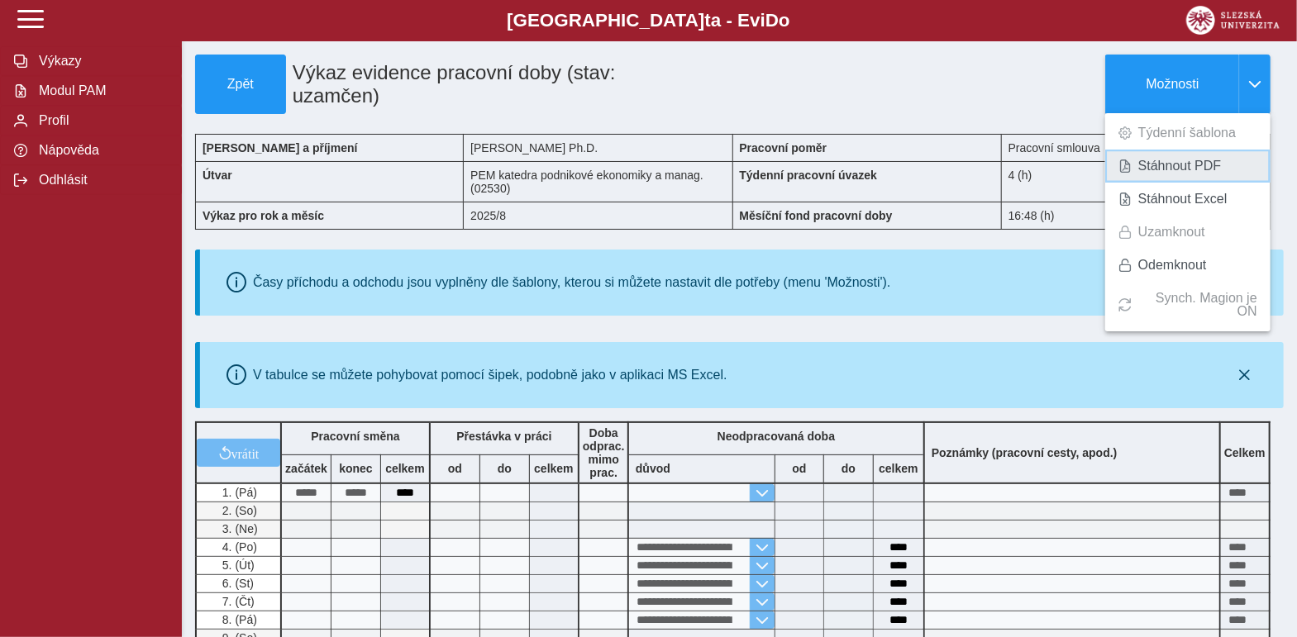
click at [1173, 160] on span "Stáhnout PDF" at bounding box center [1179, 166] width 83 height 13
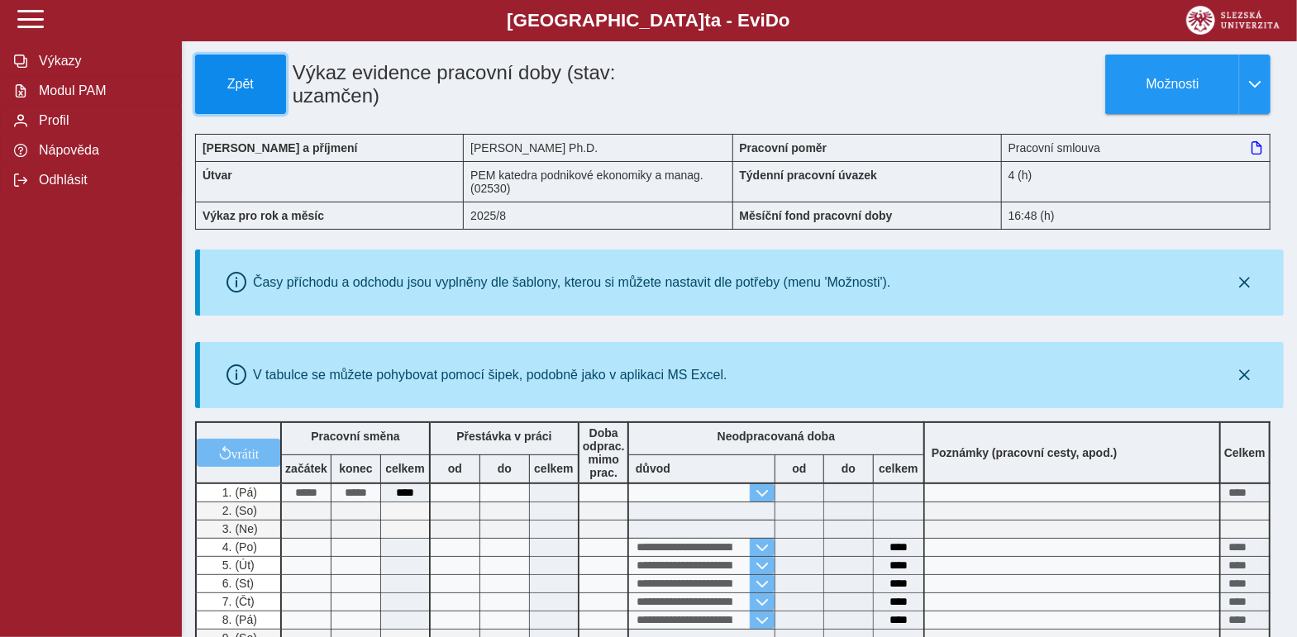
click at [228, 83] on span "Zpět" at bounding box center [241, 84] width 76 height 15
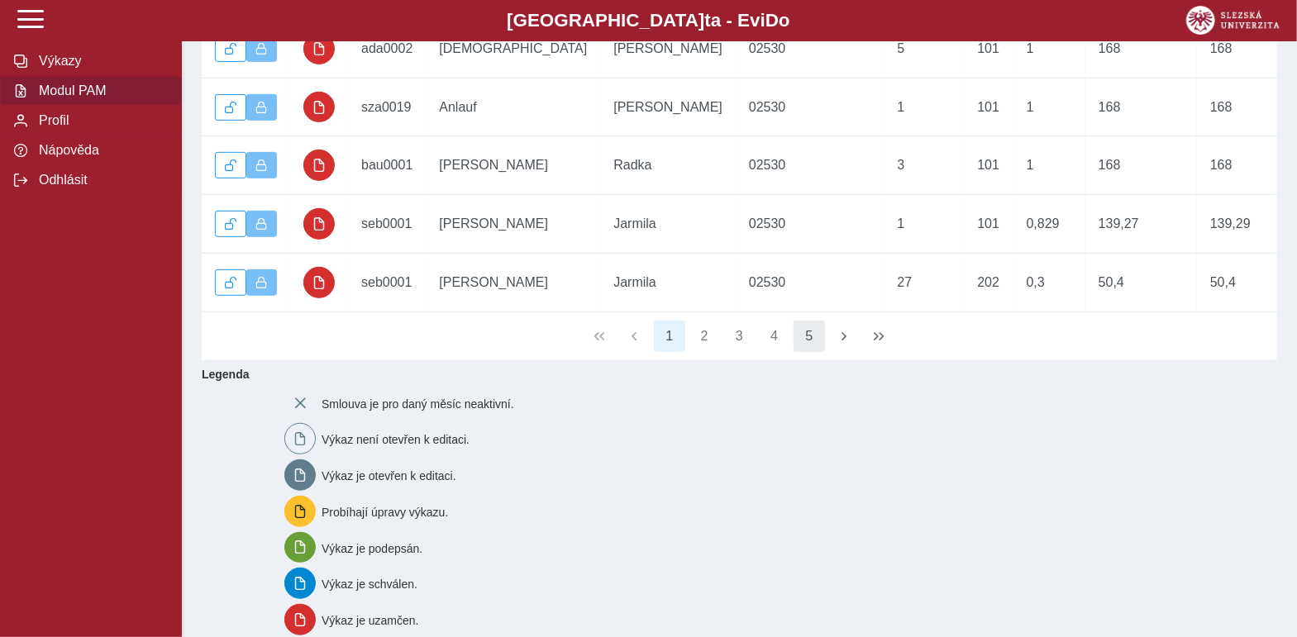
scroll to position [330, 0]
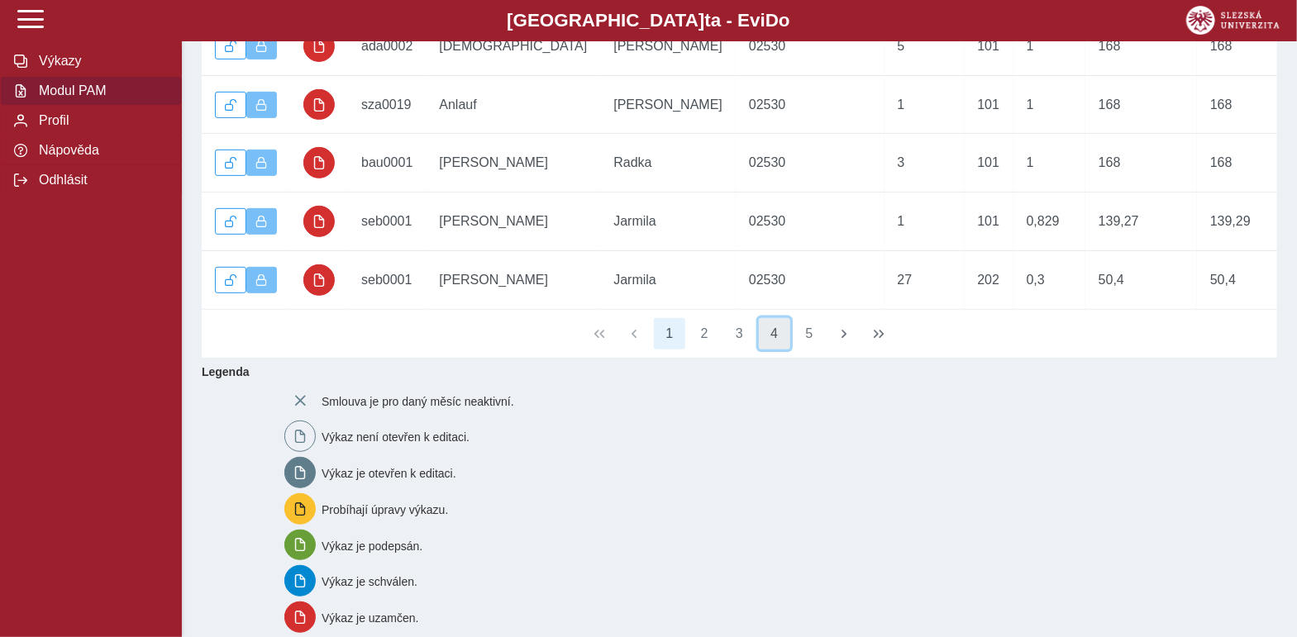
click at [777, 350] on button "4" at bounding box center [774, 333] width 31 height 31
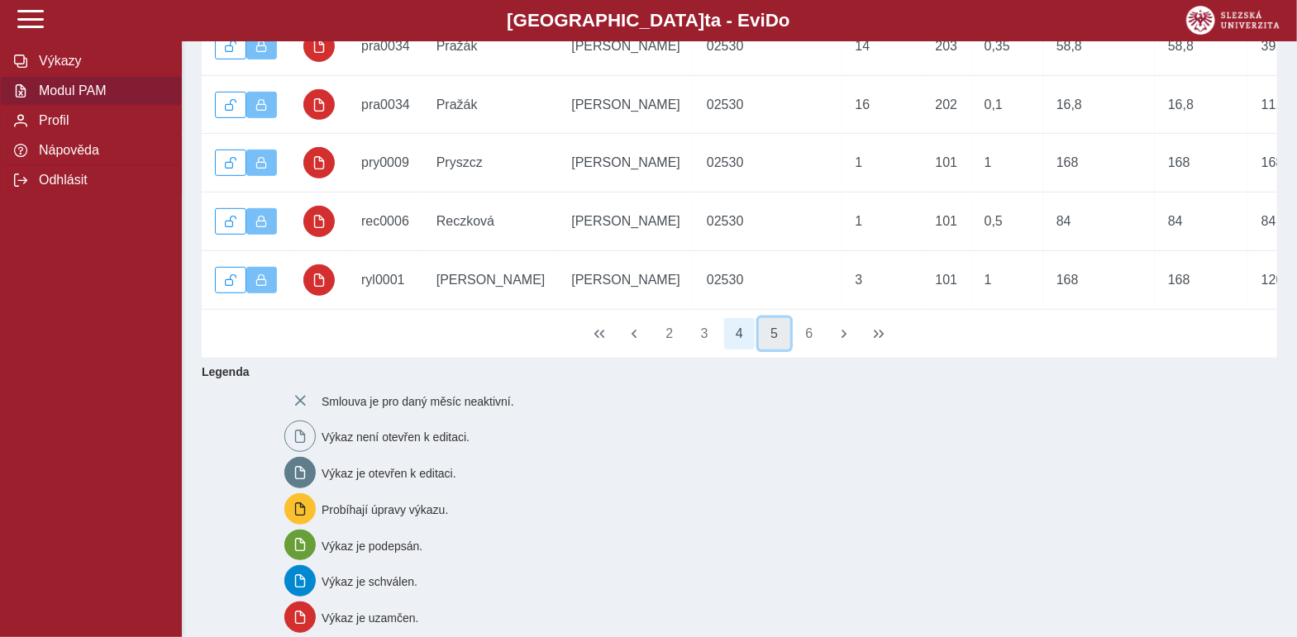
click at [777, 350] on button "5" at bounding box center [774, 333] width 31 height 31
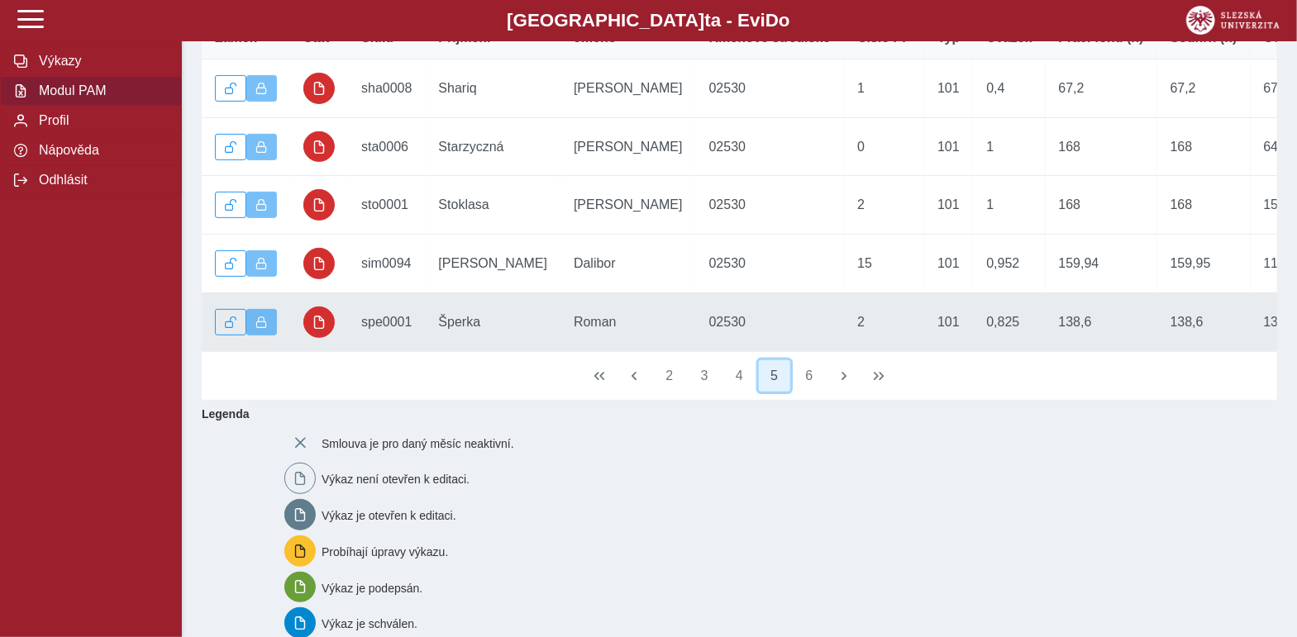
scroll to position [247, 0]
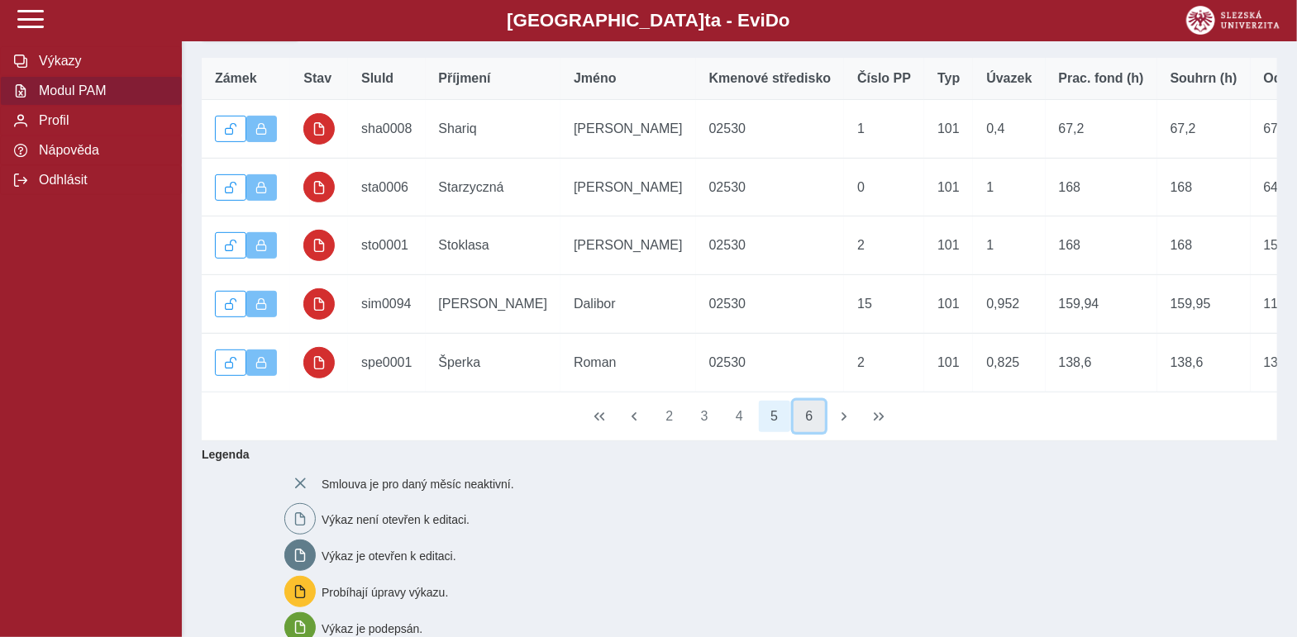
click at [811, 432] on button "6" at bounding box center [809, 416] width 31 height 31
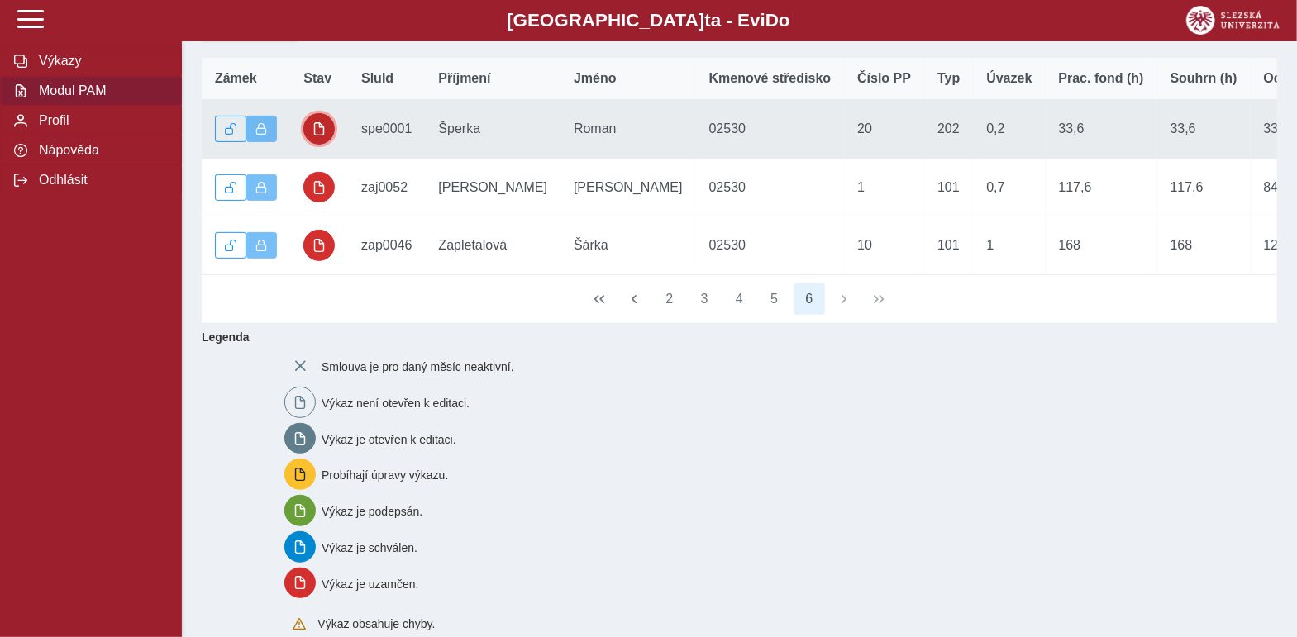
click at [317, 136] on span "button" at bounding box center [318, 128] width 13 height 13
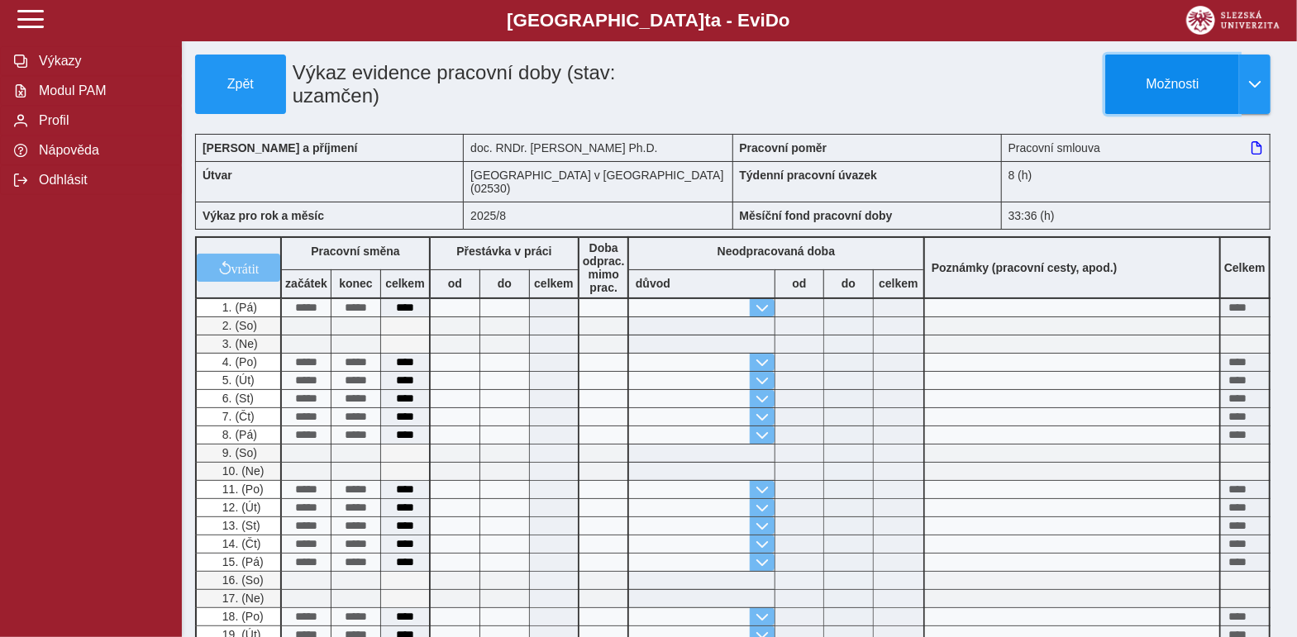
click at [1165, 100] on button "Možnosti" at bounding box center [1172, 85] width 134 height 60
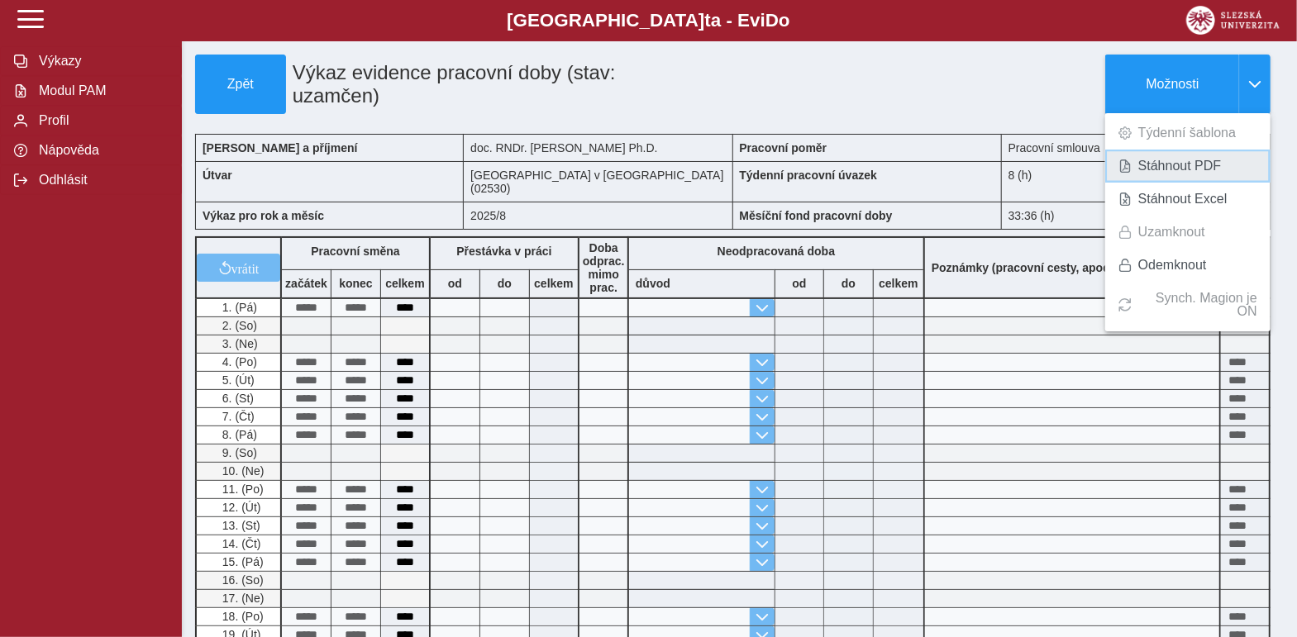
click at [1165, 168] on span "Stáhnout PDF" at bounding box center [1179, 166] width 83 height 13
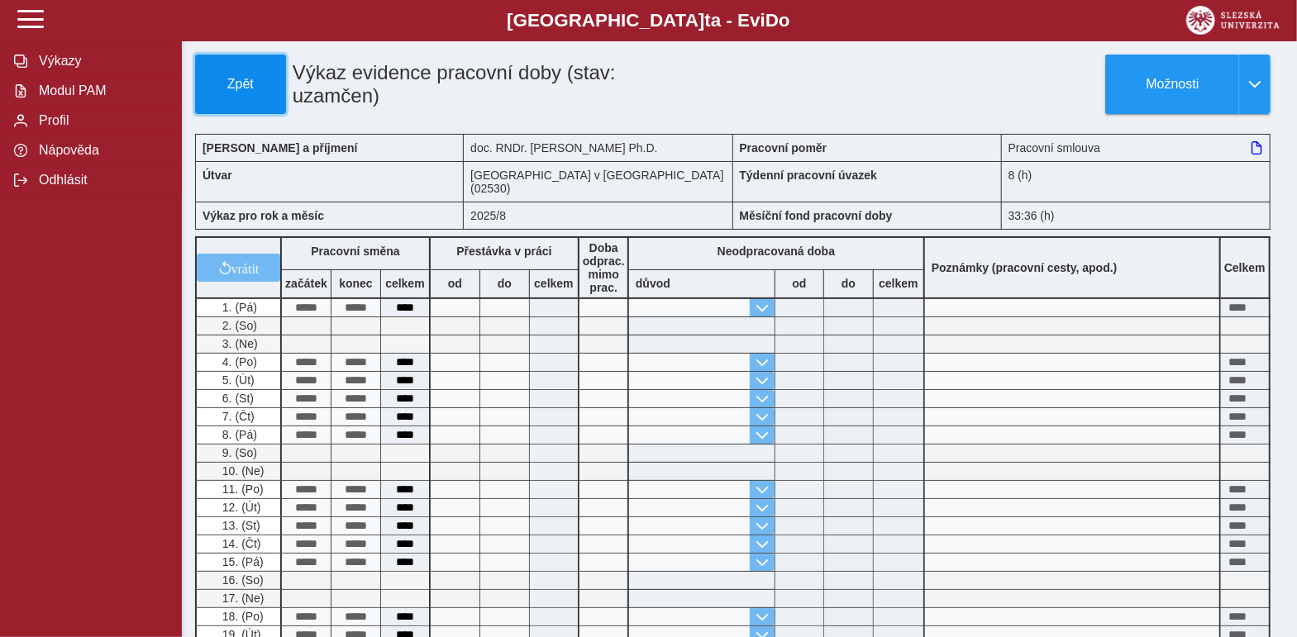
click at [224, 87] on span "Zpět" at bounding box center [241, 84] width 76 height 15
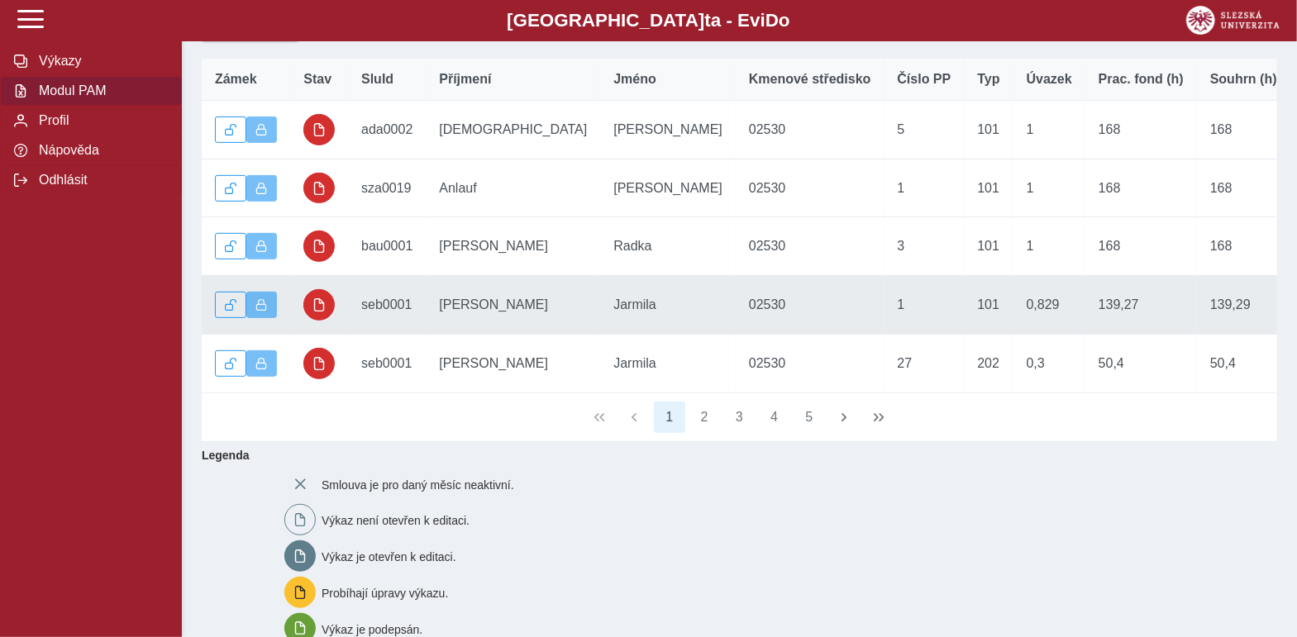
scroll to position [247, 0]
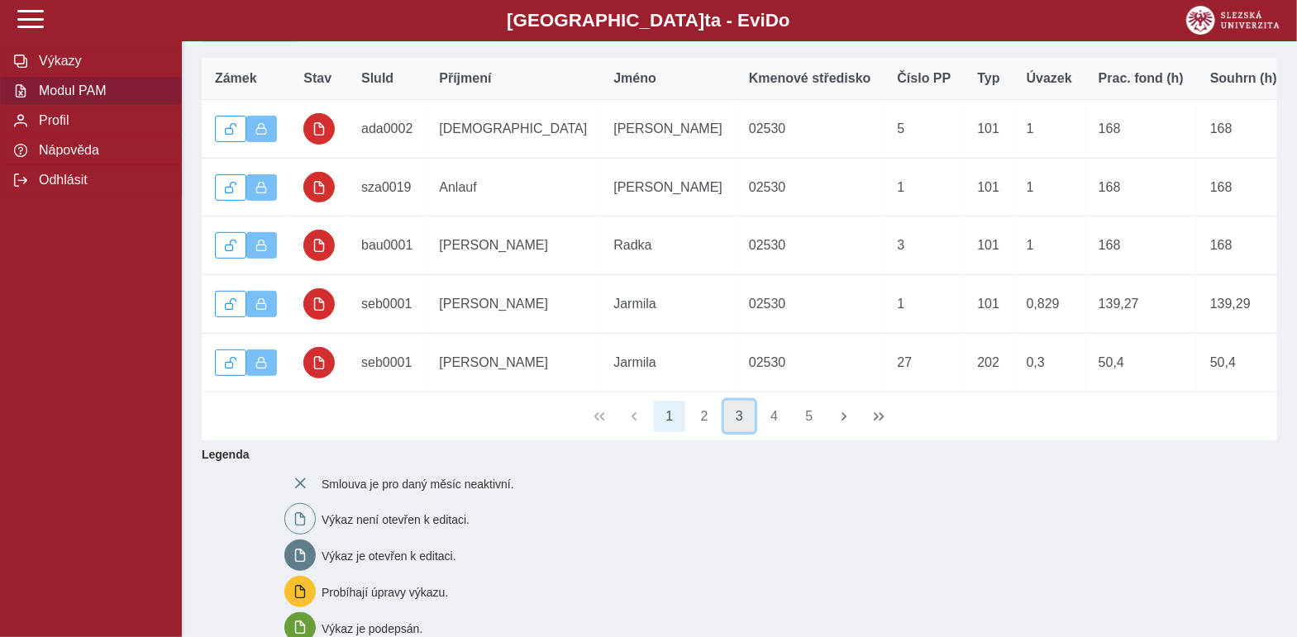
click at [741, 432] on button "3" at bounding box center [739, 416] width 31 height 31
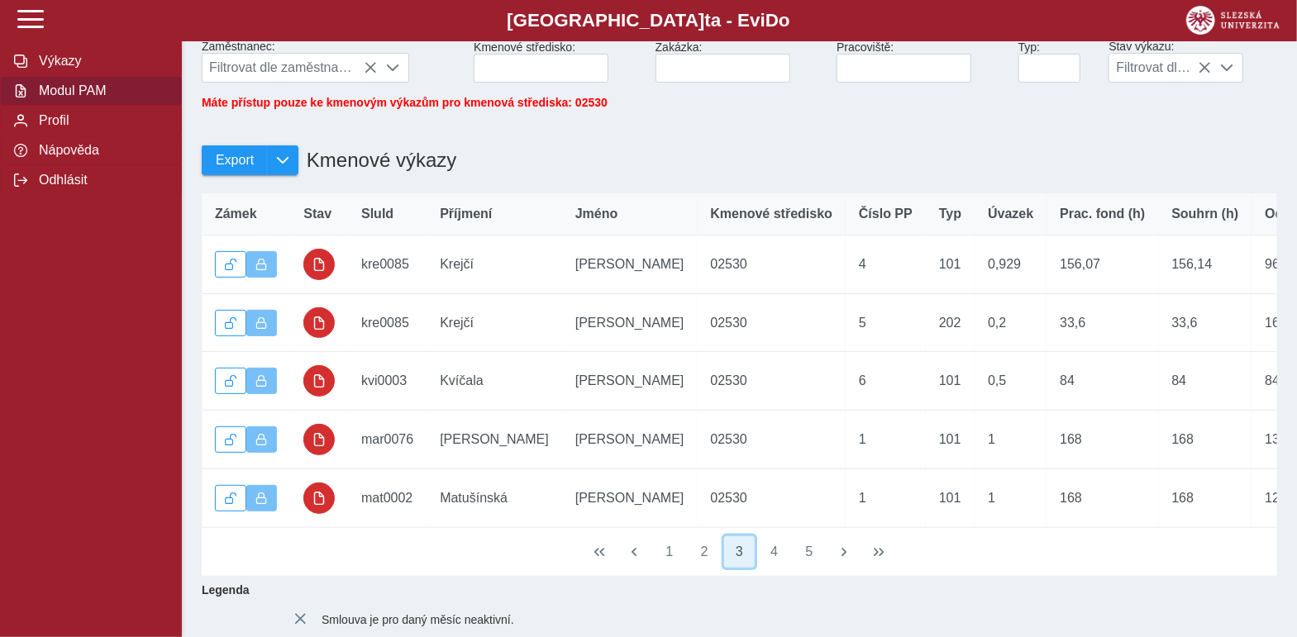
scroll to position [0, 0]
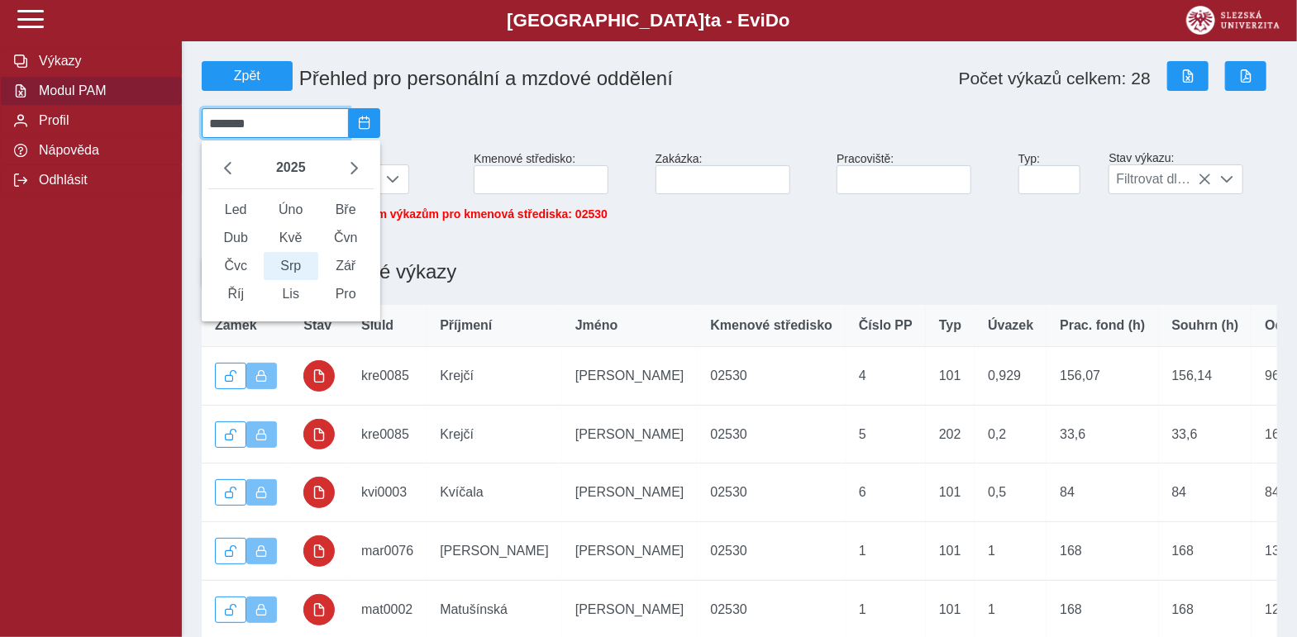
click at [284, 124] on input "*******" at bounding box center [275, 123] width 147 height 30
drag, startPoint x: 233, startPoint y: 280, endPoint x: 352, endPoint y: 280, distance: 119.0
click at [352, 280] on div "Led Úno Bře Dub Kvě Čvn Čvc Srp Zář Říj Lis Pro" at bounding box center [290, 252] width 165 height 112
click at [360, 279] on span "Zář" at bounding box center [345, 266] width 55 height 28
type input "*******"
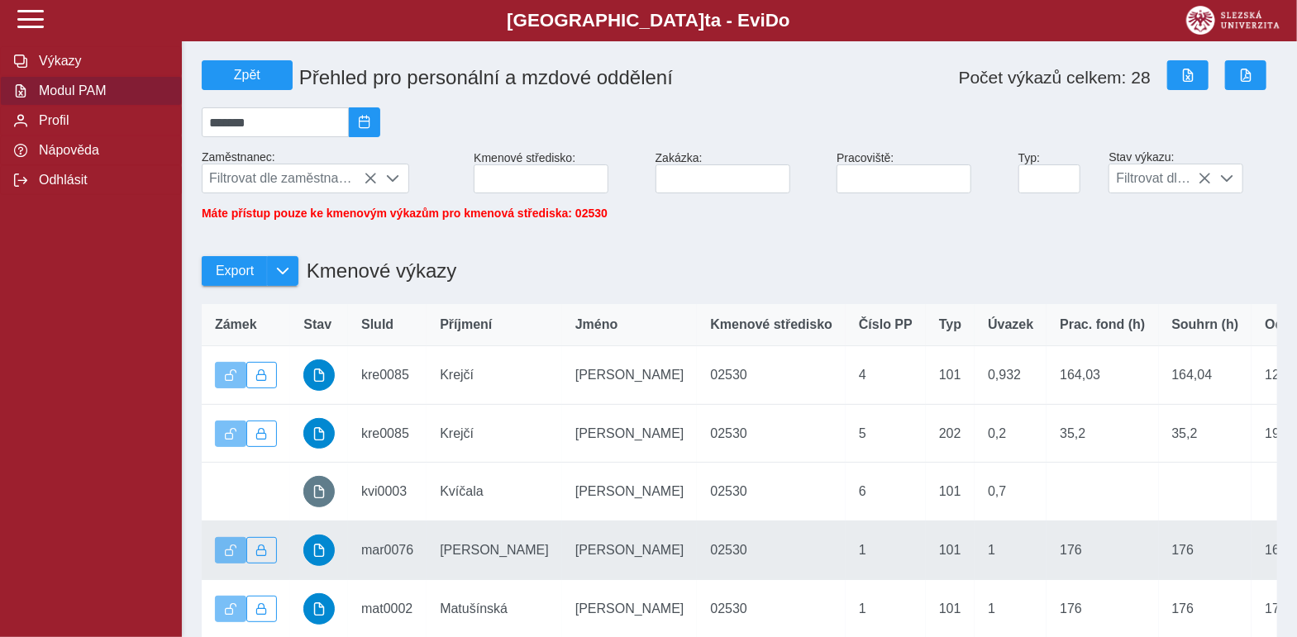
scroll to position [164, 0]
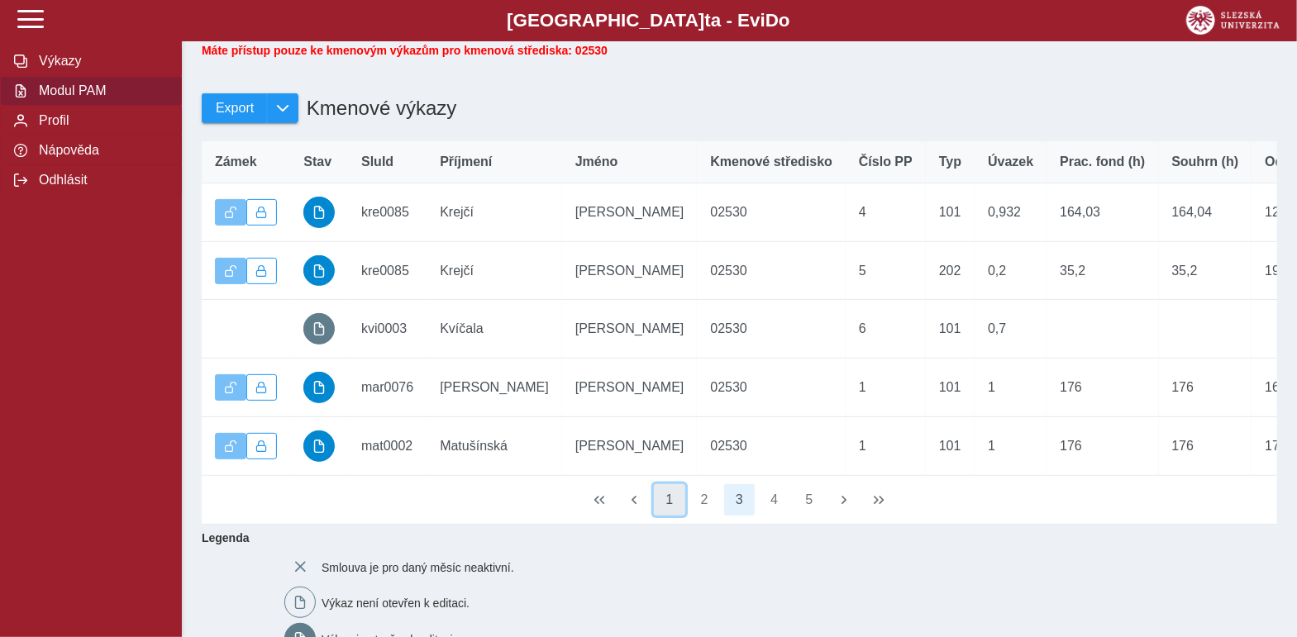
click at [673, 516] on button "1" at bounding box center [669, 499] width 31 height 31
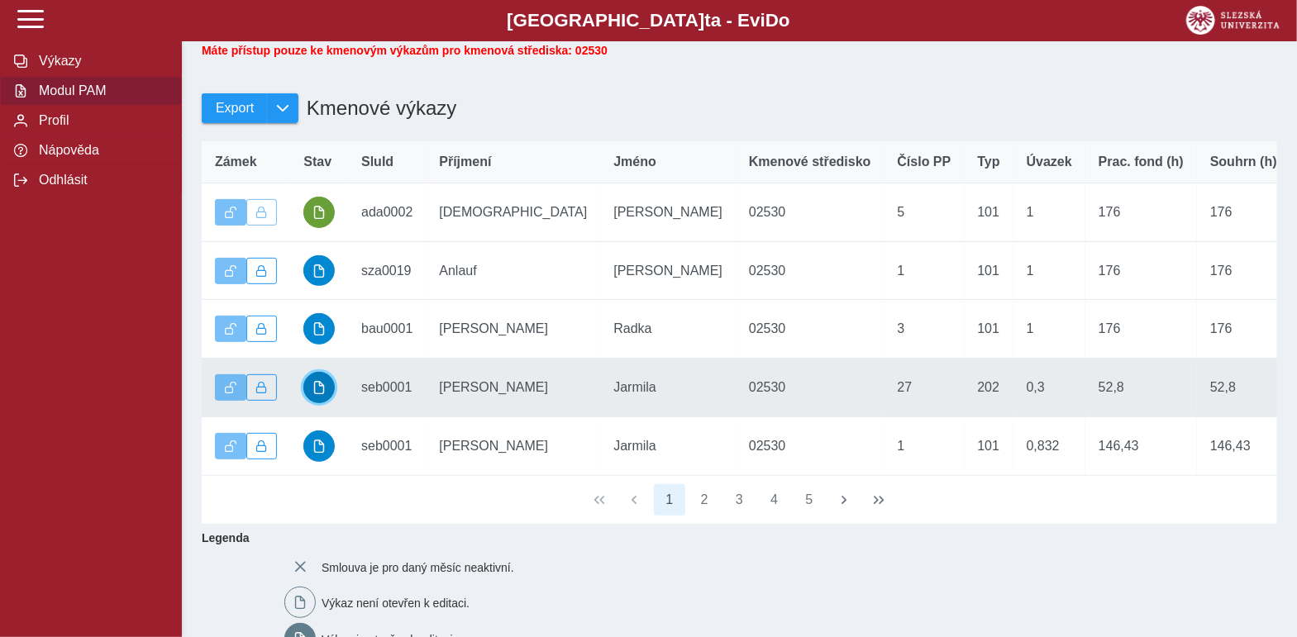
click at [322, 394] on span "button" at bounding box center [318, 387] width 13 height 13
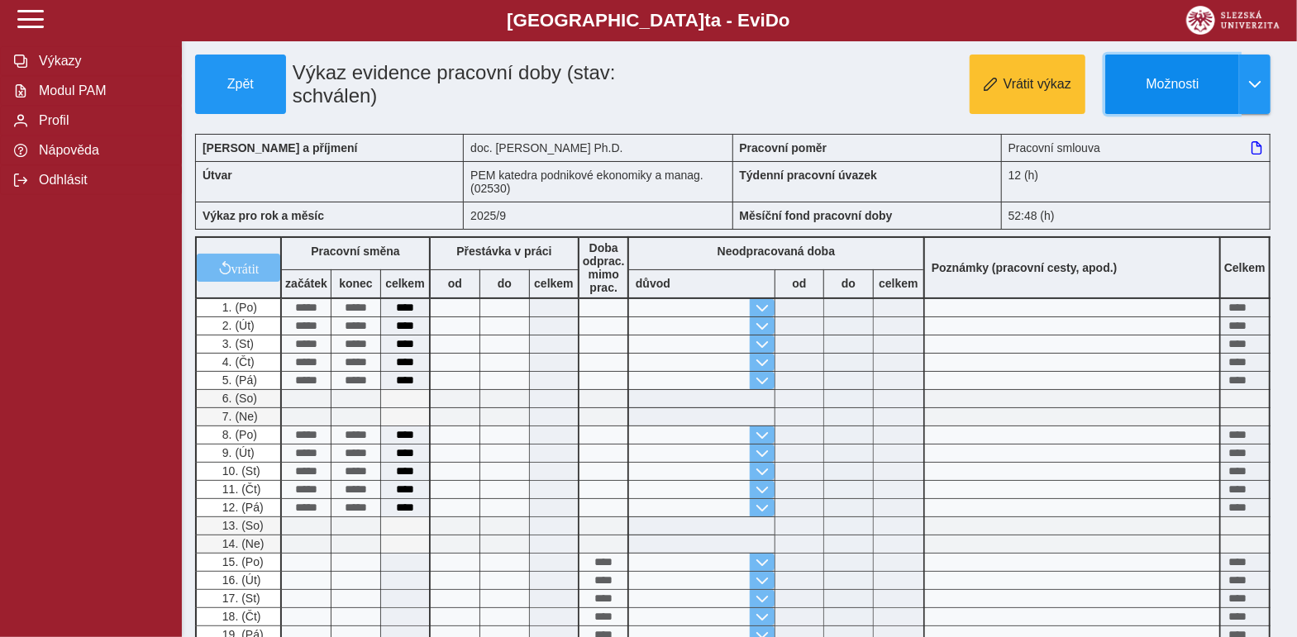
click at [1170, 77] on span "Možnosti" at bounding box center [1172, 84] width 107 height 15
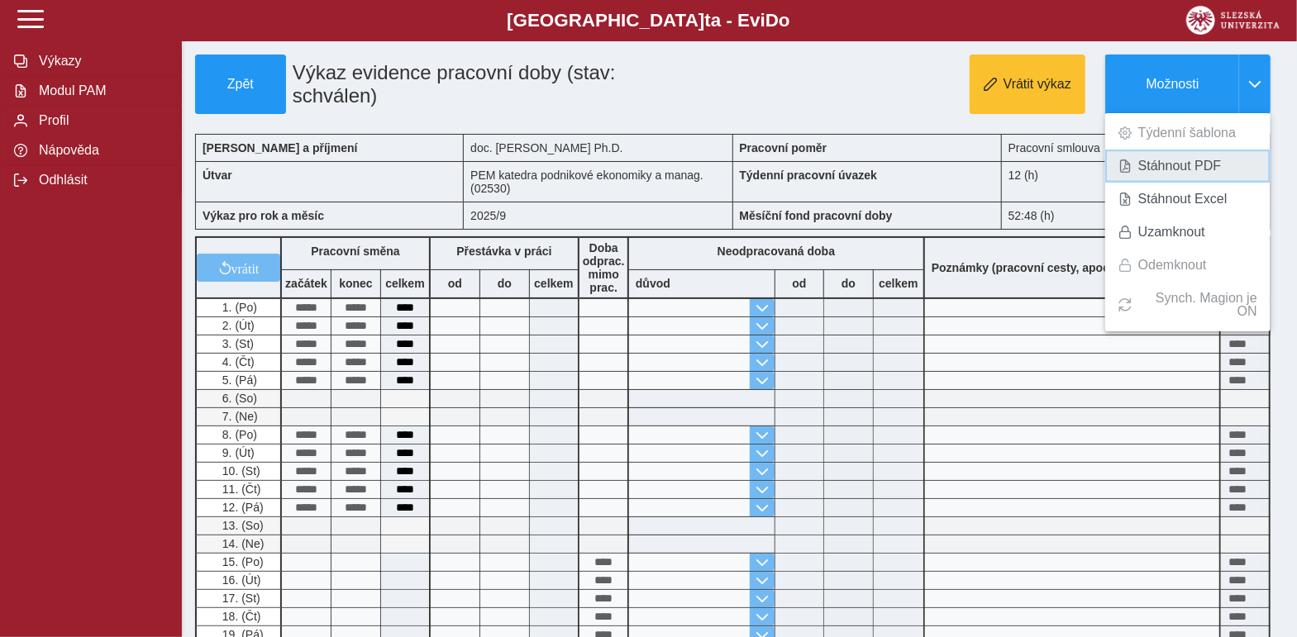
click at [1168, 165] on span "Stáhnout PDF" at bounding box center [1179, 166] width 83 height 13
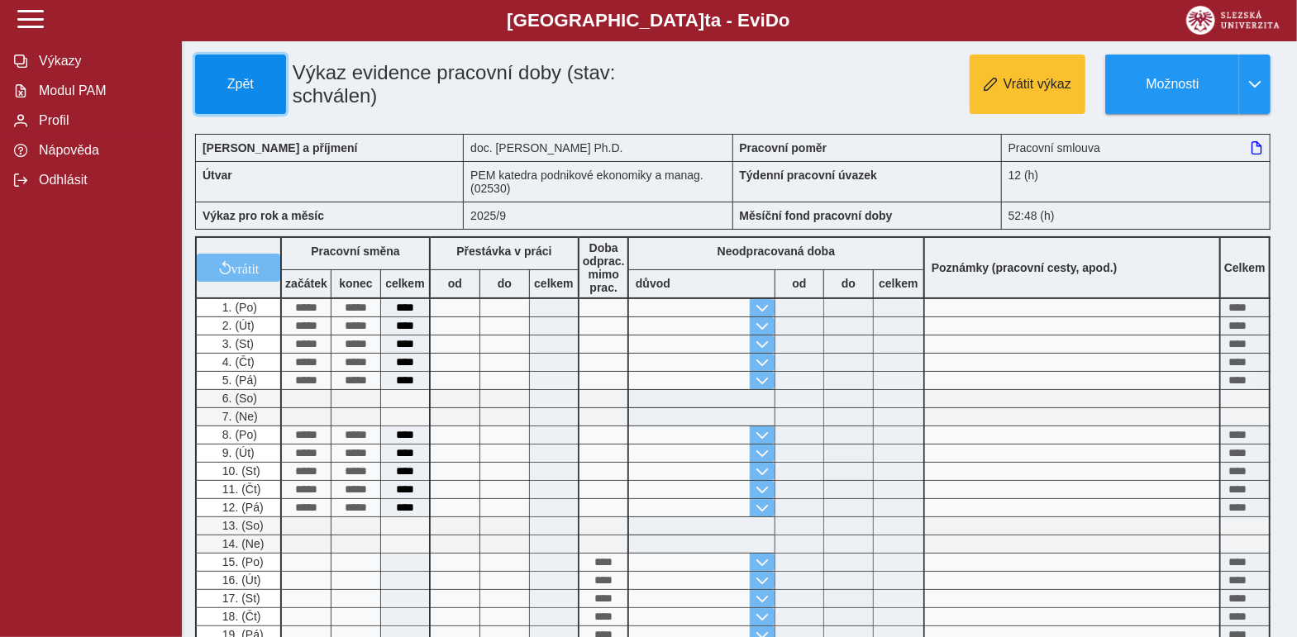
click at [217, 71] on button "Zpět" at bounding box center [240, 85] width 91 height 60
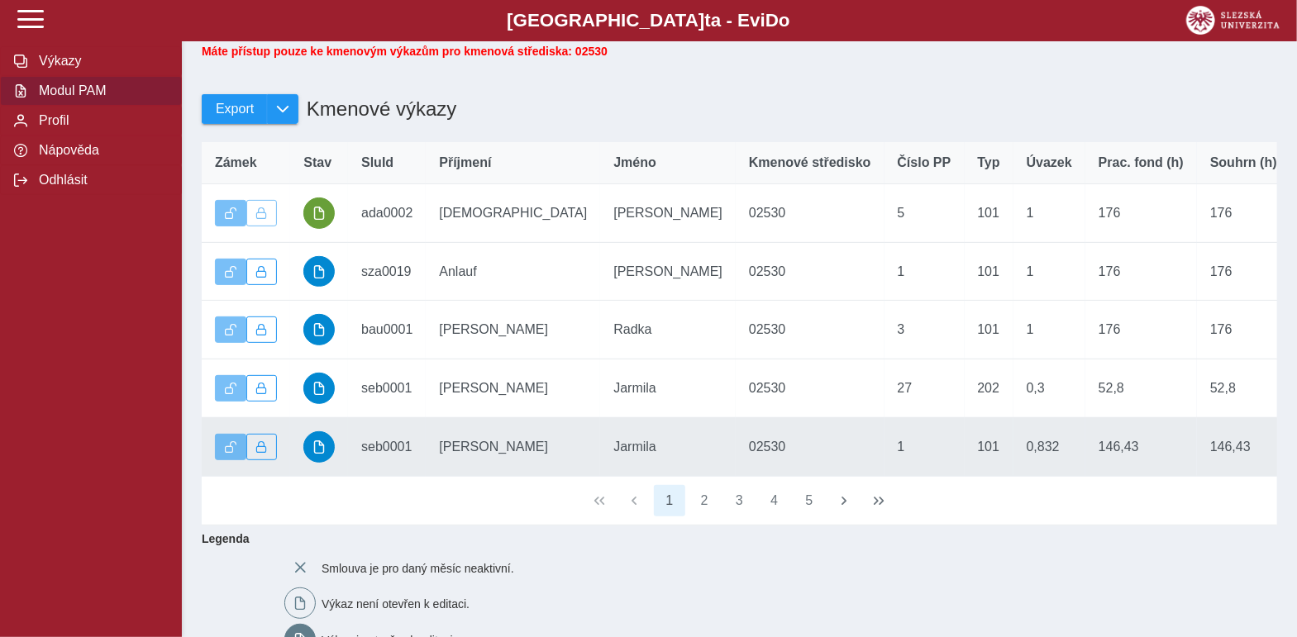
scroll to position [165, 0]
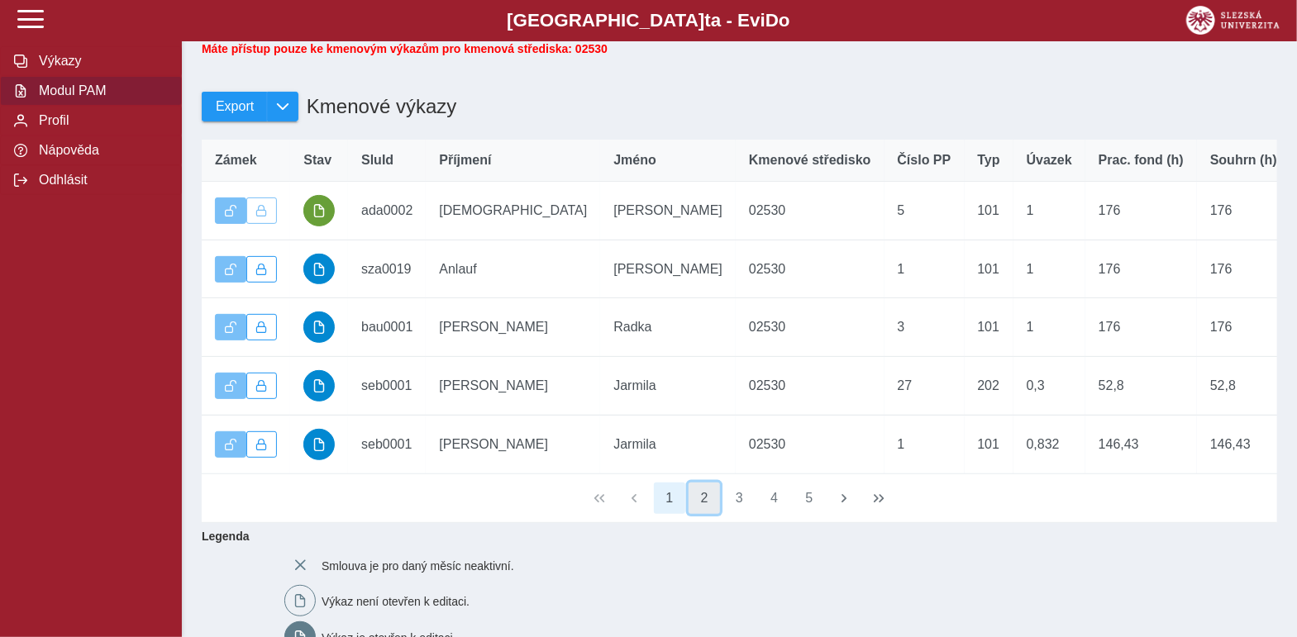
click at [709, 514] on button "2" at bounding box center [704, 498] width 31 height 31
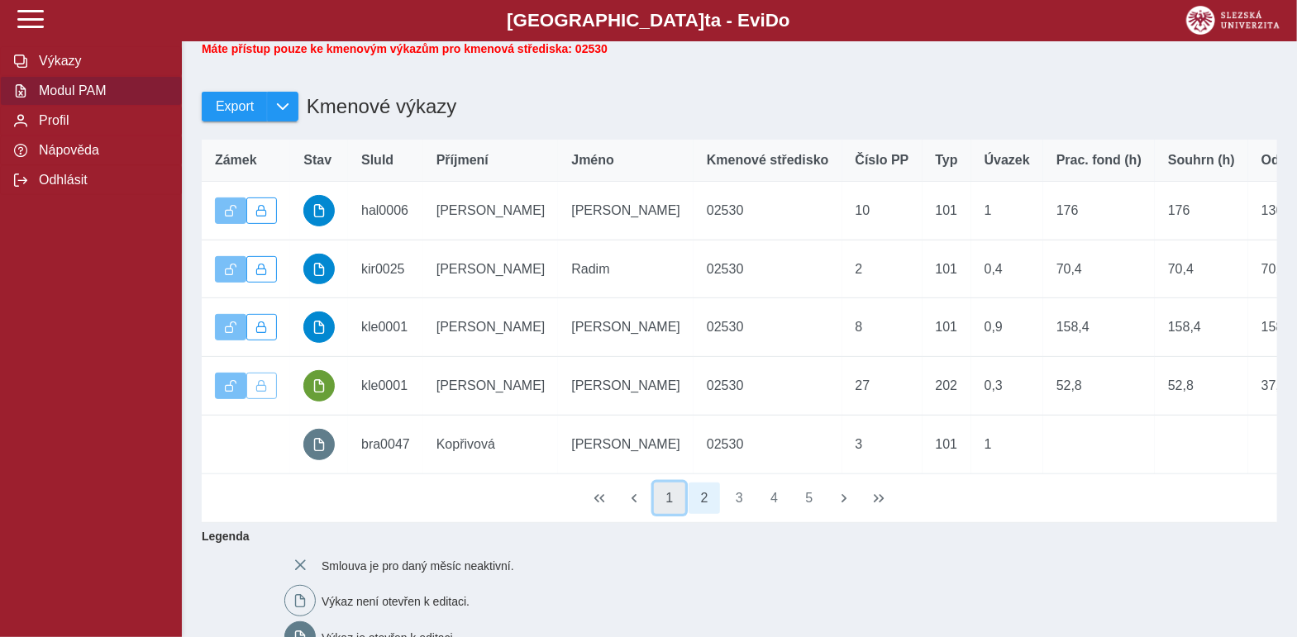
click at [674, 514] on button "1" at bounding box center [669, 498] width 31 height 31
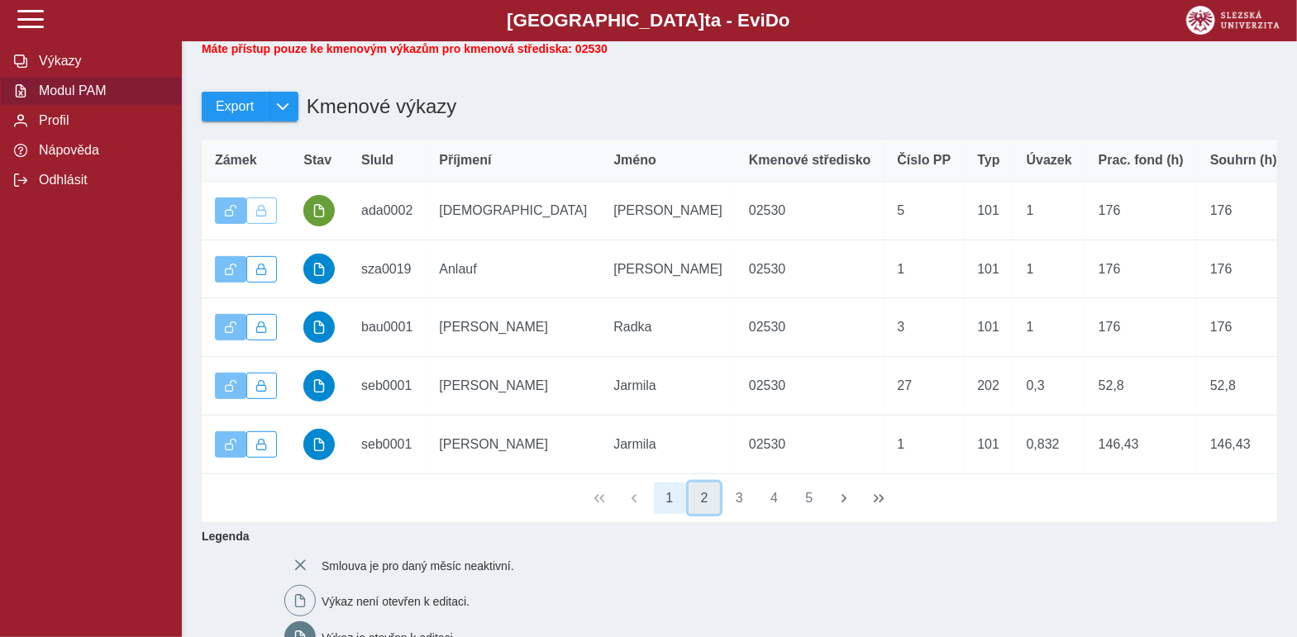
click at [698, 514] on button "2" at bounding box center [704, 498] width 31 height 31
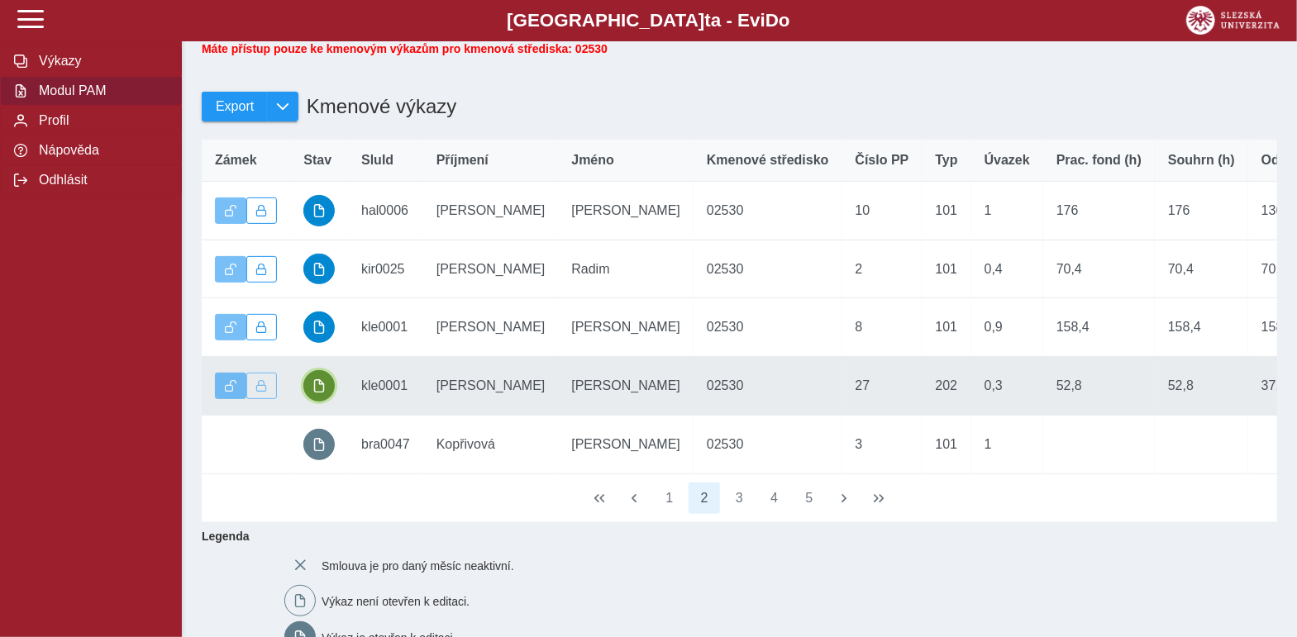
click at [322, 393] on span "button" at bounding box center [318, 385] width 13 height 13
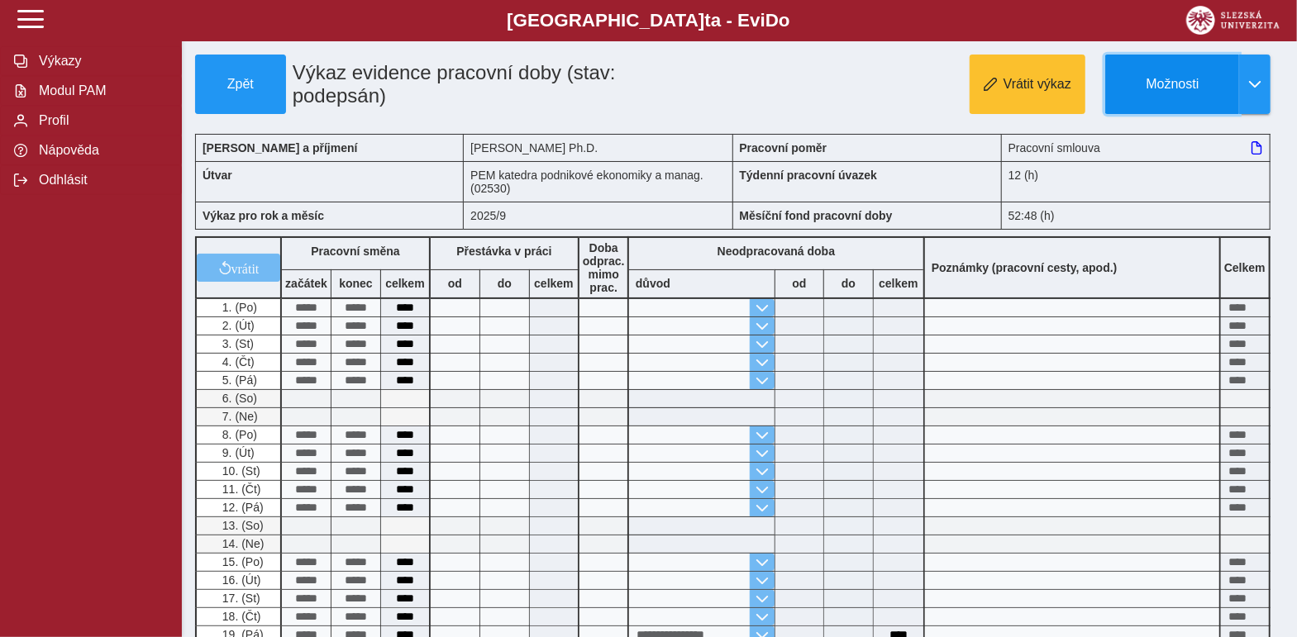
click at [1142, 85] on span "Možnosti" at bounding box center [1172, 84] width 107 height 15
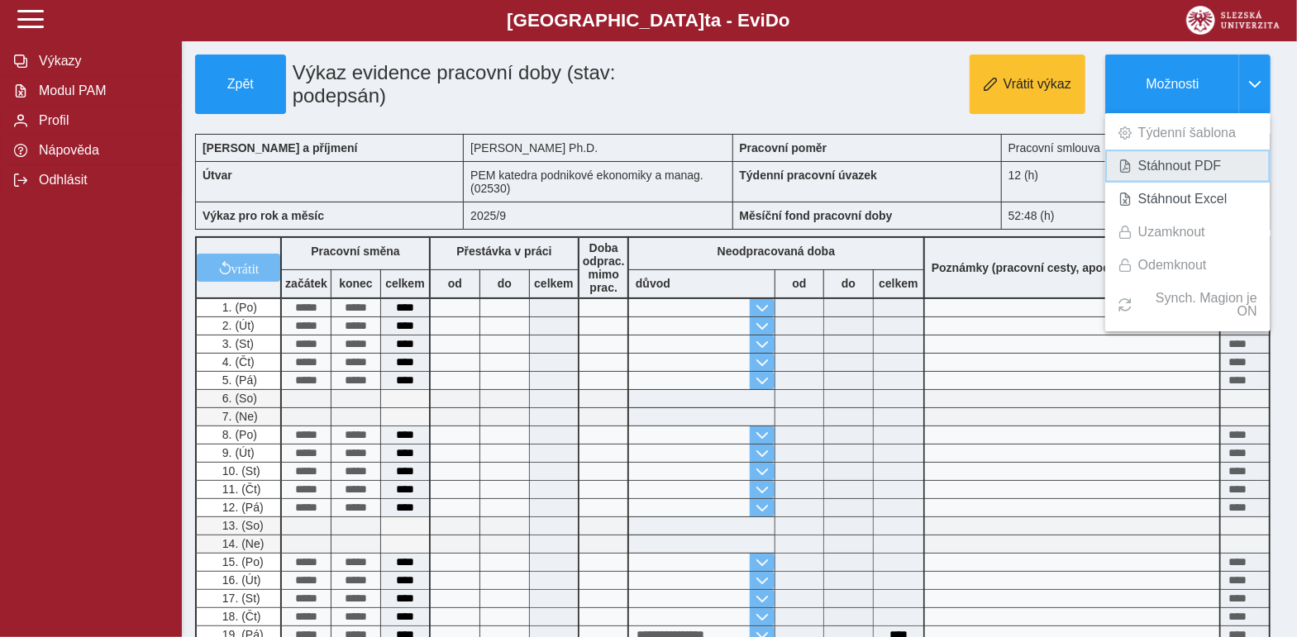
click at [1143, 160] on span "Stáhnout PDF" at bounding box center [1179, 166] width 83 height 13
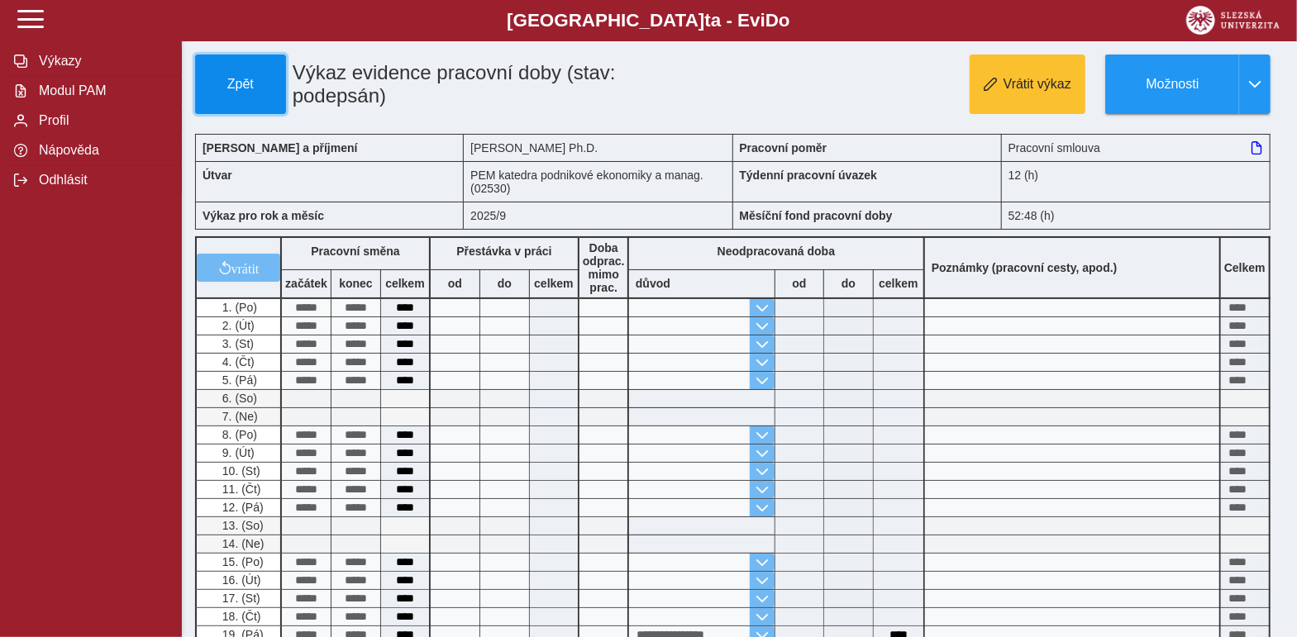
click at [235, 93] on button "Zpět" at bounding box center [240, 85] width 91 height 60
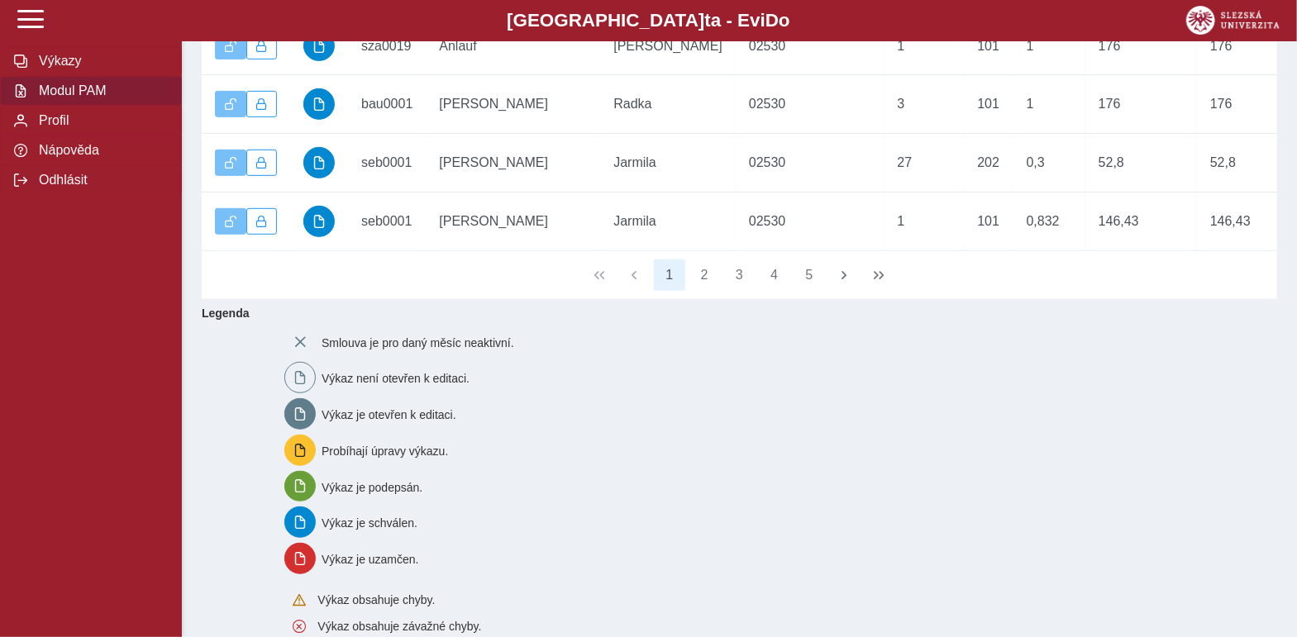
scroll to position [413, 0]
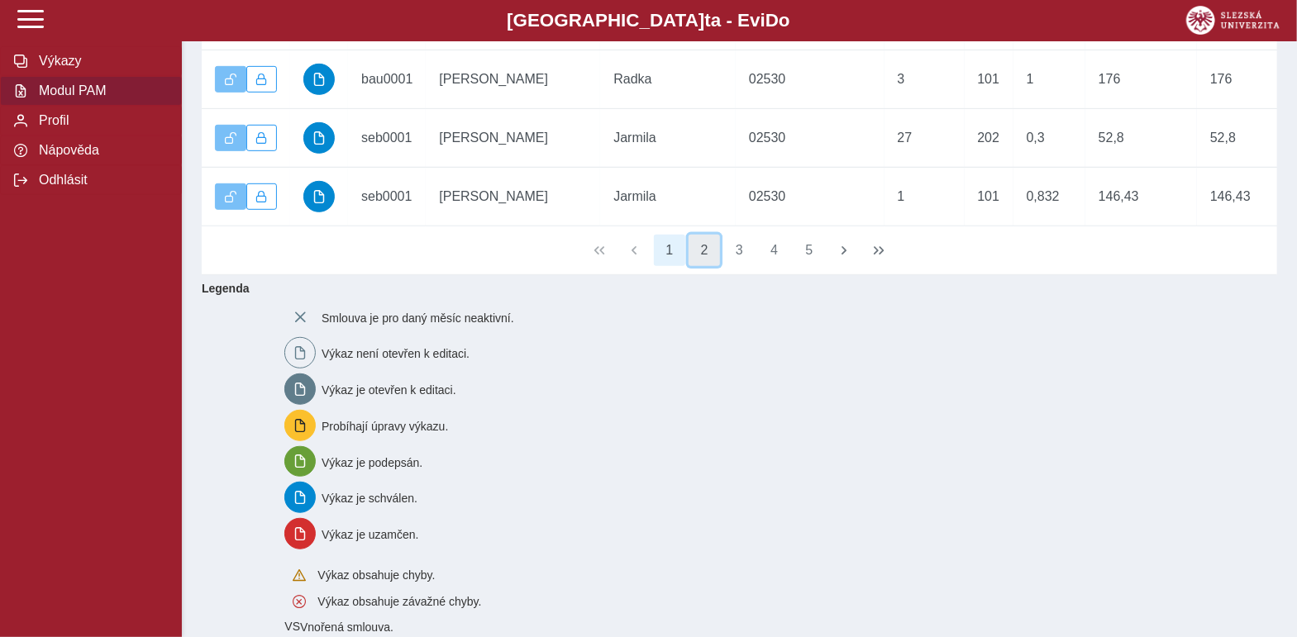
click at [692, 266] on button "2" at bounding box center [704, 250] width 31 height 31
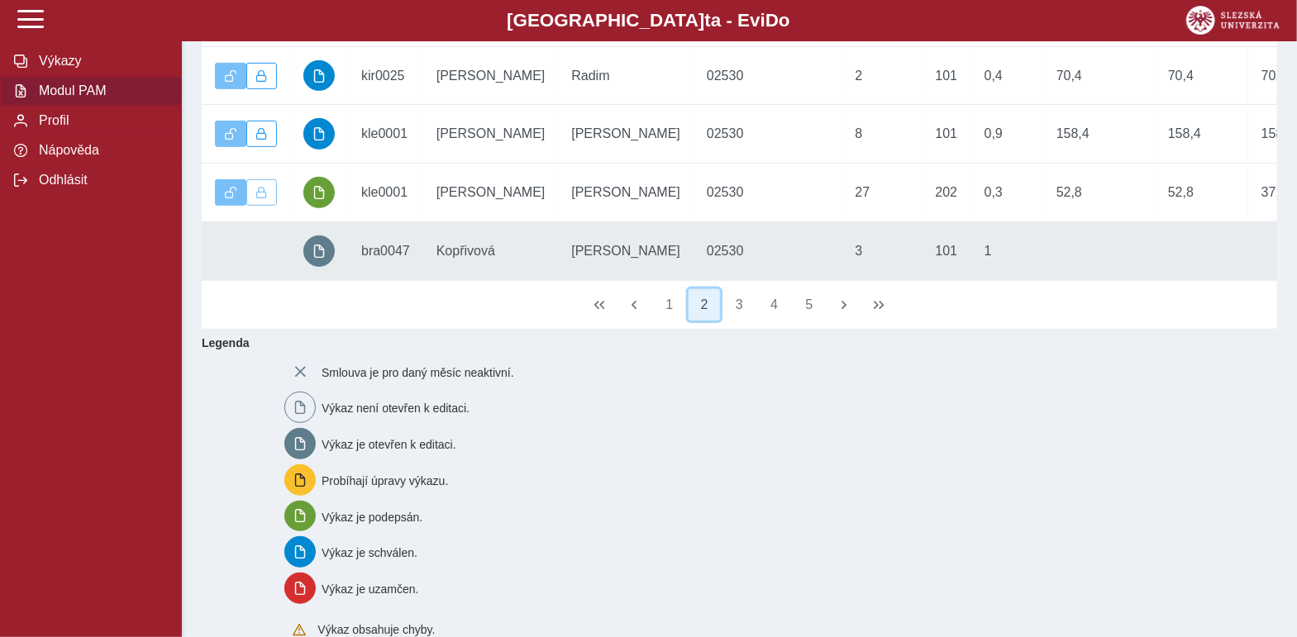
scroll to position [330, 0]
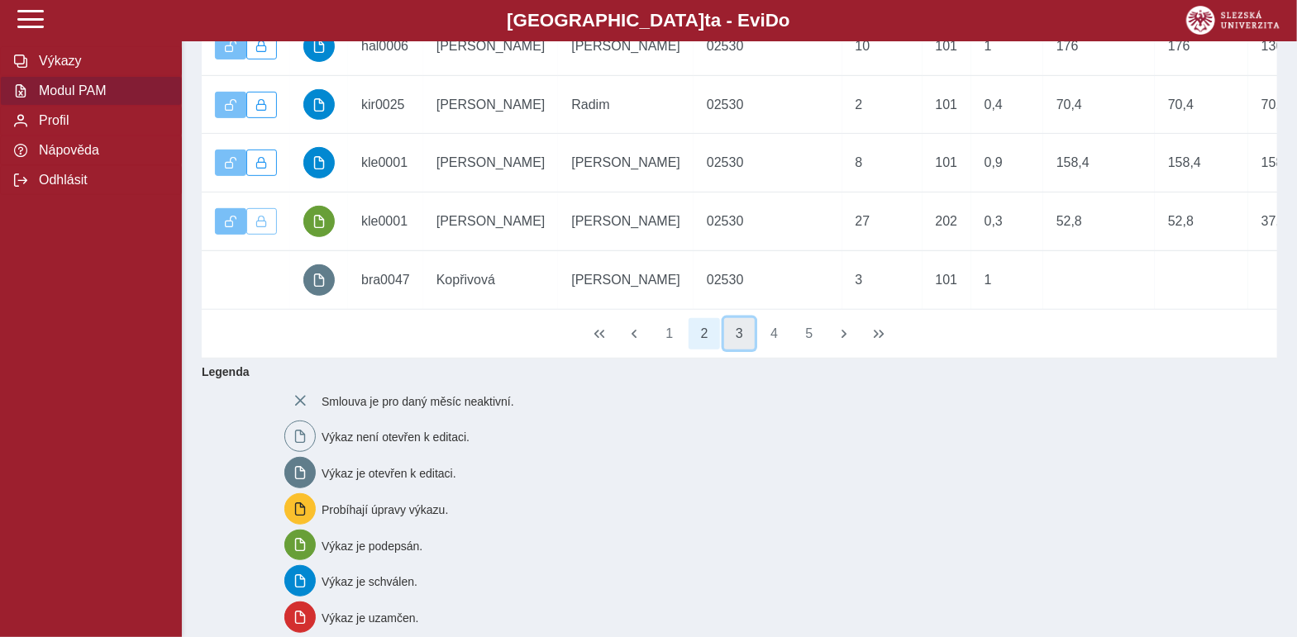
click at [735, 350] on button "3" at bounding box center [739, 333] width 31 height 31
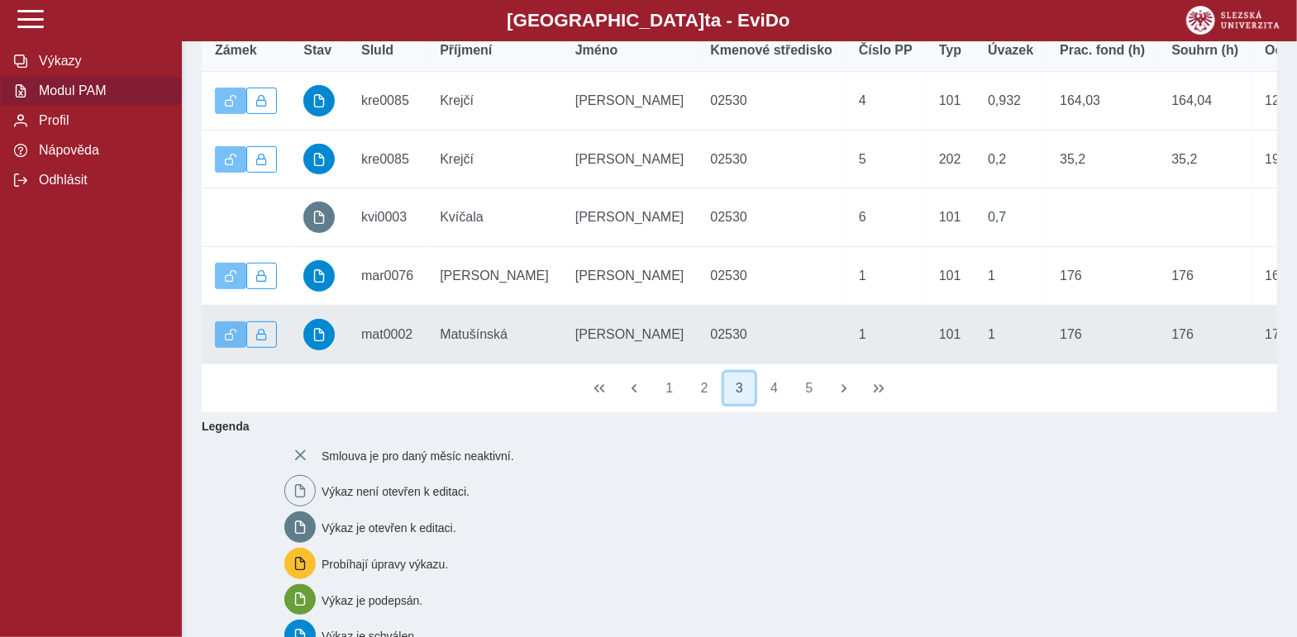
scroll to position [165, 0]
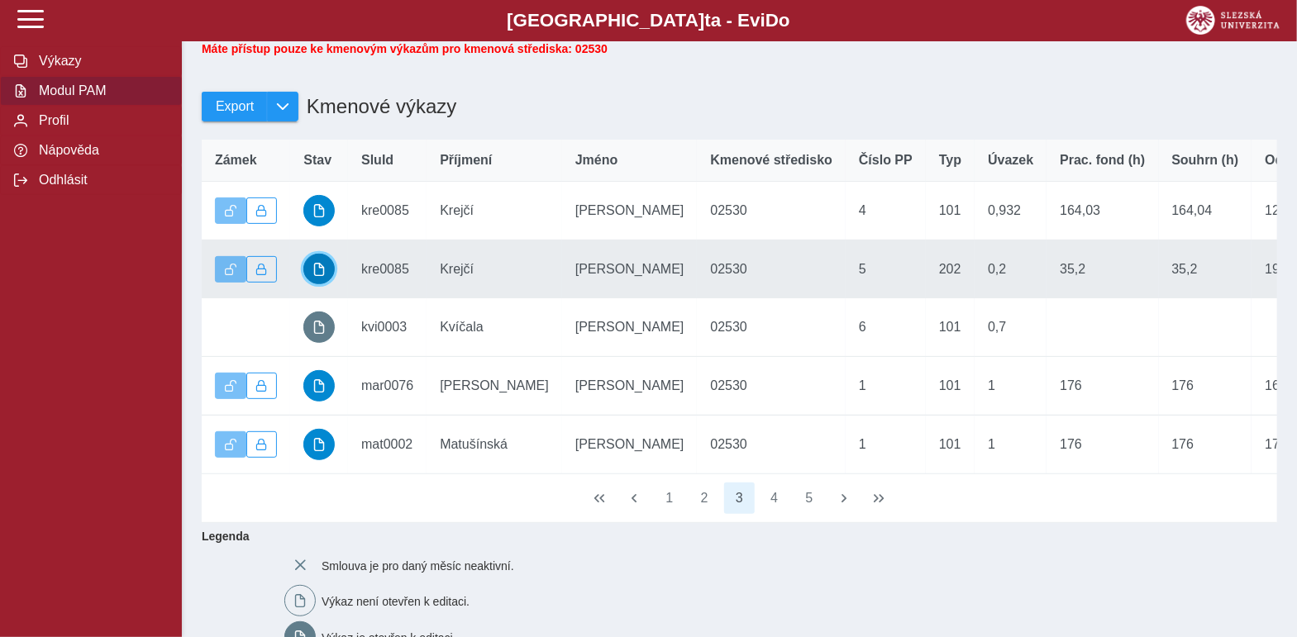
click at [324, 276] on span "button" at bounding box center [318, 269] width 13 height 13
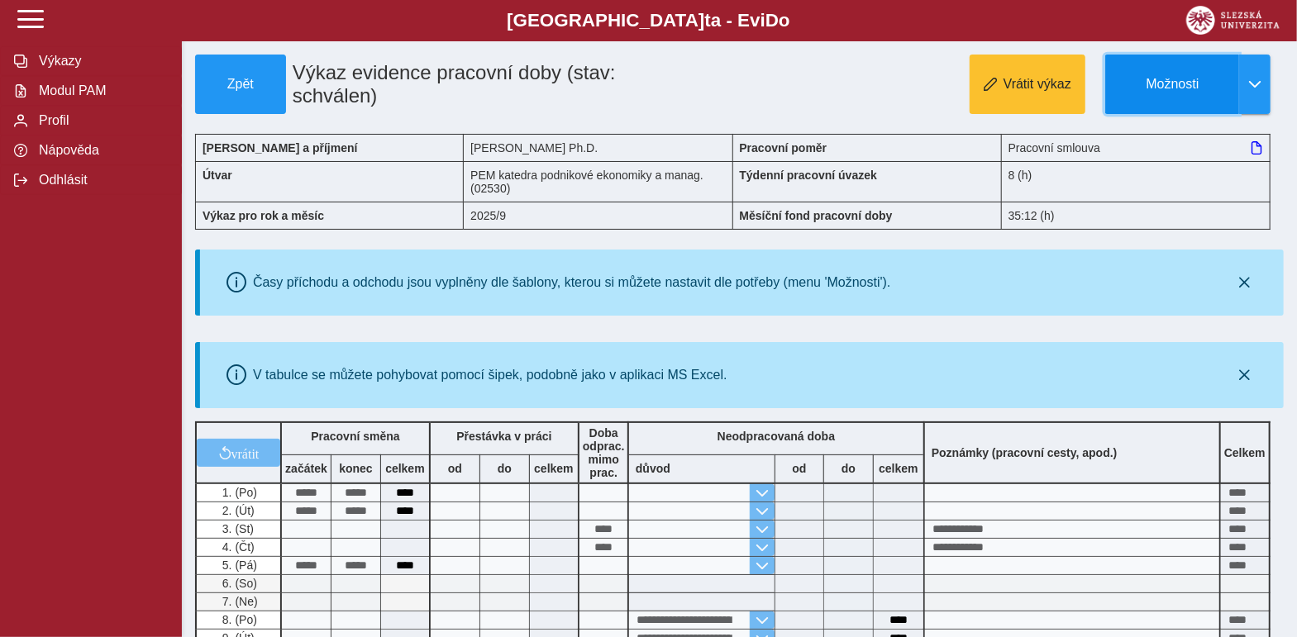
click at [1172, 79] on span "Možnosti" at bounding box center [1172, 84] width 107 height 15
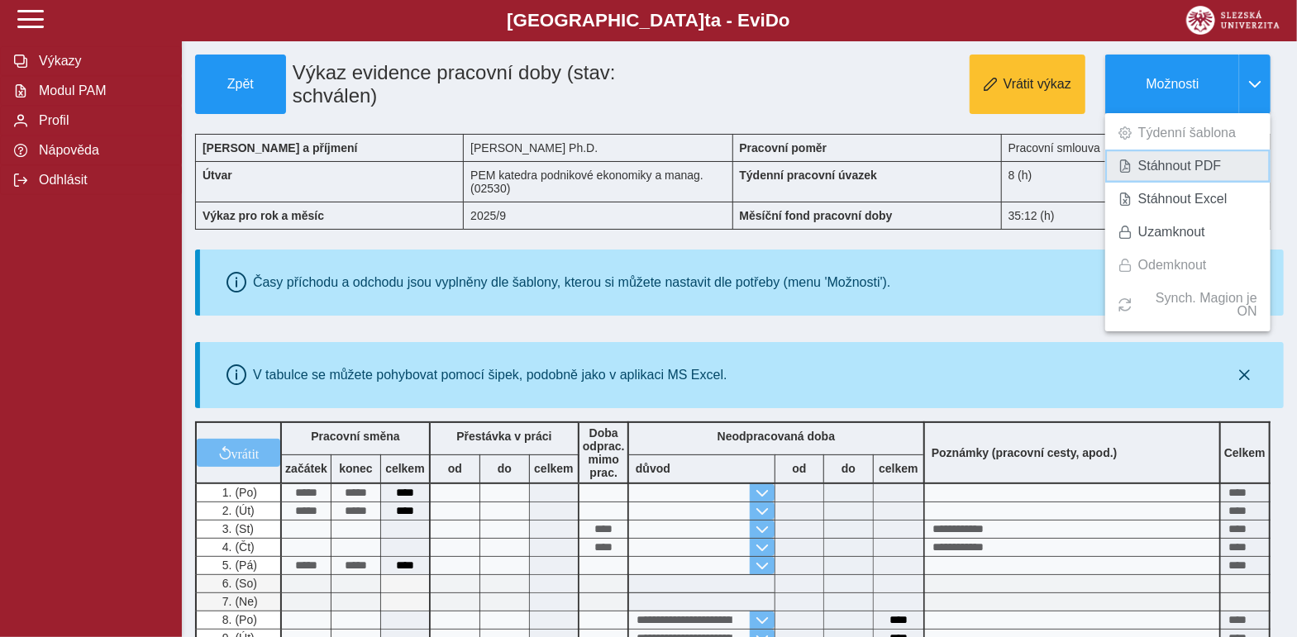
click at [1175, 166] on span "Stáhnout PDF" at bounding box center [1179, 166] width 83 height 13
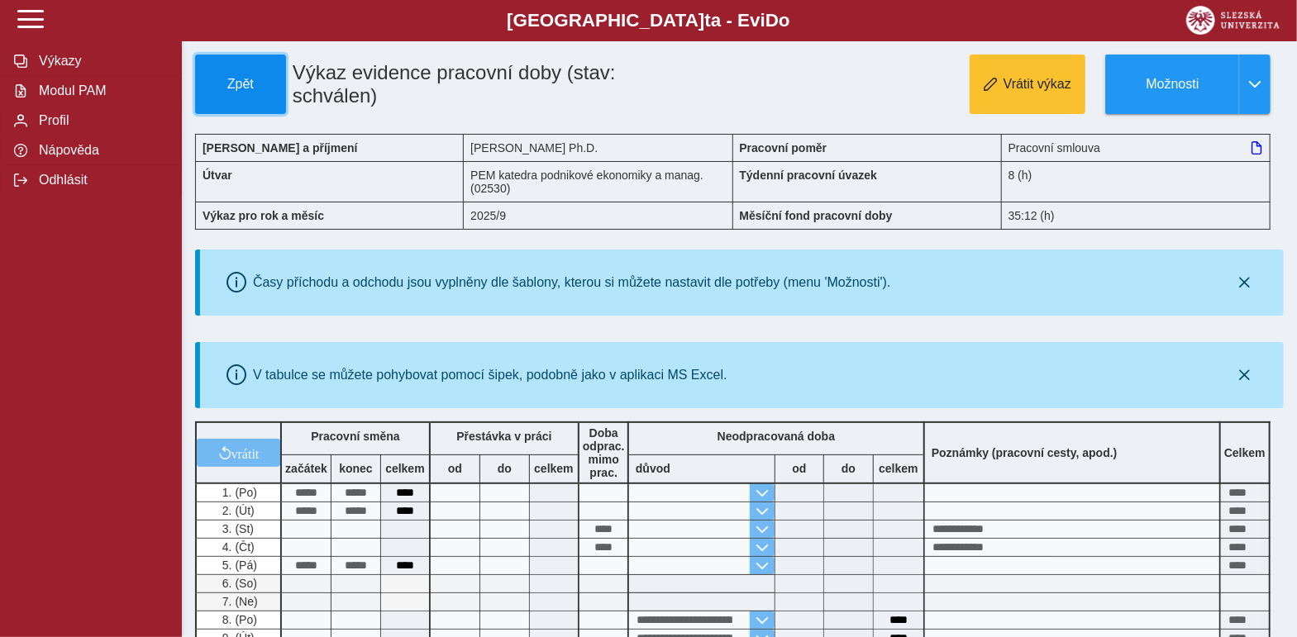
click at [226, 82] on span "Zpět" at bounding box center [241, 84] width 76 height 15
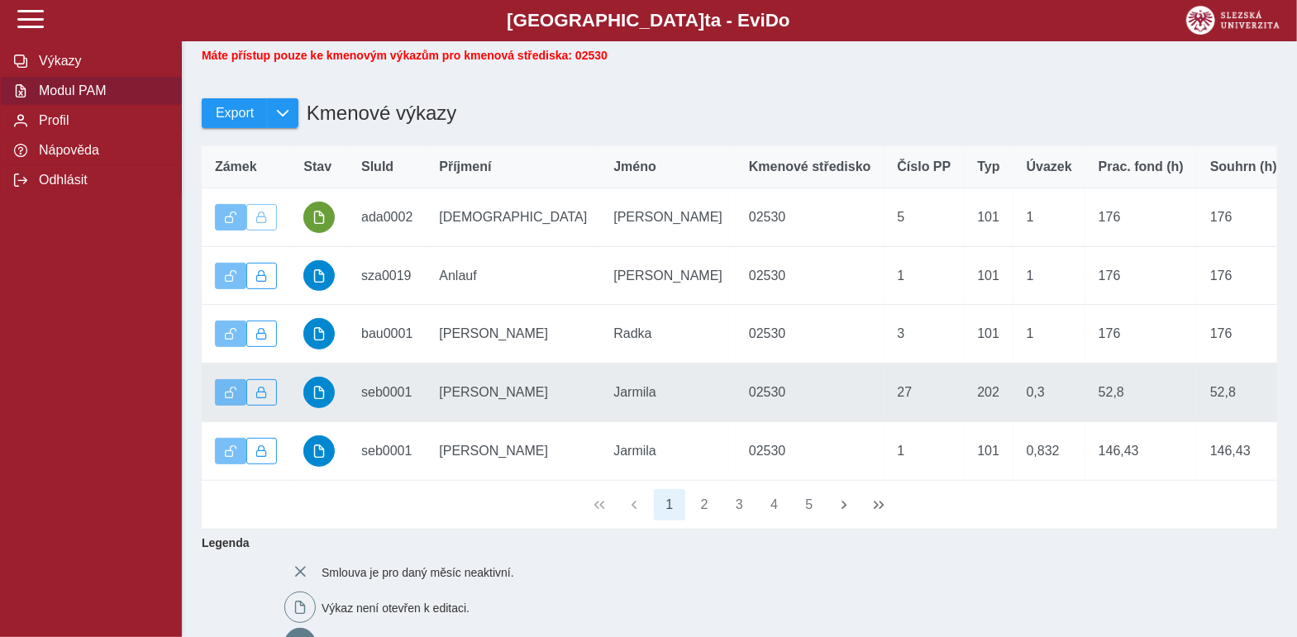
scroll to position [165, 0]
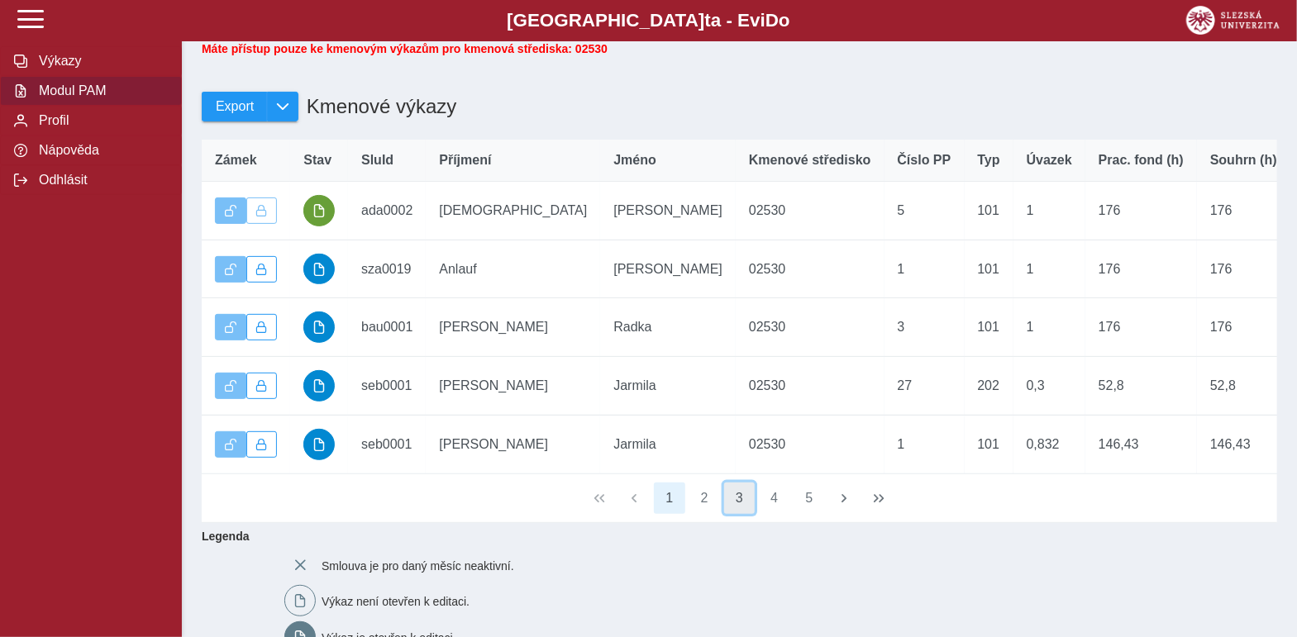
click at [746, 514] on button "3" at bounding box center [739, 498] width 31 height 31
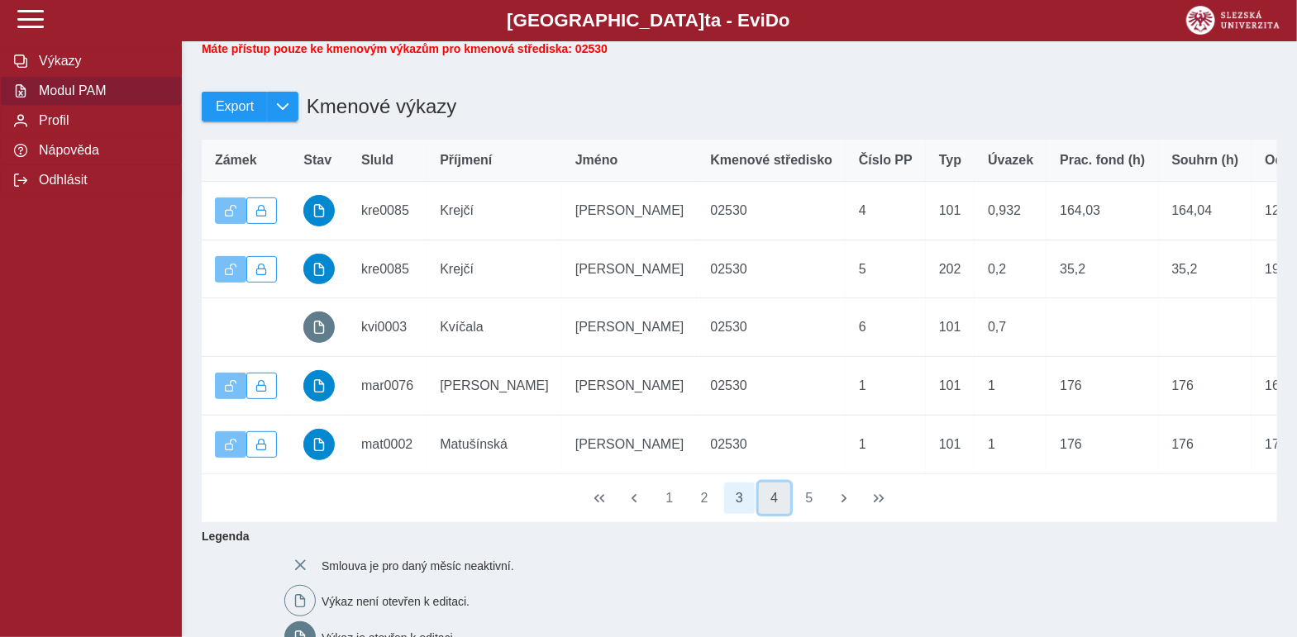
click at [760, 514] on button "4" at bounding box center [774, 498] width 31 height 31
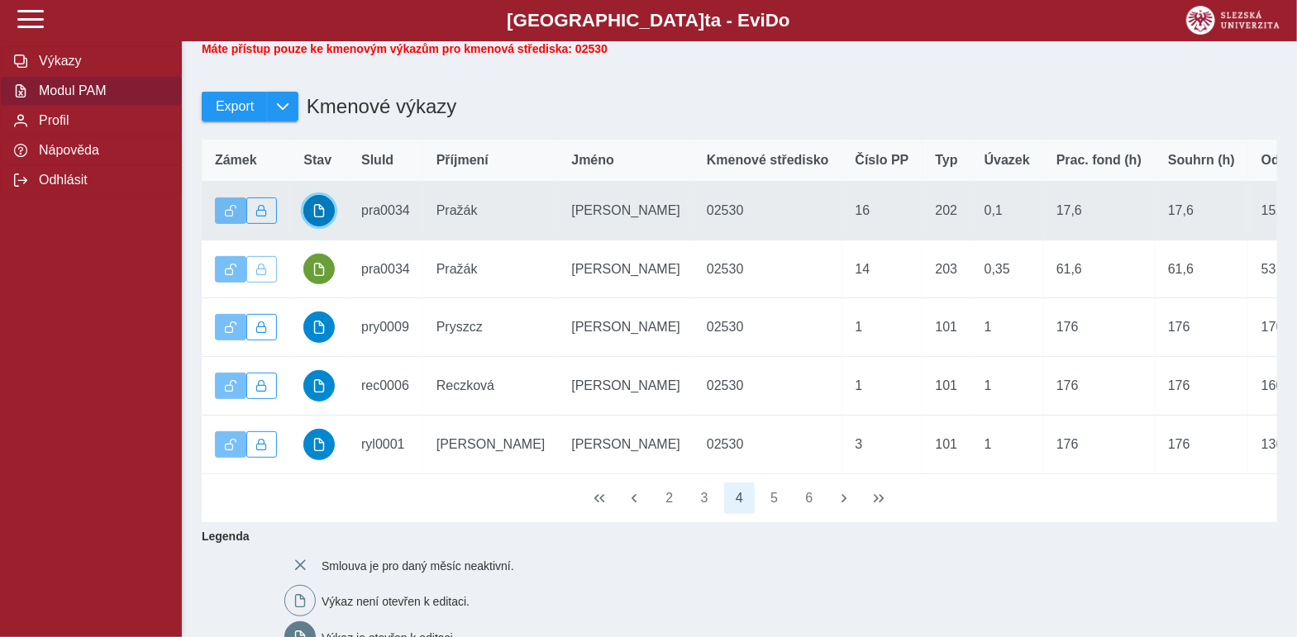
click at [320, 217] on span "button" at bounding box center [318, 210] width 13 height 13
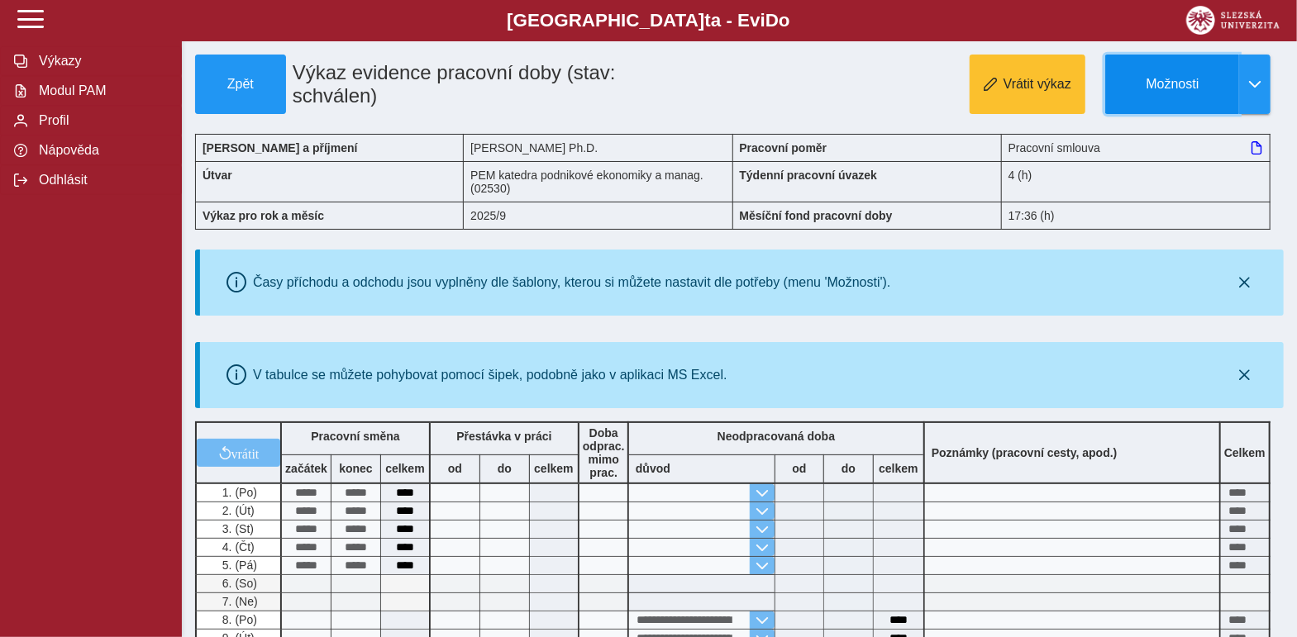
click at [1170, 77] on span "Možnosti" at bounding box center [1172, 84] width 107 height 15
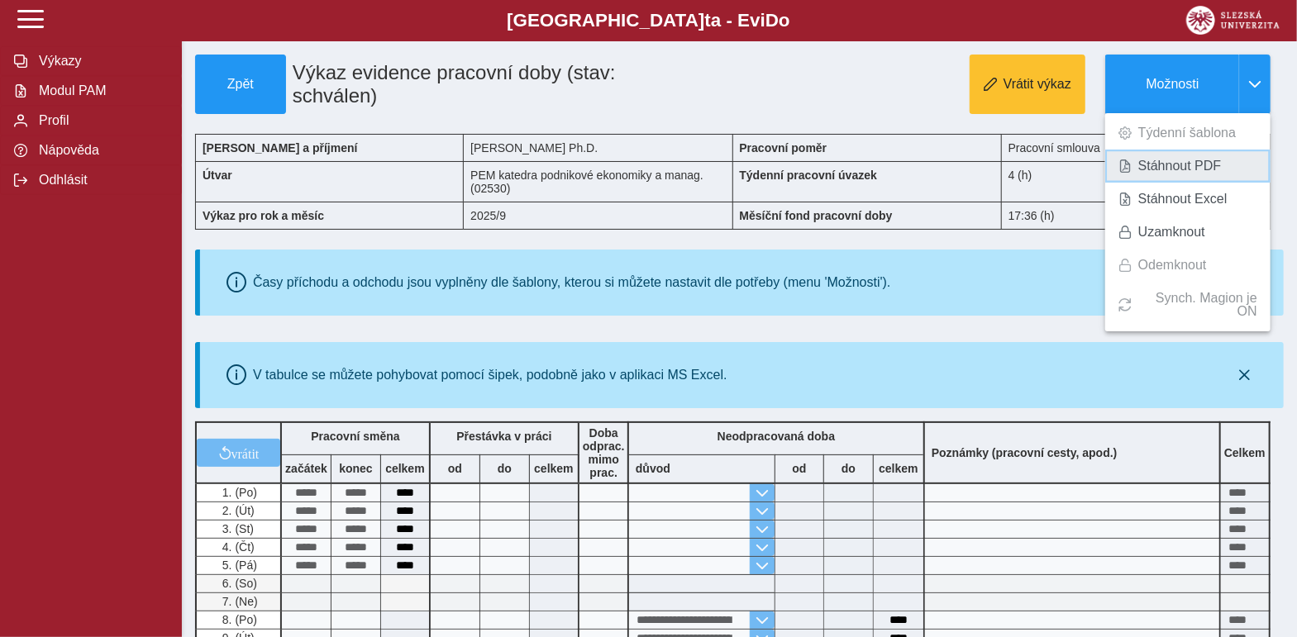
click at [1173, 167] on span "Stáhnout PDF" at bounding box center [1179, 166] width 83 height 13
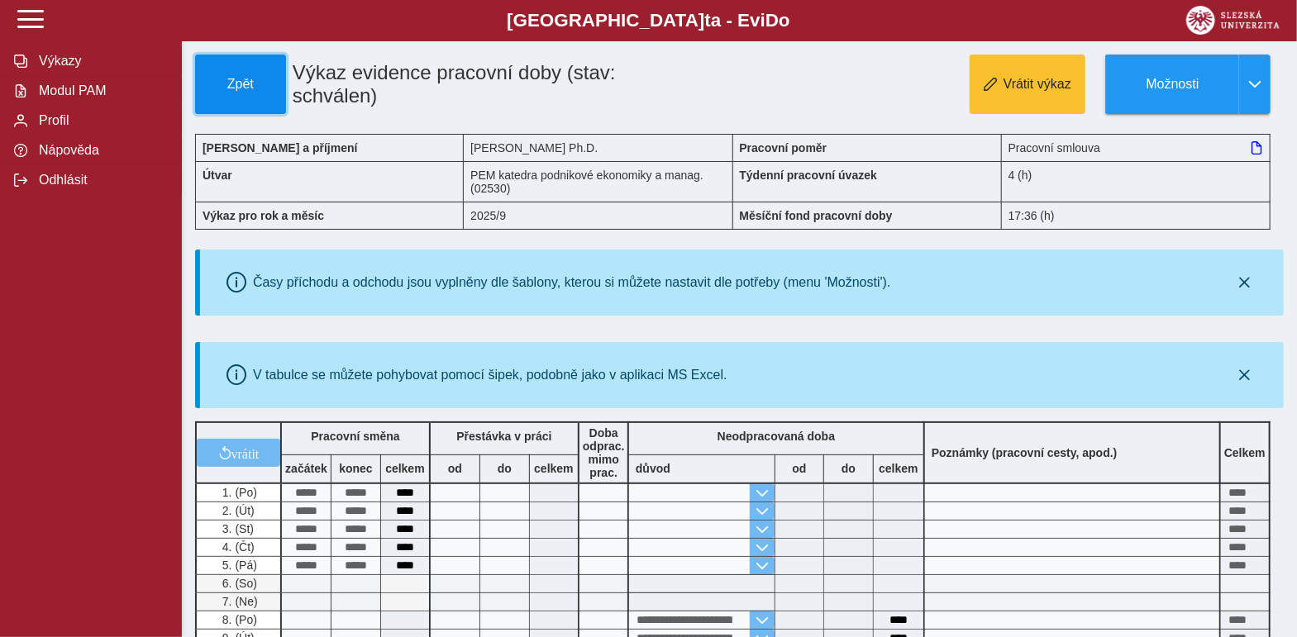
click at [223, 85] on span "Zpět" at bounding box center [241, 84] width 76 height 15
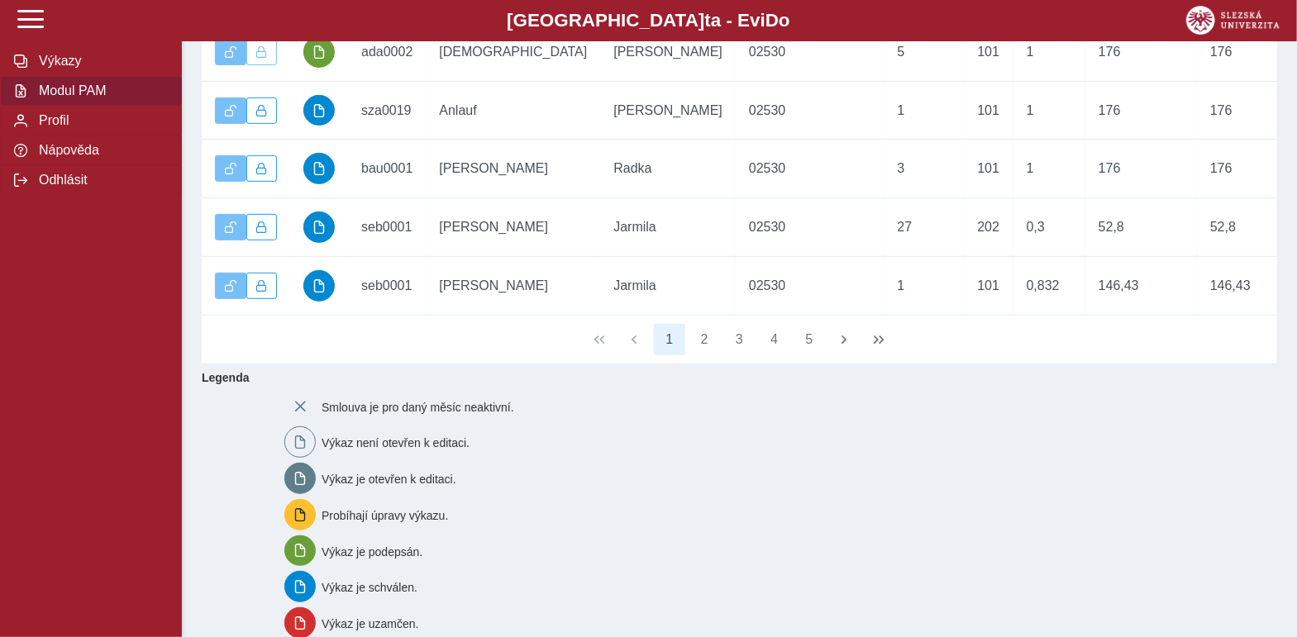
scroll to position [330, 0]
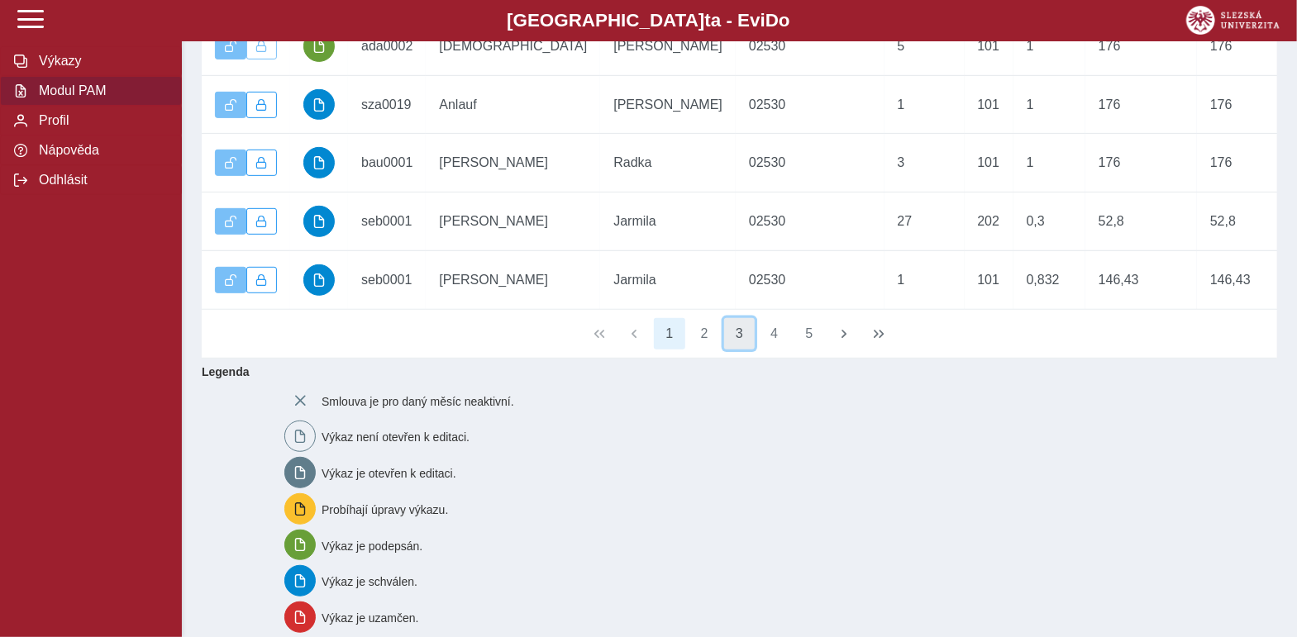
click at [735, 350] on button "3" at bounding box center [739, 333] width 31 height 31
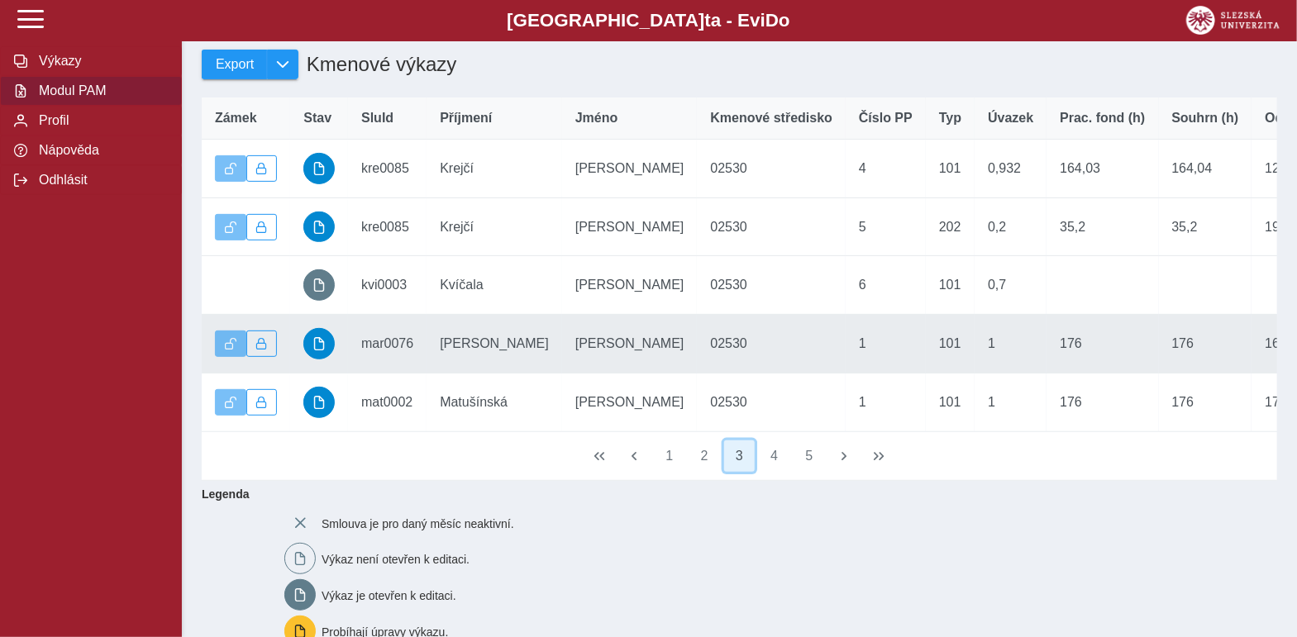
scroll to position [165, 0]
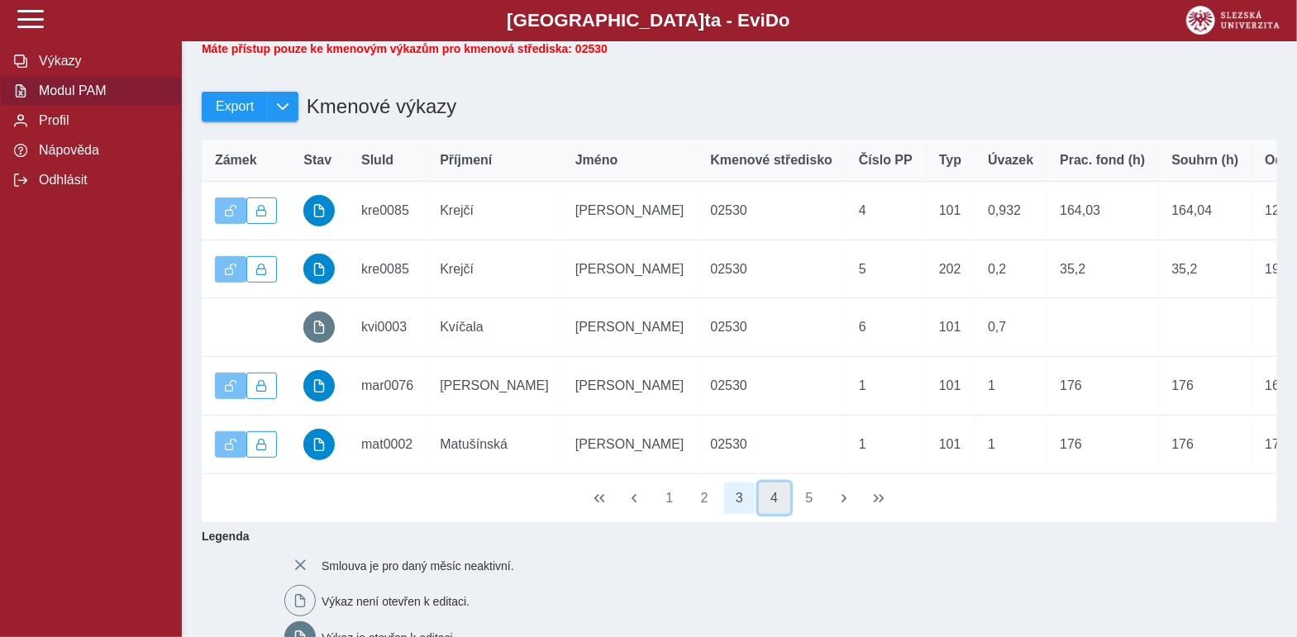
click at [778, 514] on button "4" at bounding box center [774, 498] width 31 height 31
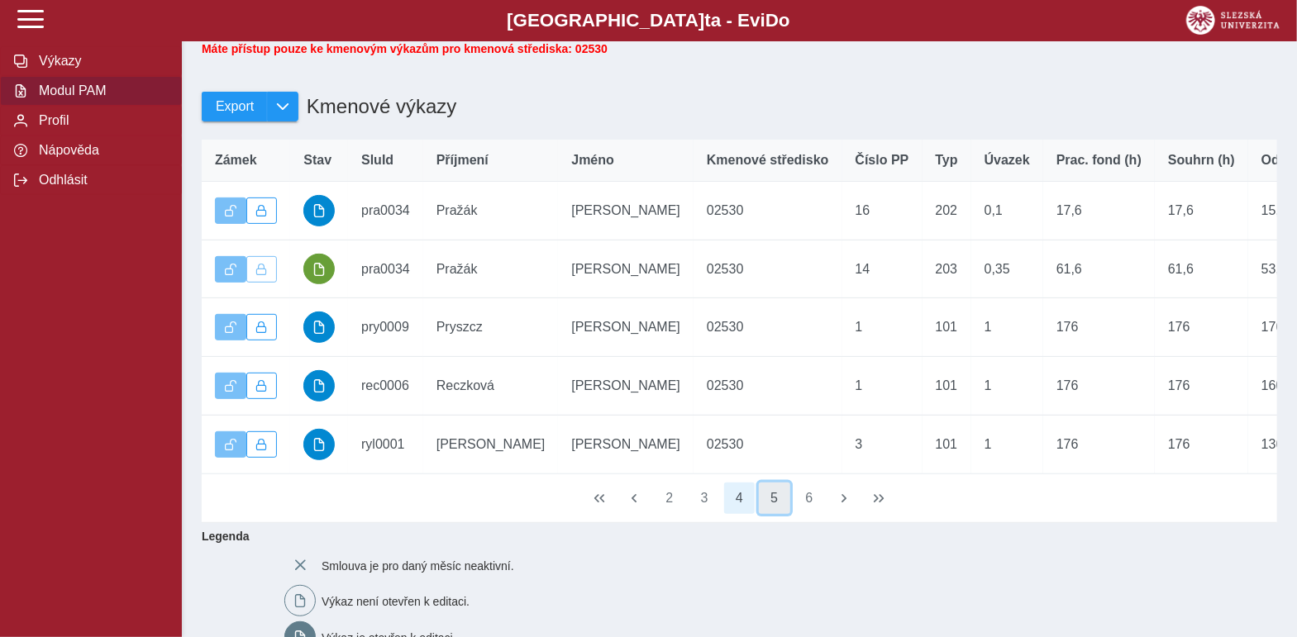
click at [769, 514] on button "5" at bounding box center [774, 498] width 31 height 31
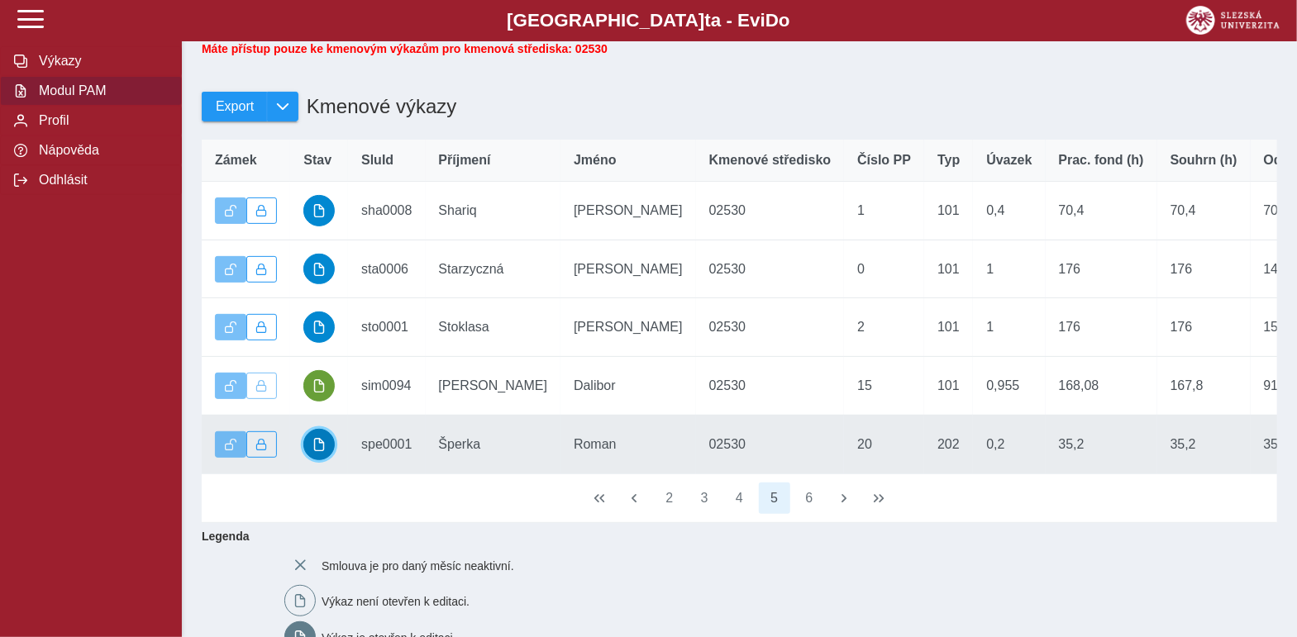
click at [309, 459] on button "button" at bounding box center [318, 444] width 31 height 31
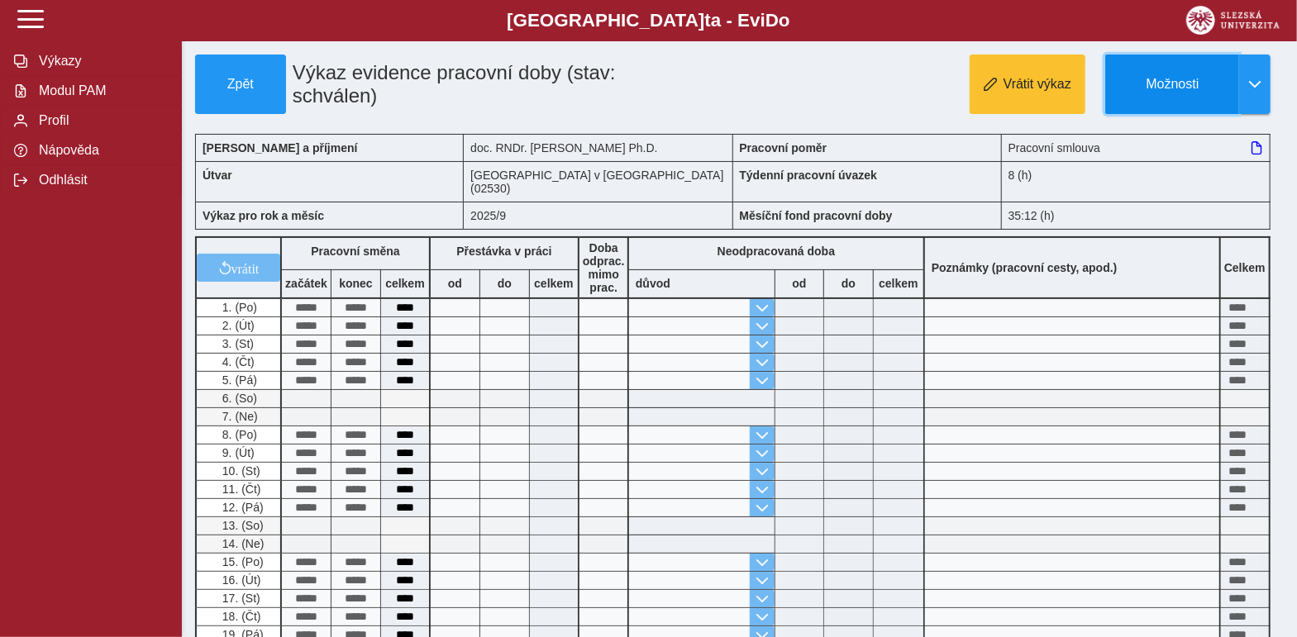
click at [1145, 83] on span "Možnosti" at bounding box center [1172, 84] width 107 height 15
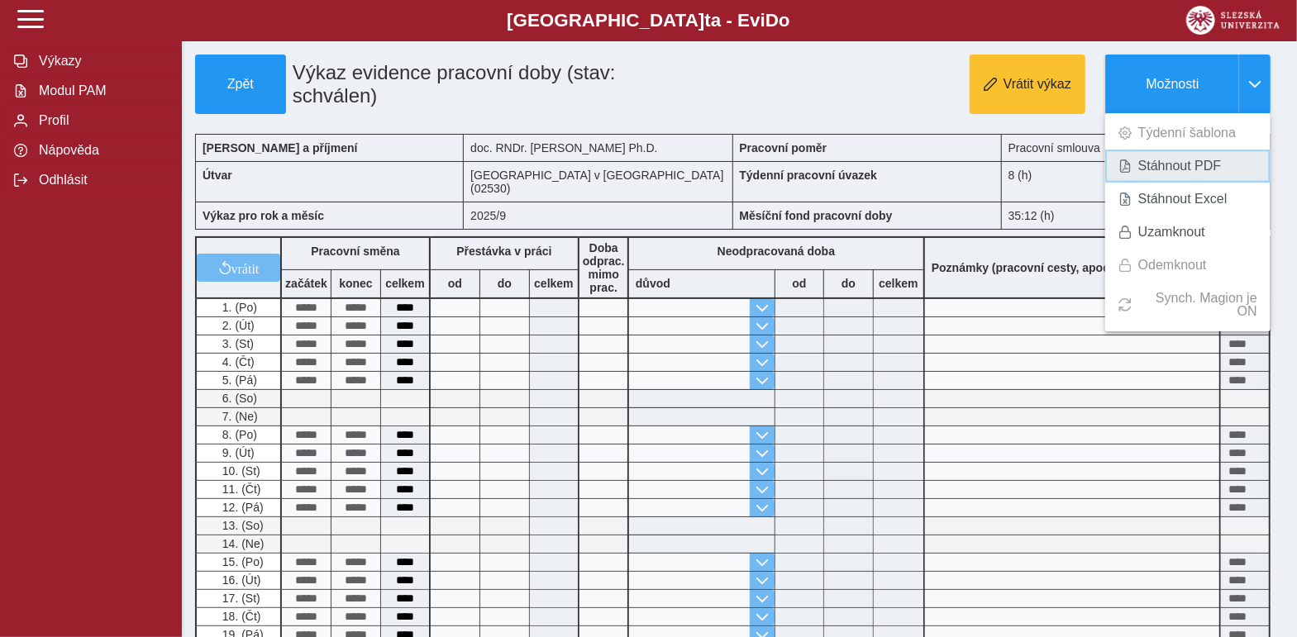
click at [1167, 172] on span "Stáhnout PDF" at bounding box center [1179, 166] width 83 height 13
